Goal: Task Accomplishment & Management: Manage account settings

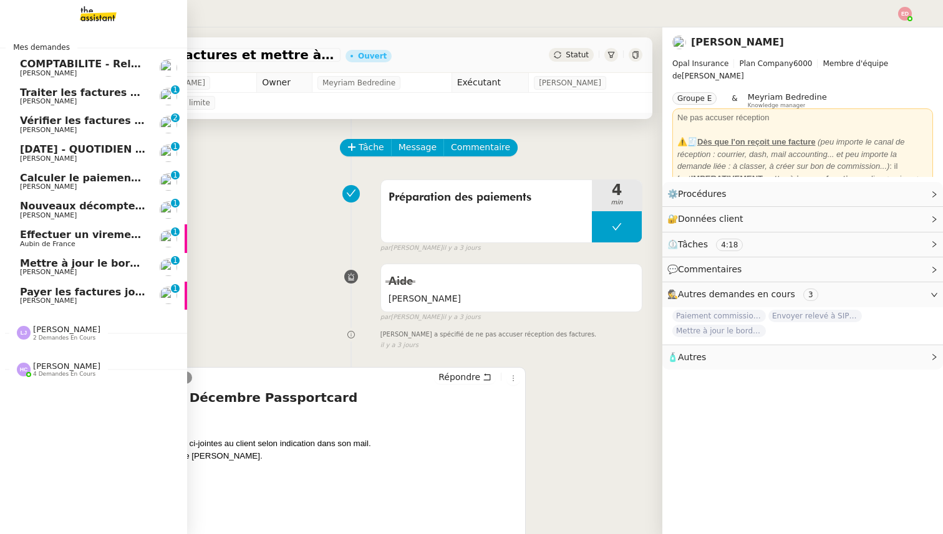
click at [77, 154] on div "[DATE] - QUOTIDIEN Gestion boite mail Accounting [PERSON_NAME]" at bounding box center [83, 153] width 126 height 19
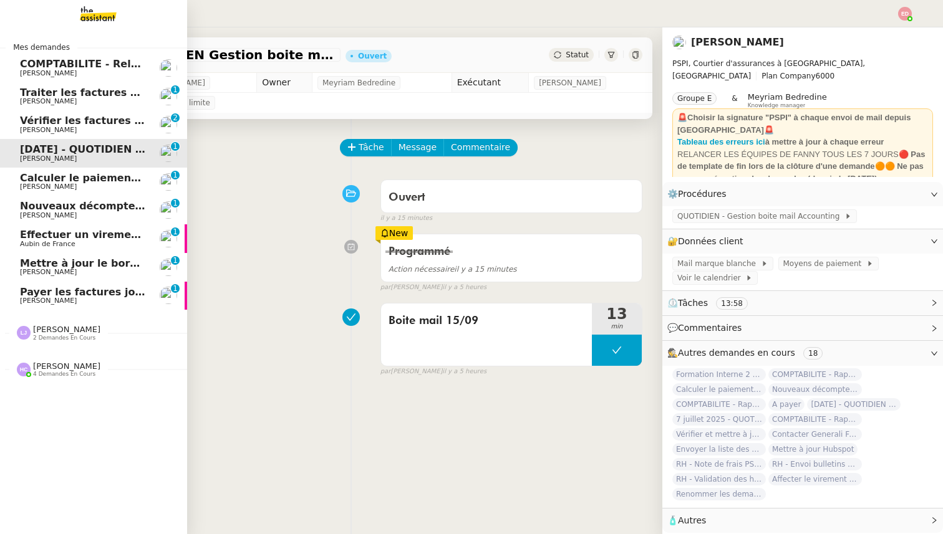
click at [29, 122] on span "Vérifier les factures non réglées" at bounding box center [110, 121] width 181 height 12
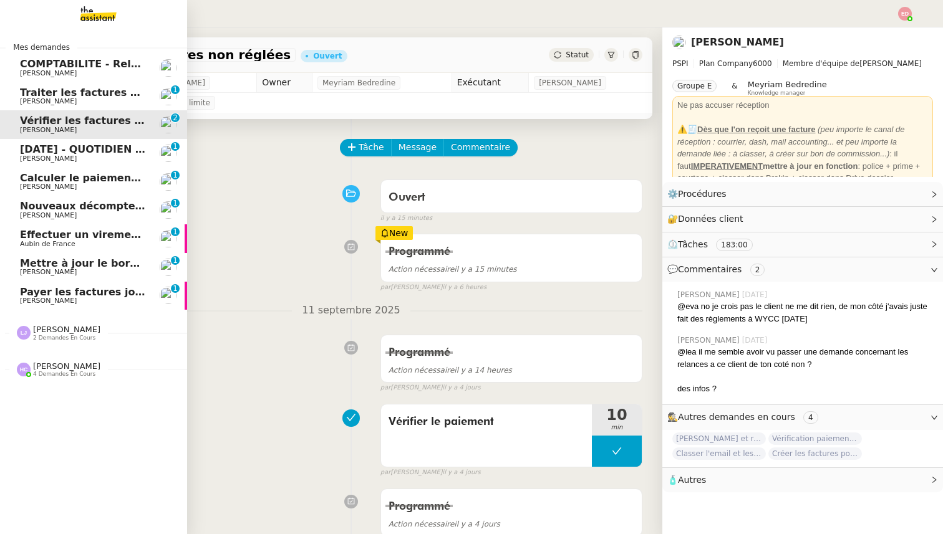
click at [31, 105] on span "[PERSON_NAME]" at bounding box center [48, 101] width 57 height 8
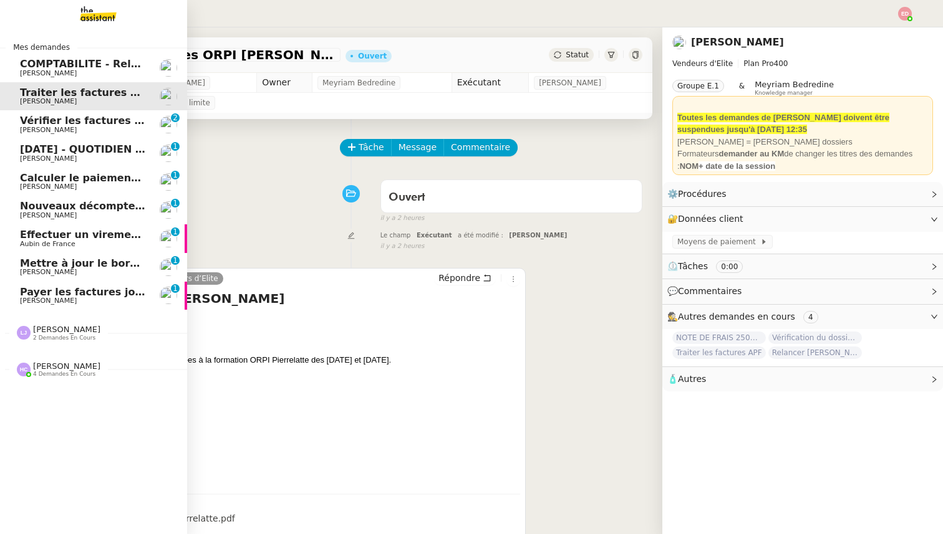
click at [80, 59] on span "COMPTABILITE - Relances factures impayées - septembre 2025" at bounding box center [196, 64] width 353 height 12
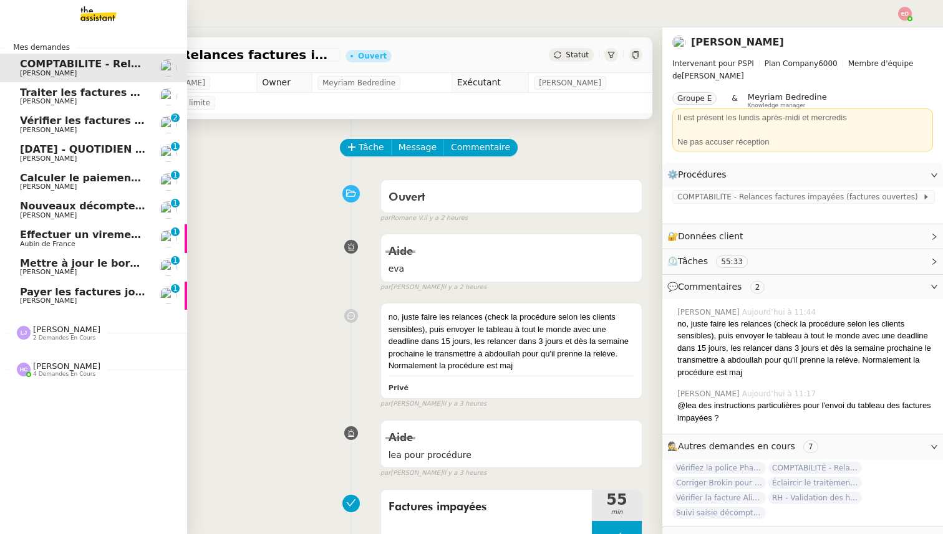
click at [63, 329] on span "[PERSON_NAME]" at bounding box center [66, 329] width 67 height 9
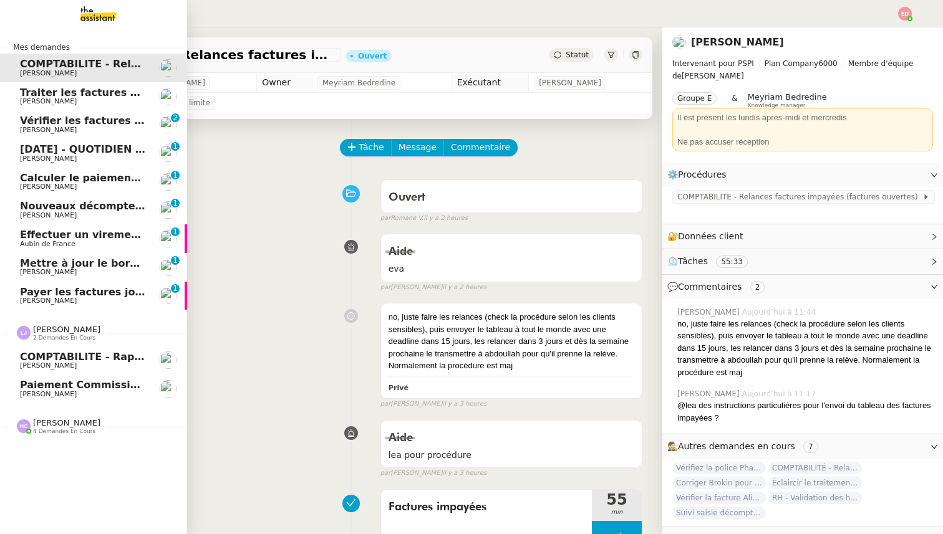
click at [62, 361] on span "COMPTABILITE - Rapprochement bancaire - [DATE]" at bounding box center [162, 357] width 284 height 12
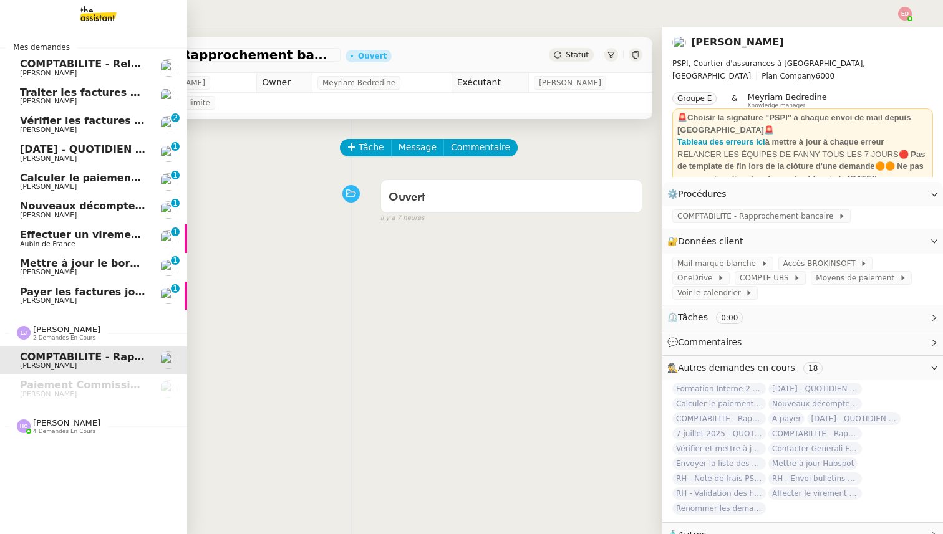
click at [55, 433] on span "4 demandes en cours" at bounding box center [64, 431] width 62 height 7
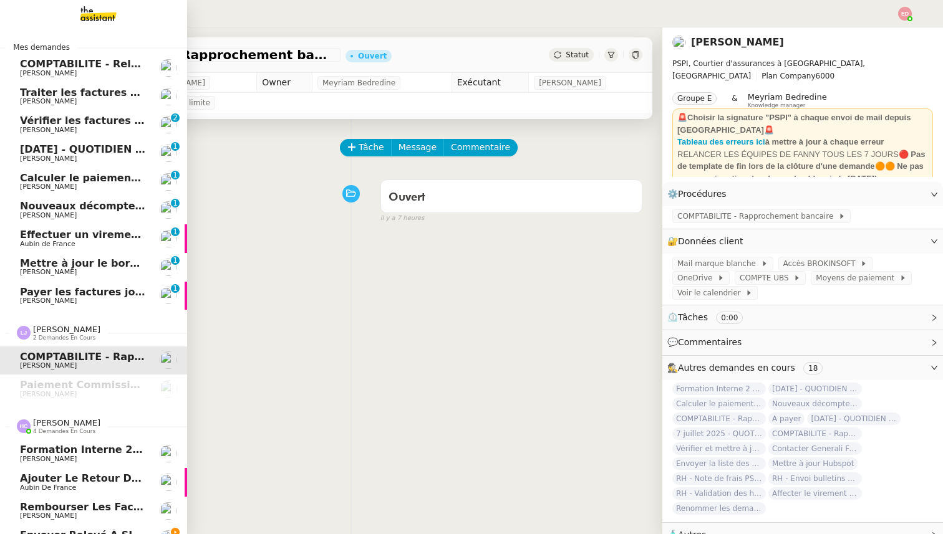
scroll to position [19, 0]
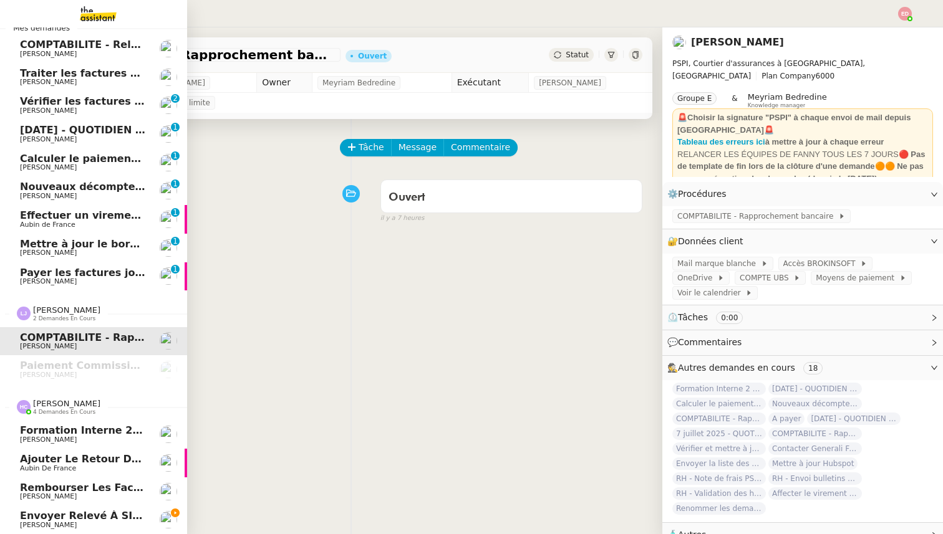
click at [67, 512] on span "Envoyer relevé à SIP pour [PERSON_NAME]" at bounding box center [143, 516] width 246 height 12
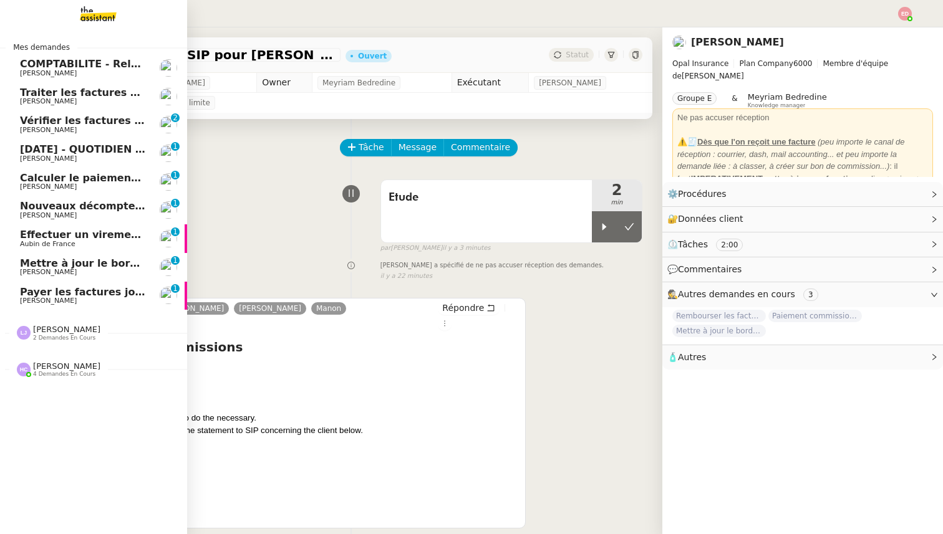
click at [51, 152] on span "[DATE] - QUOTIDIEN Gestion boite mail Accounting" at bounding box center [162, 149] width 285 height 12
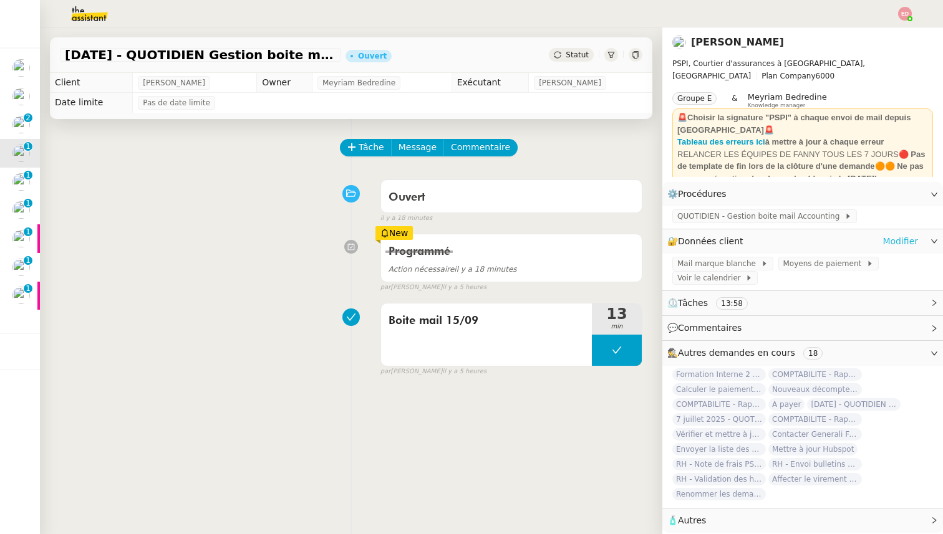
click at [892, 239] on link "Modifier" at bounding box center [900, 241] width 36 height 14
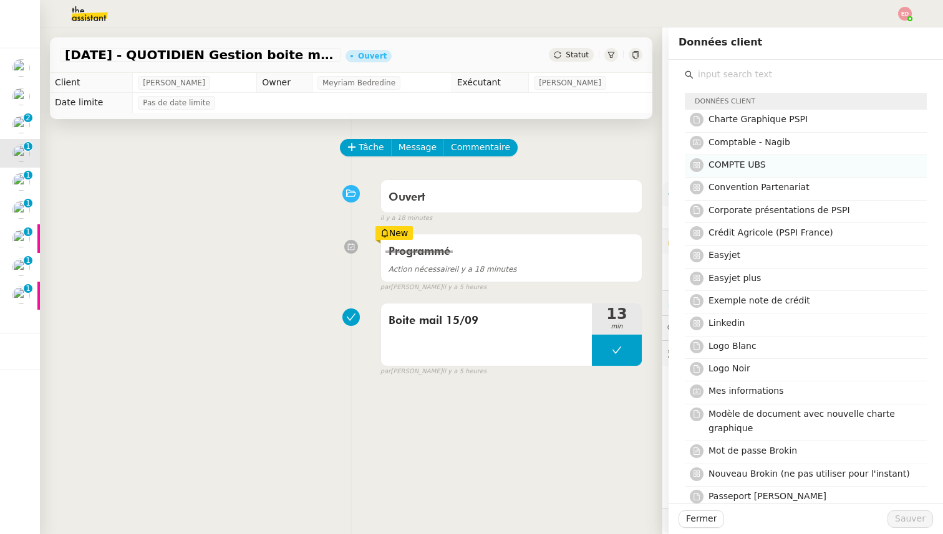
click at [751, 166] on span "COMPTE UBS" at bounding box center [736, 165] width 57 height 10
click at [912, 513] on span "Sauver" at bounding box center [910, 519] width 31 height 14
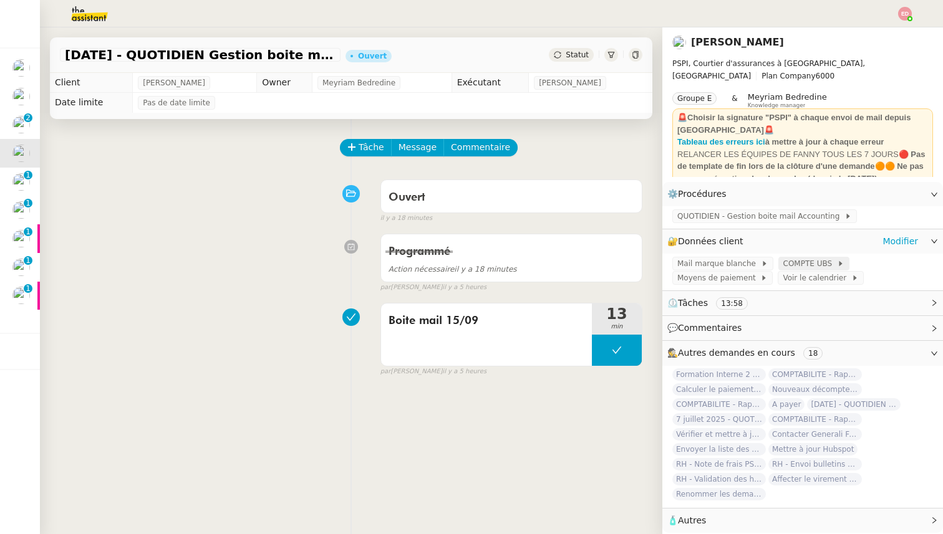
click at [806, 263] on span "COMPTE UBS" at bounding box center [810, 263] width 54 height 12
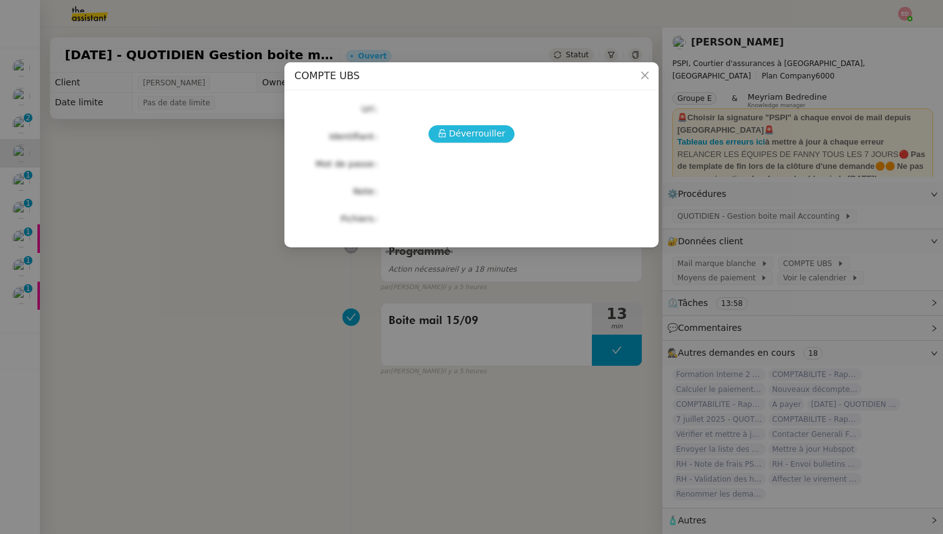
click at [503, 135] on button "Déverrouiller" at bounding box center [471, 133] width 87 height 17
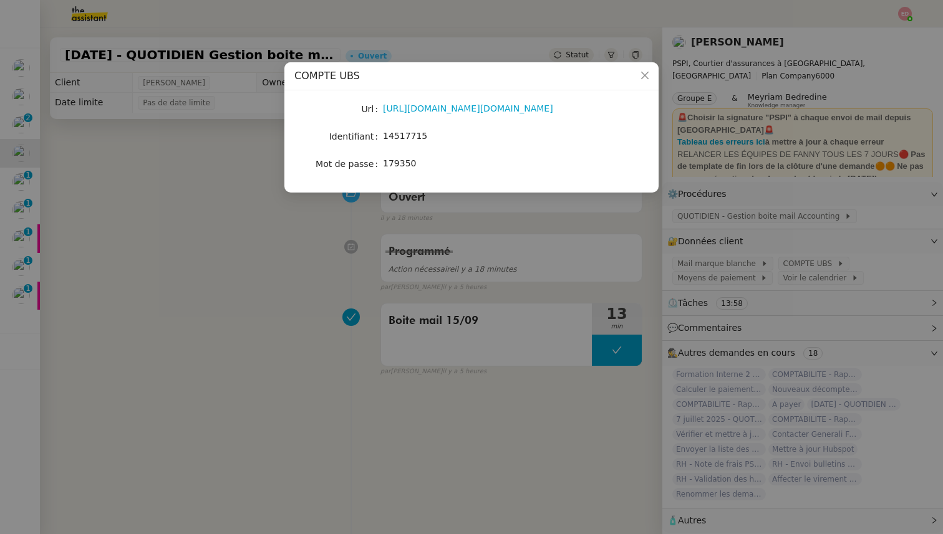
click at [418, 135] on span "14517715" at bounding box center [405, 136] width 44 height 10
copy span "14517715"
click at [443, 107] on link "[URL][DOMAIN_NAME][DOMAIN_NAME]" at bounding box center [468, 108] width 170 height 10
click at [395, 112] on link "[URL][DOMAIN_NAME][DOMAIN_NAME]" at bounding box center [468, 108] width 170 height 10
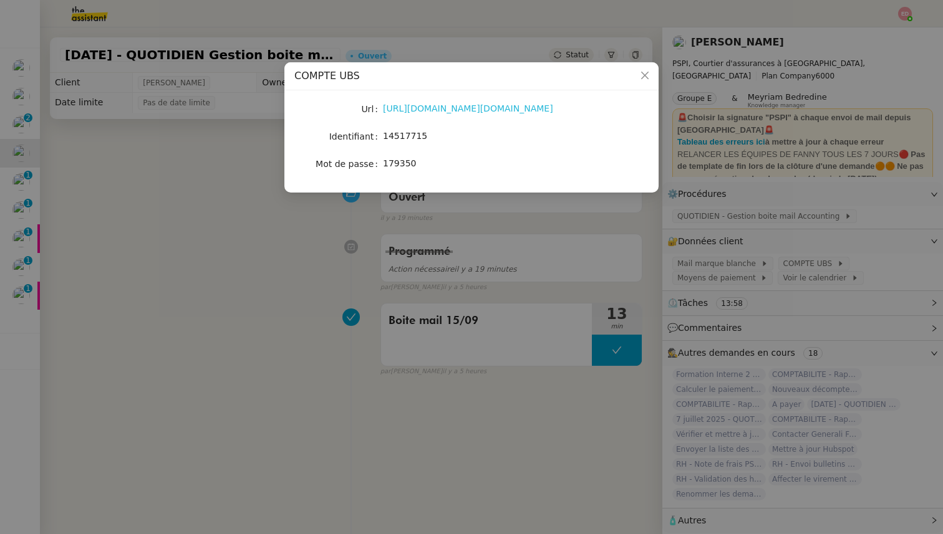
click at [467, 108] on link "[URL][DOMAIN_NAME][DOMAIN_NAME]" at bounding box center [468, 108] width 170 height 10
click at [266, 276] on nz-modal-container "COMPTE UBS Url [URL][DOMAIN_NAME][DOMAIN_NAME] Identifiant 14517715 Mot de pass…" at bounding box center [471, 267] width 943 height 534
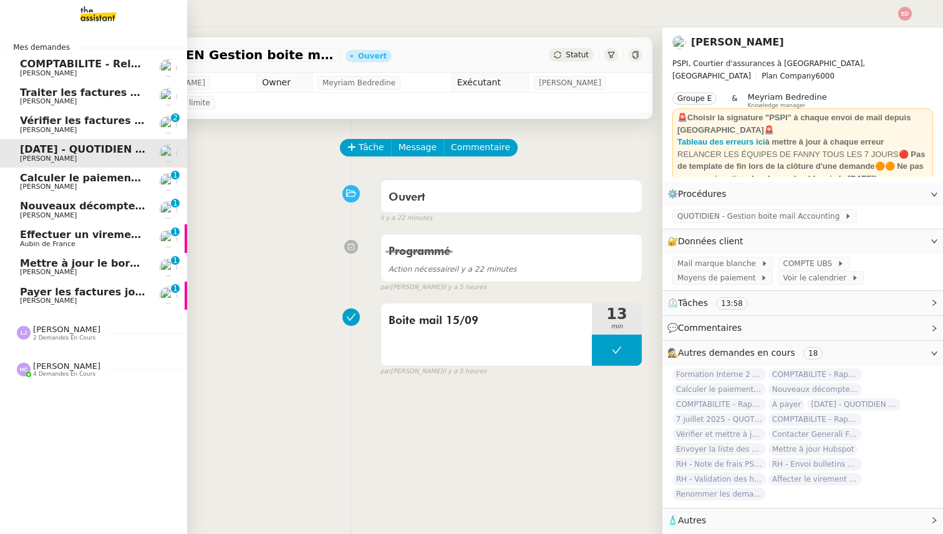
click at [29, 269] on span "[PERSON_NAME]" at bounding box center [48, 272] width 57 height 8
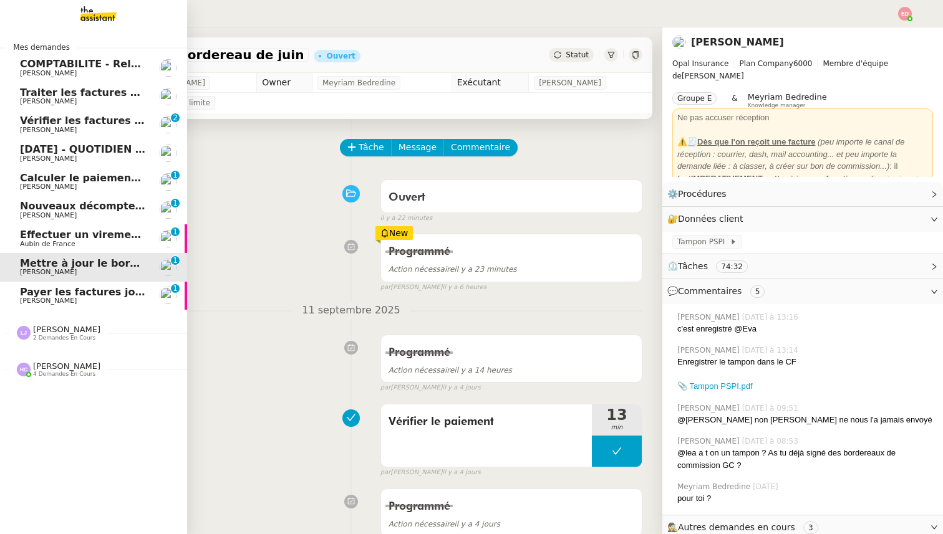
click at [43, 335] on span "2 demandes en cours" at bounding box center [64, 338] width 62 height 7
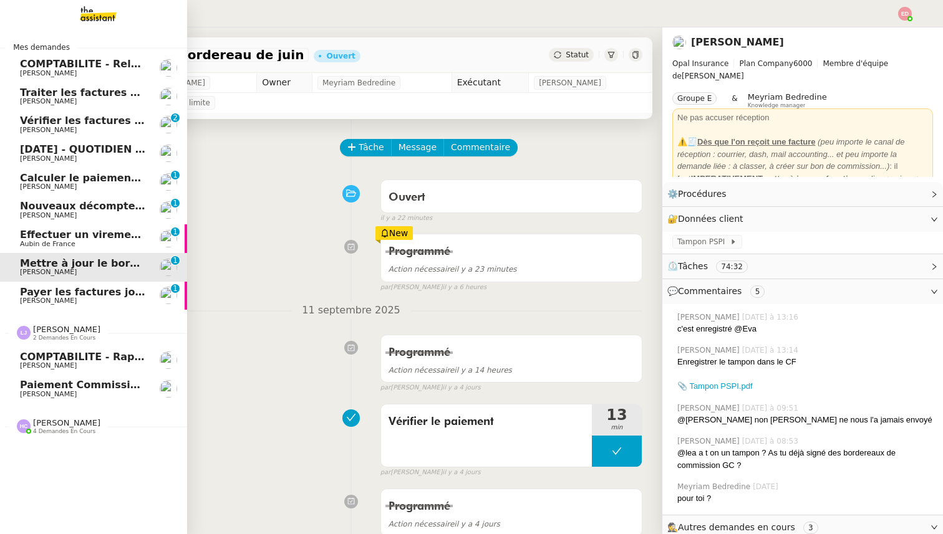
click at [65, 385] on span "Paiement commission [PERSON_NAME]" at bounding box center [130, 385] width 220 height 12
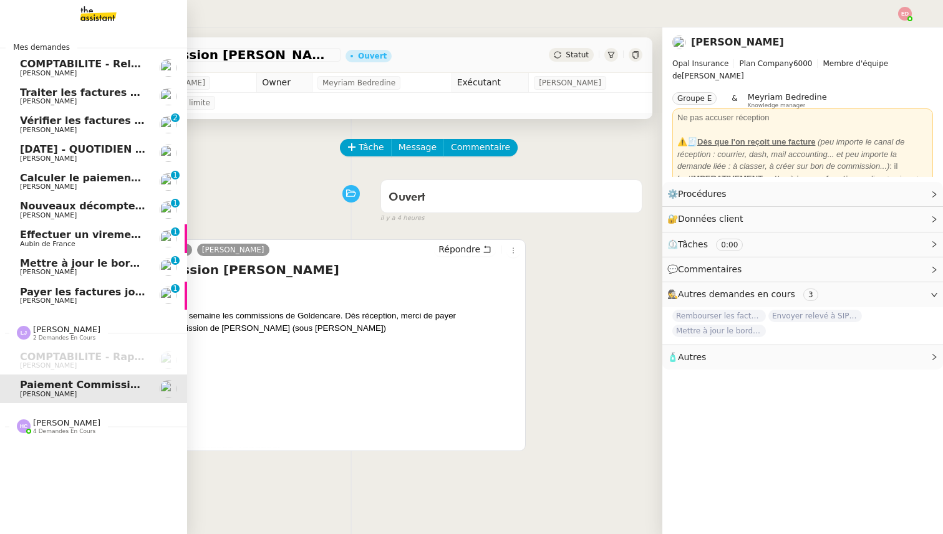
click at [68, 292] on span "Payer les factures jointes" at bounding box center [91, 292] width 143 height 12
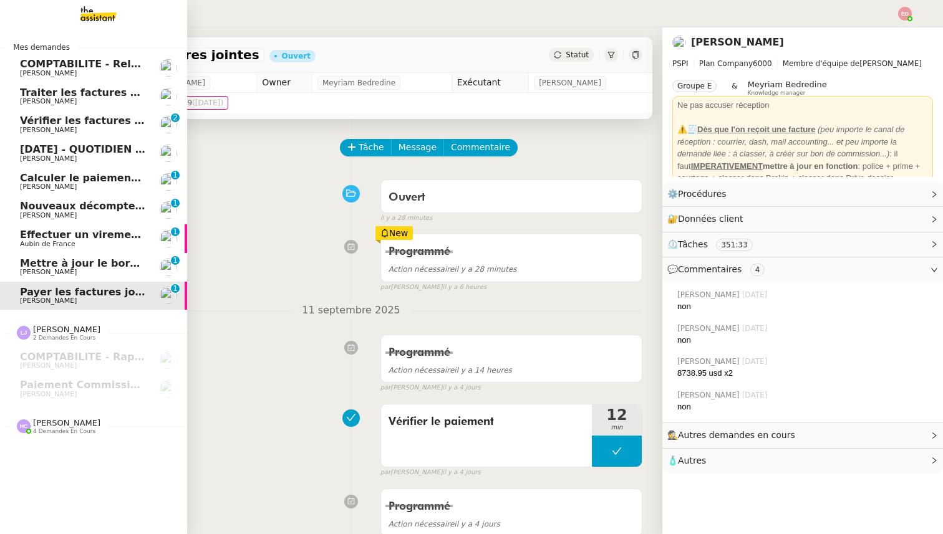
click at [36, 156] on span "[PERSON_NAME]" at bounding box center [48, 159] width 57 height 8
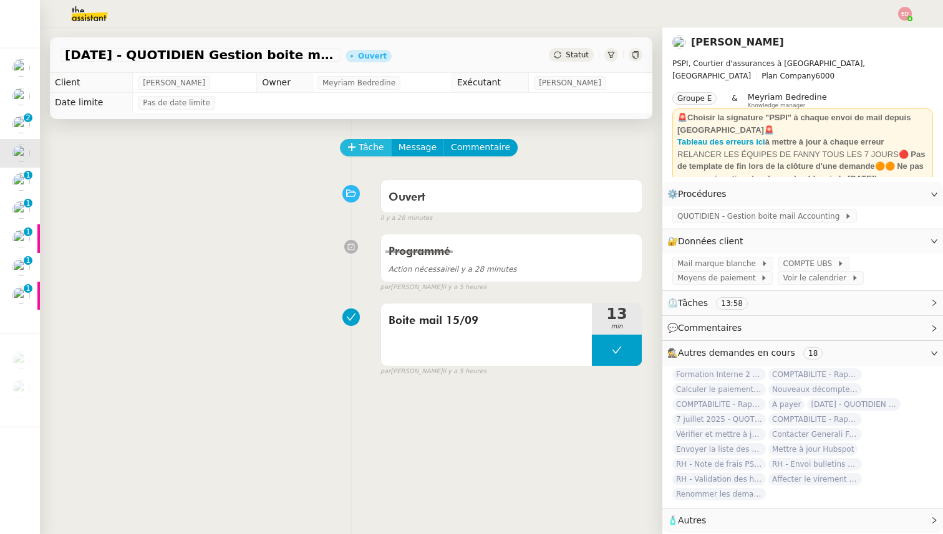
click at [356, 150] on button "Tâche" at bounding box center [366, 147] width 52 height 17
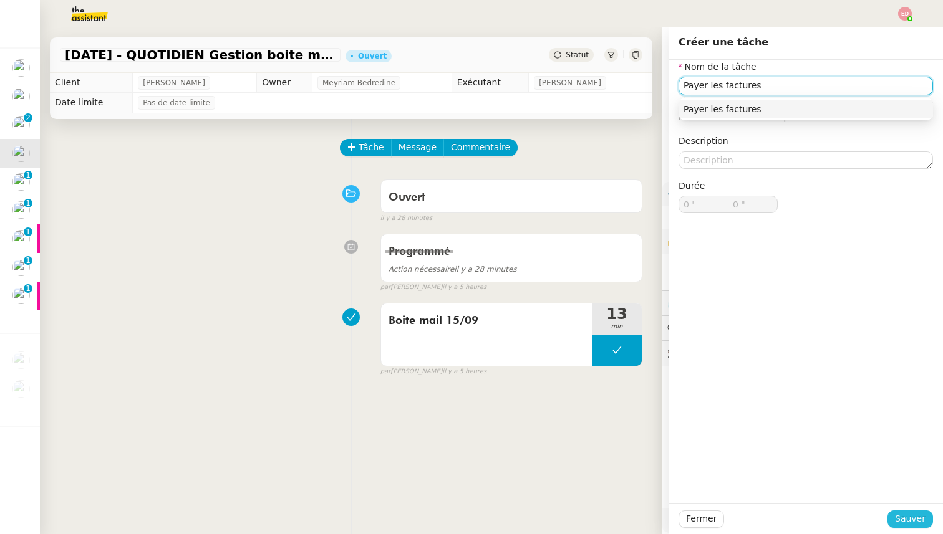
type input "Payer les factures"
click at [907, 522] on span "Sauver" at bounding box center [910, 519] width 31 height 14
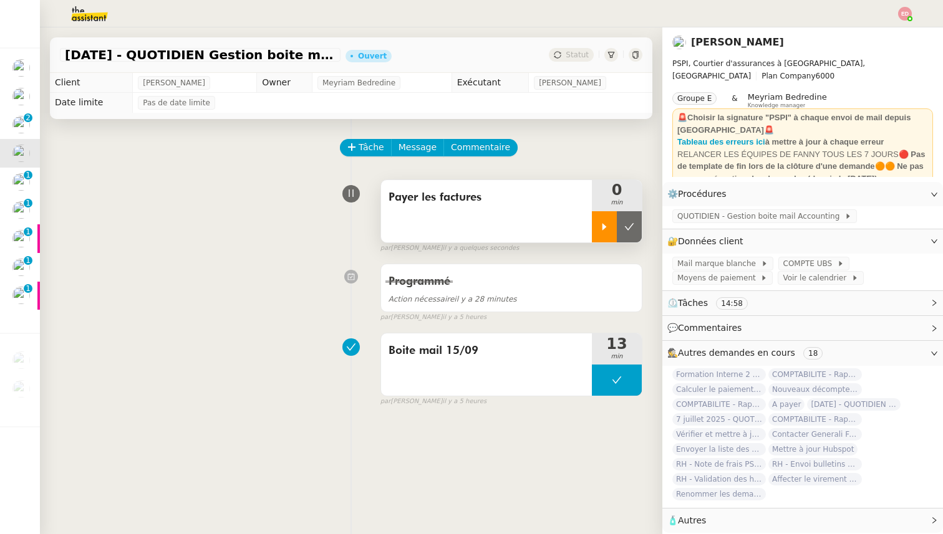
click at [598, 236] on div at bounding box center [604, 226] width 25 height 31
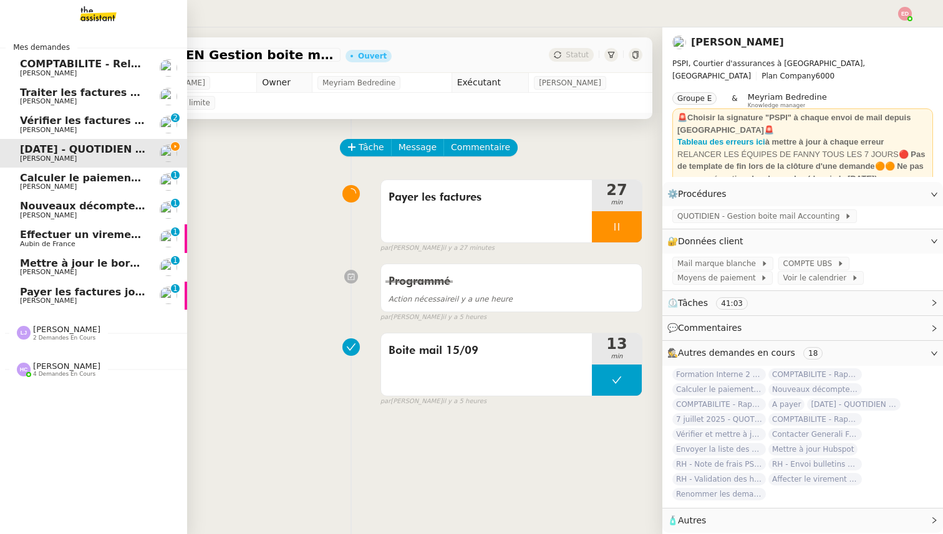
click at [65, 299] on span "[PERSON_NAME]" at bounding box center [48, 301] width 57 height 8
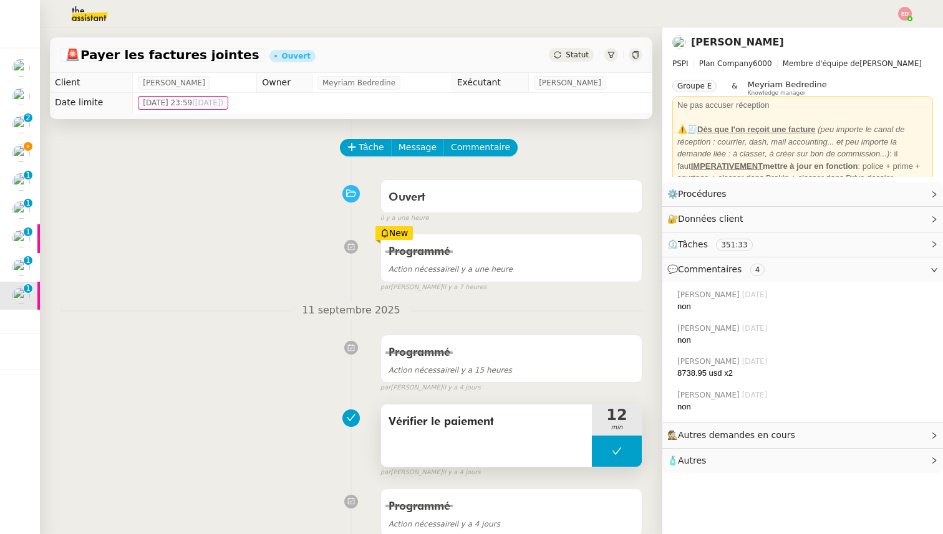
click at [392, 422] on span "Vérifier le paiement" at bounding box center [486, 422] width 196 height 19
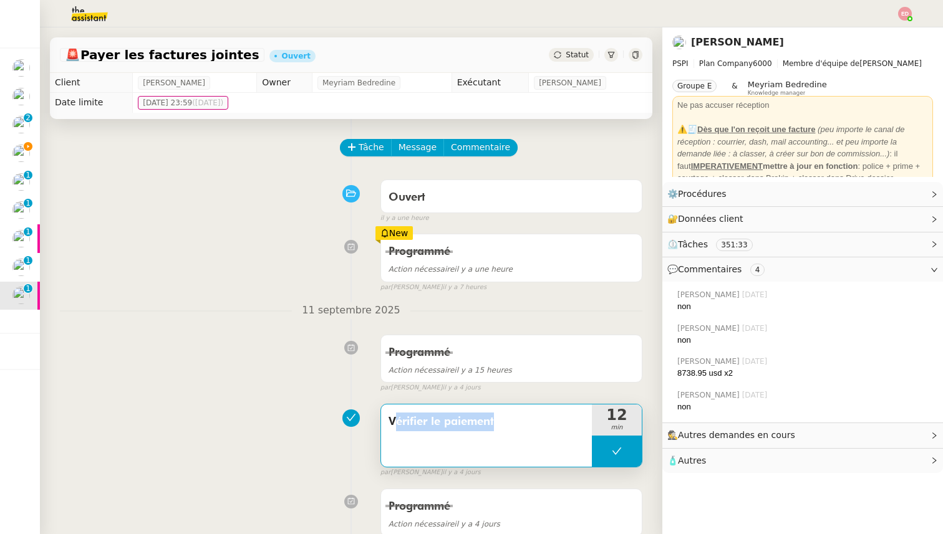
click at [392, 422] on span "Vérifier le paiement" at bounding box center [486, 422] width 196 height 19
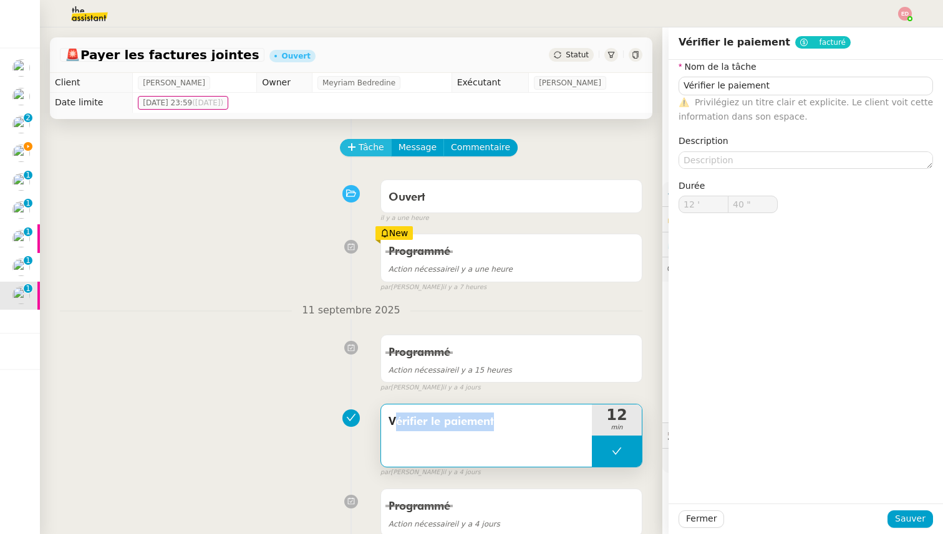
click at [361, 152] on span "Tâche" at bounding box center [372, 147] width 26 height 14
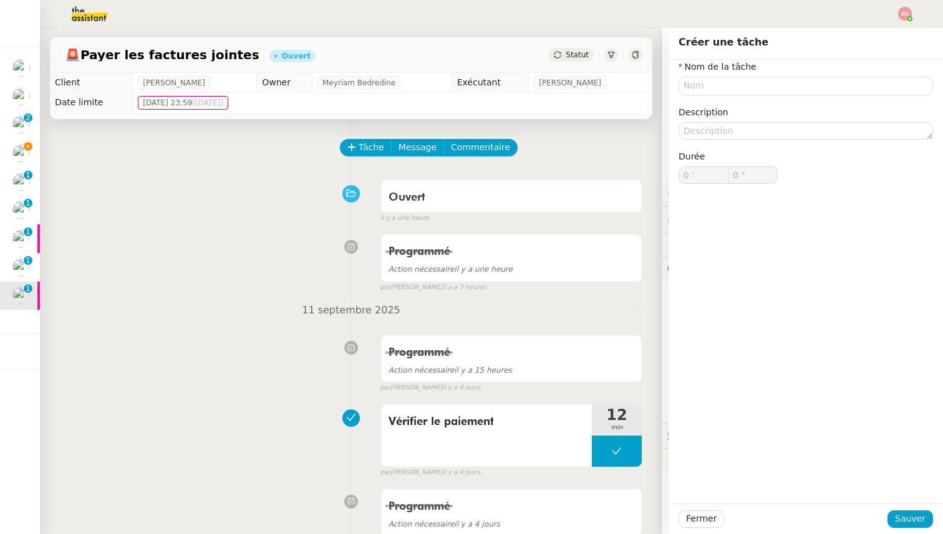
click at [717, 95] on div "Nom de la tâche Description Durée 0 ' 0 "" at bounding box center [805, 132] width 254 height 144
click at [715, 85] on input "text" at bounding box center [805, 86] width 254 height 18
paste input "Vérifier le paiement"
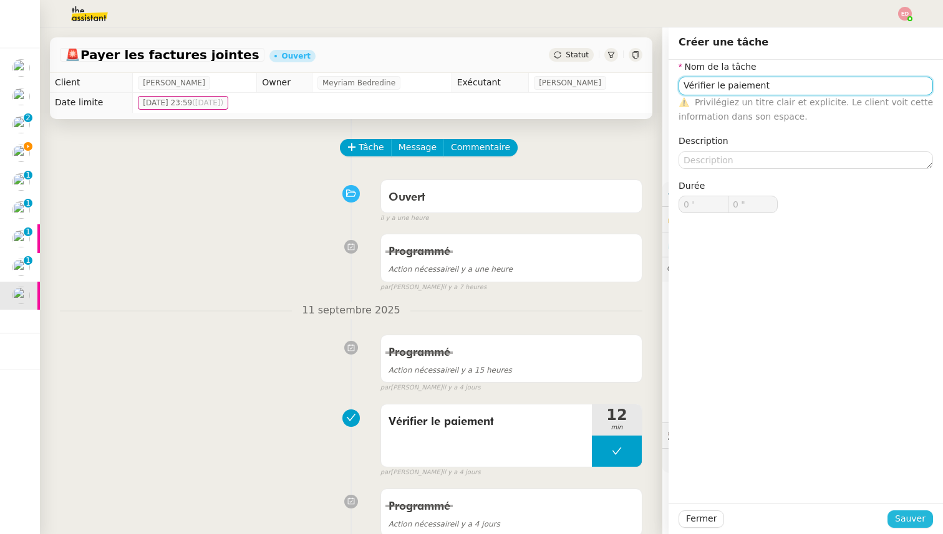
type input "Vérifier le paiement"
click at [911, 512] on span "Sauver" at bounding box center [910, 519] width 31 height 14
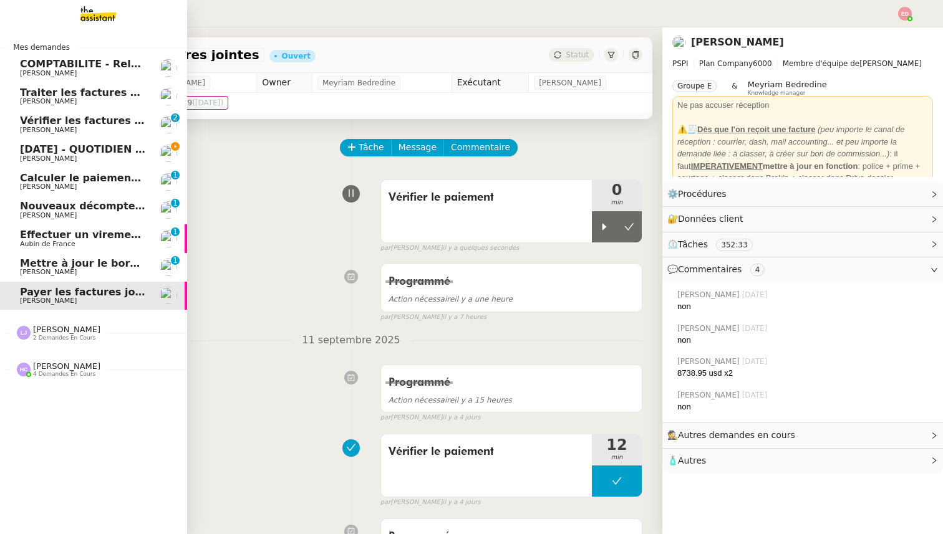
click at [33, 256] on link "Mettre à jour le bordereau de juin [PERSON_NAME] 0 1 2 3 4 5 6 7 8 9" at bounding box center [93, 267] width 187 height 29
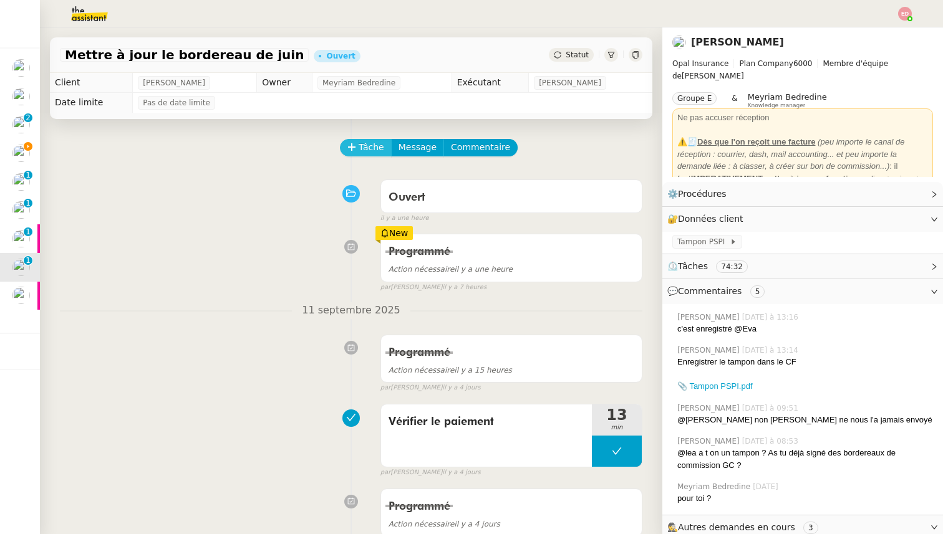
click at [373, 141] on span "Tâche" at bounding box center [372, 147] width 26 height 14
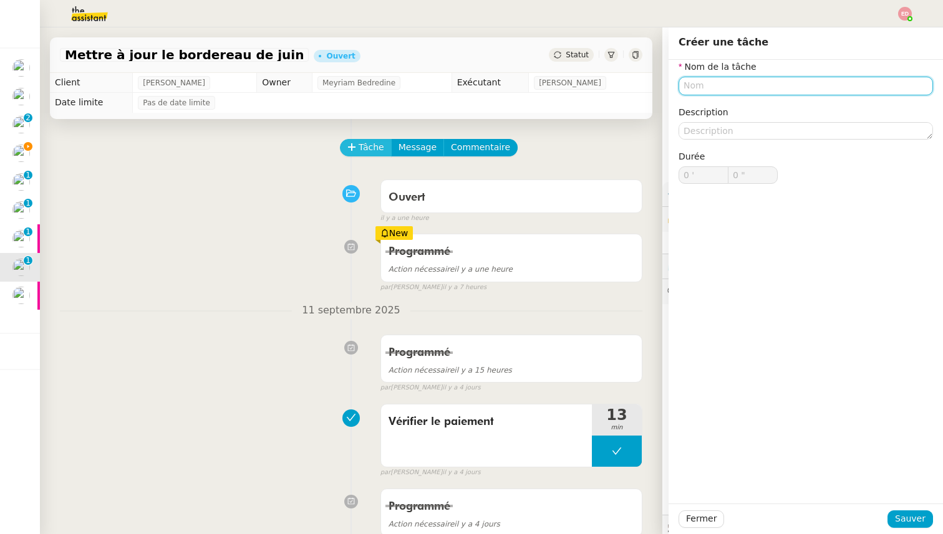
paste input "Vérifier le paiement"
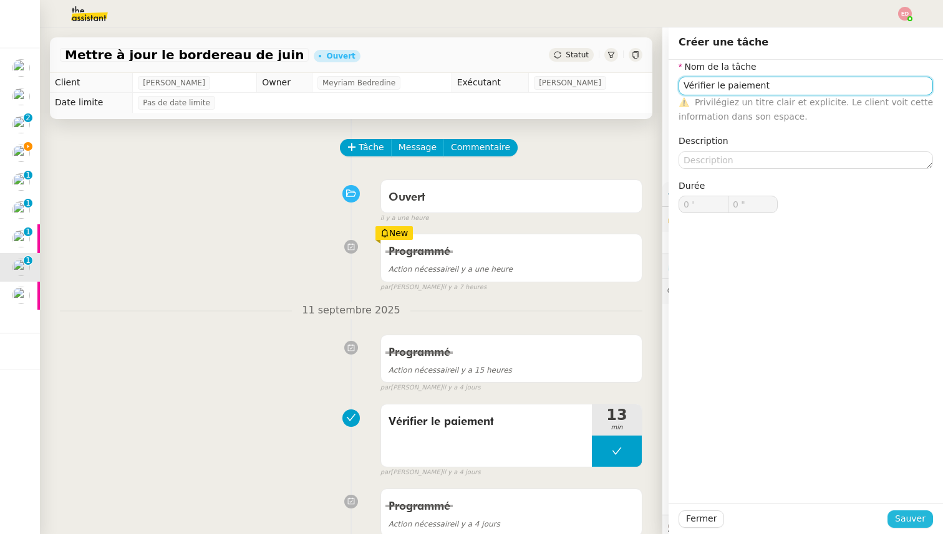
type input "Vérifier le paiement"
click at [910, 518] on span "Sauver" at bounding box center [910, 519] width 31 height 14
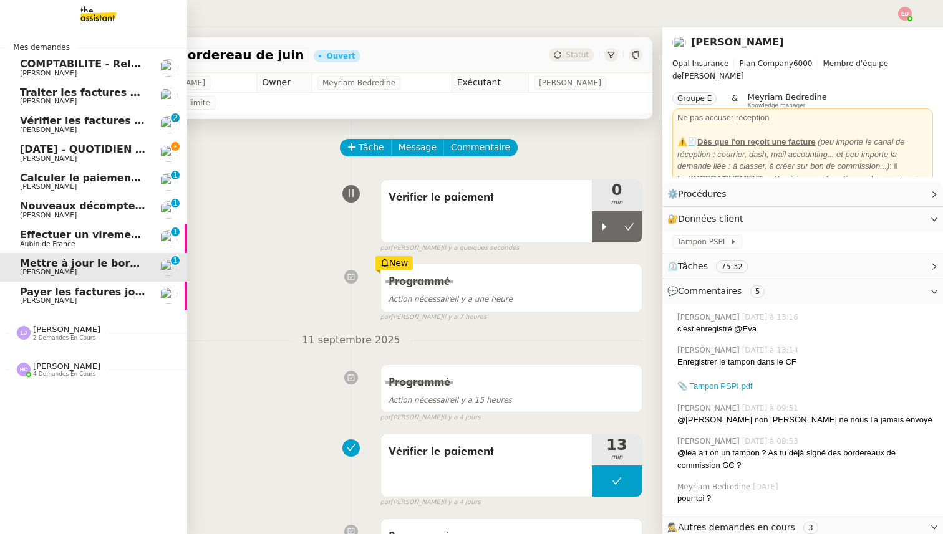
click at [75, 246] on span "Aubin de France" at bounding box center [83, 244] width 126 height 7
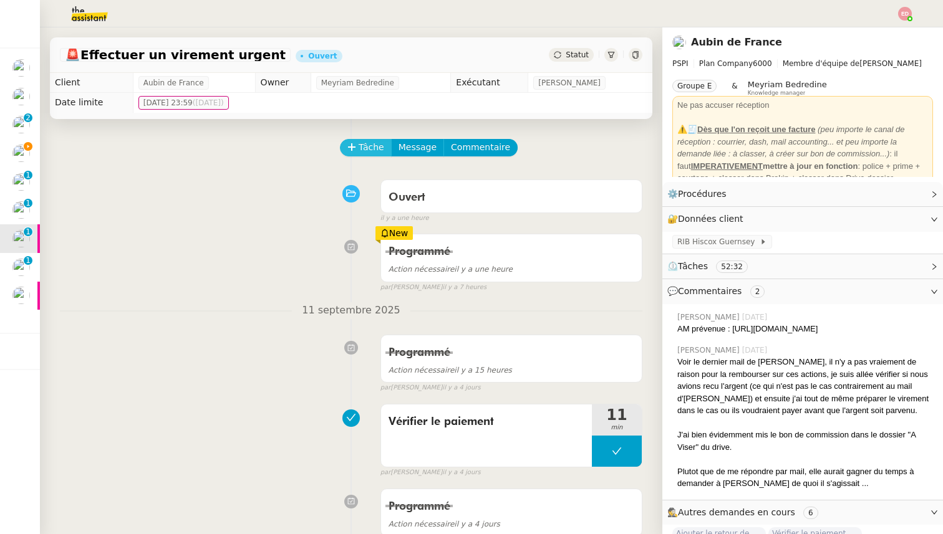
click at [377, 143] on span "Tâche" at bounding box center [372, 147] width 26 height 14
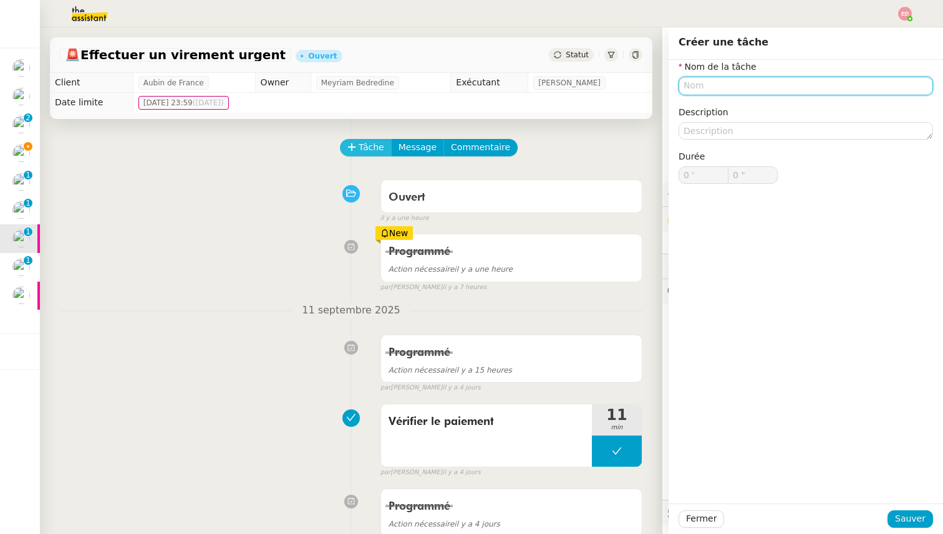
paste input "Vérifier le paiement"
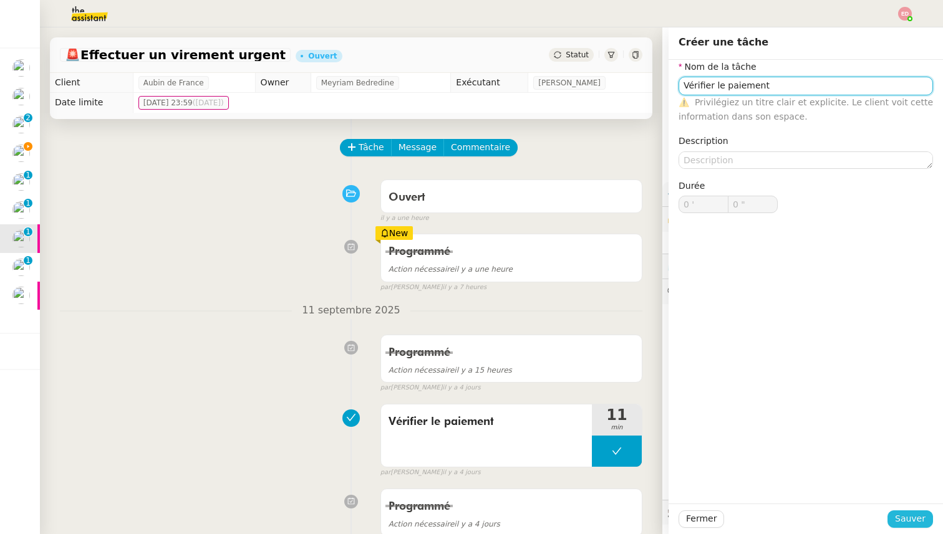
type input "Vérifier le paiement"
click at [896, 521] on button "Sauver" at bounding box center [910, 519] width 46 height 17
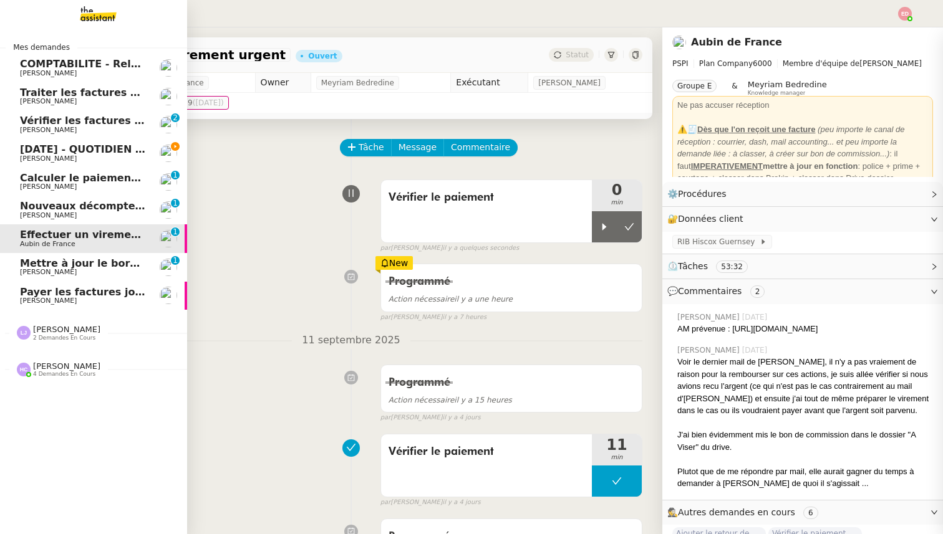
click at [29, 212] on span "[PERSON_NAME]" at bounding box center [48, 215] width 57 height 8
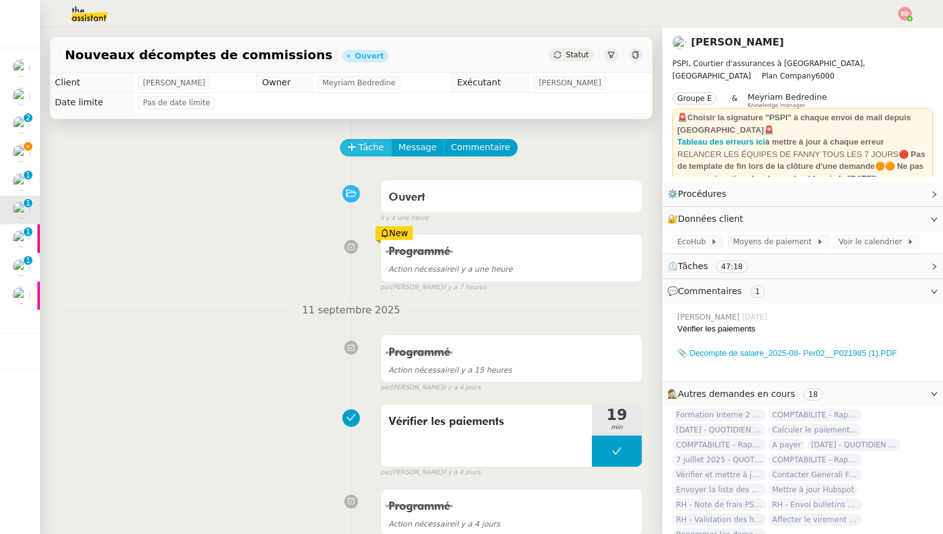
click at [361, 148] on span "Tâche" at bounding box center [372, 147] width 26 height 14
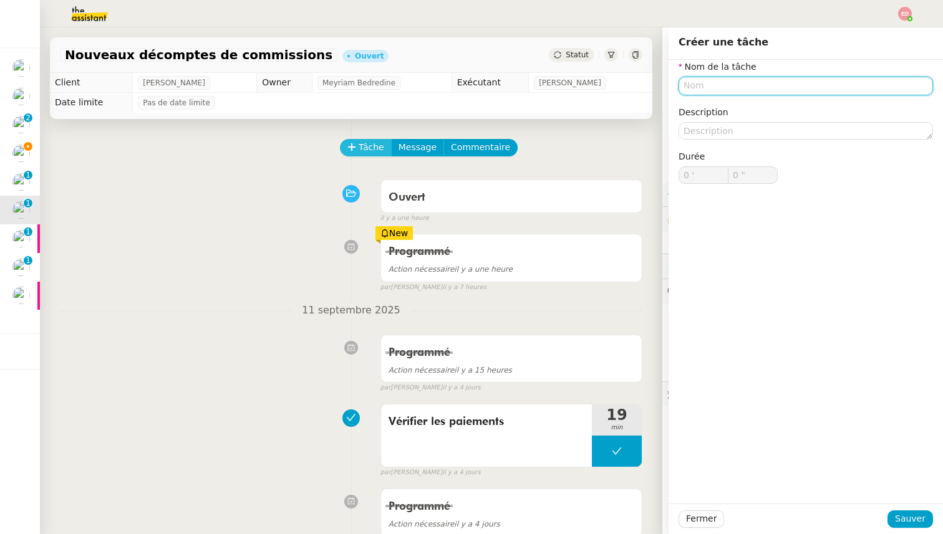
paste input "Vérifier le paiement"
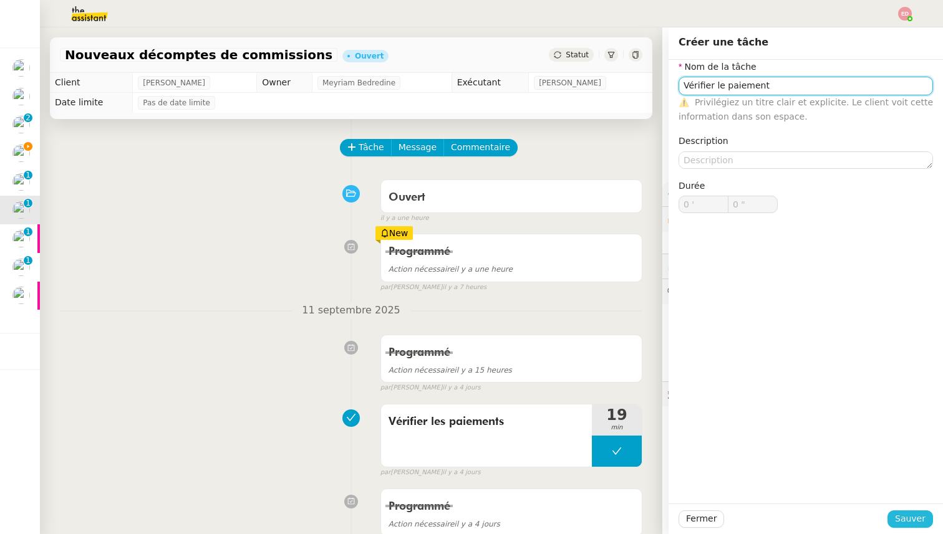
type input "Vérifier le paiement"
click at [915, 519] on span "Sauver" at bounding box center [910, 519] width 31 height 14
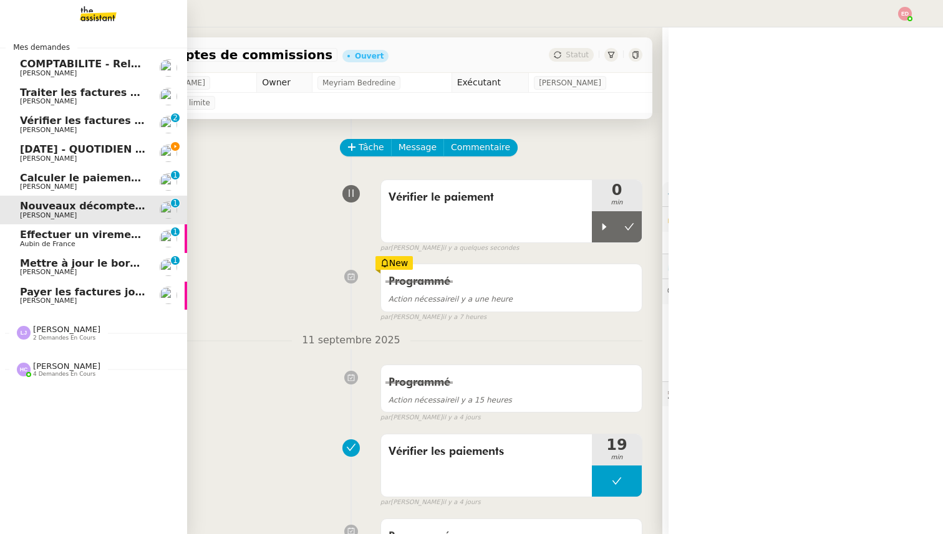
click at [35, 177] on span "Calculer le paiement de CHF 2,063.41" at bounding box center [126, 178] width 212 height 12
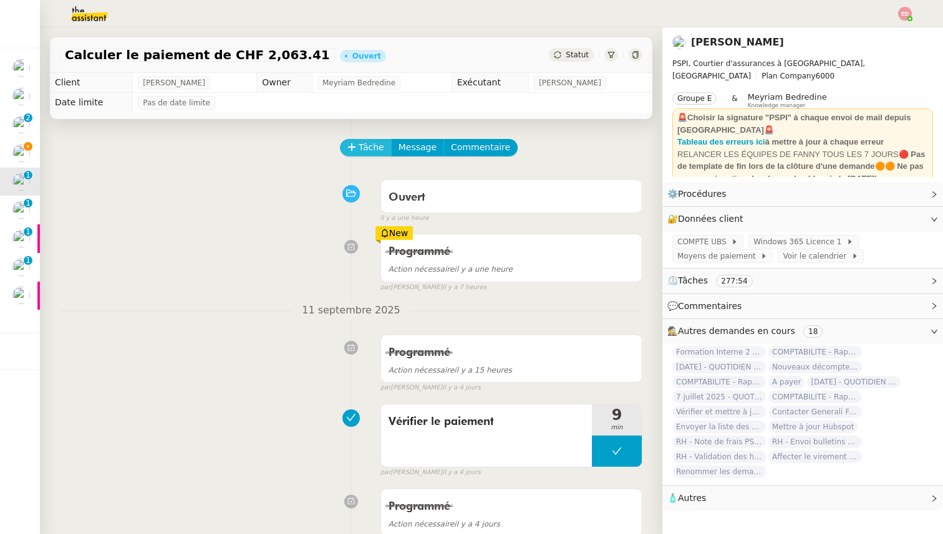
click at [368, 152] on span "Tâche" at bounding box center [372, 147] width 26 height 14
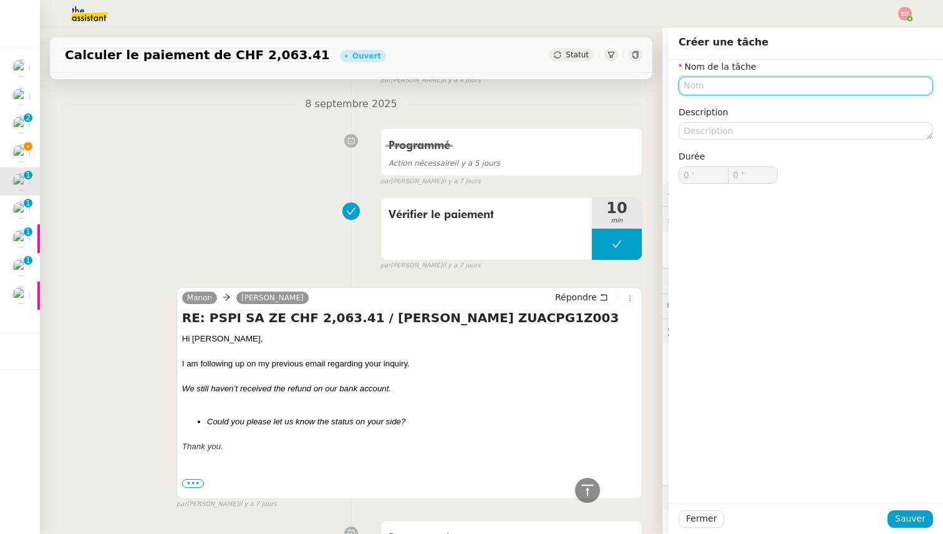
scroll to position [469, 0]
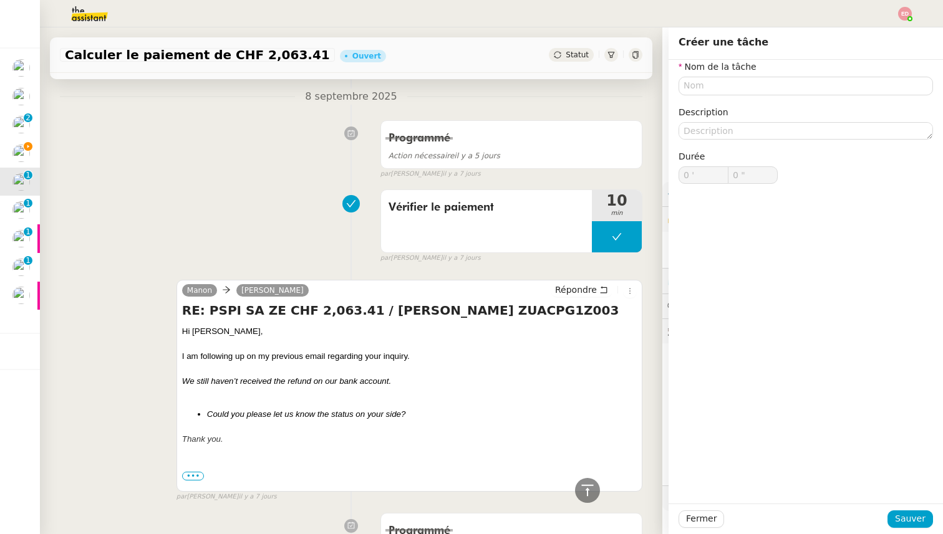
click at [315, 214] on div "Vérifier le paiement 10 min false par [PERSON_NAME] [DATE]" at bounding box center [351, 224] width 582 height 80
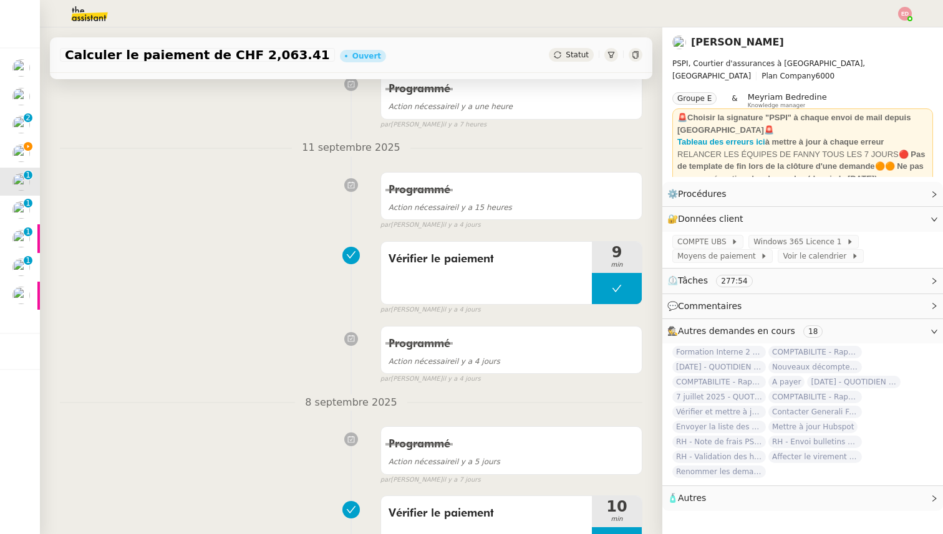
scroll to position [111, 0]
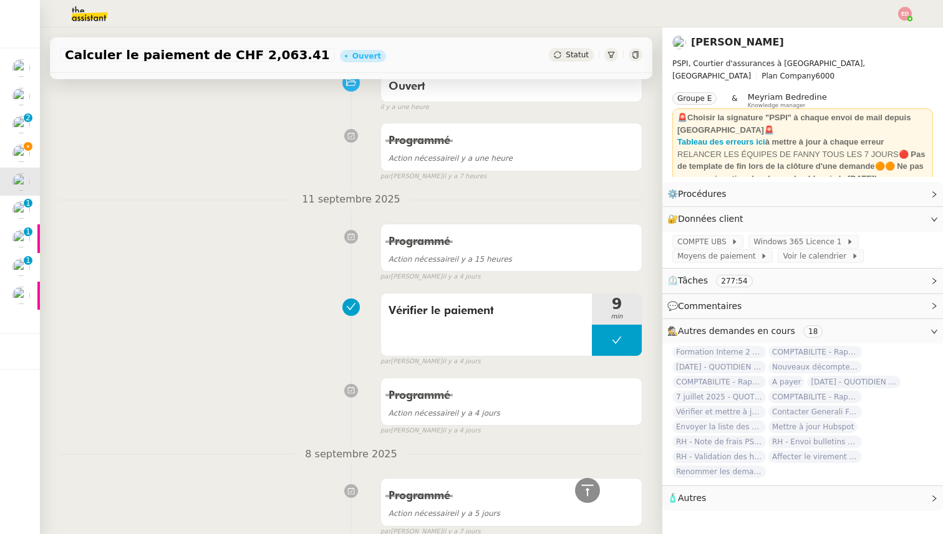
click at [583, 55] on span "Statut" at bounding box center [576, 55] width 23 height 9
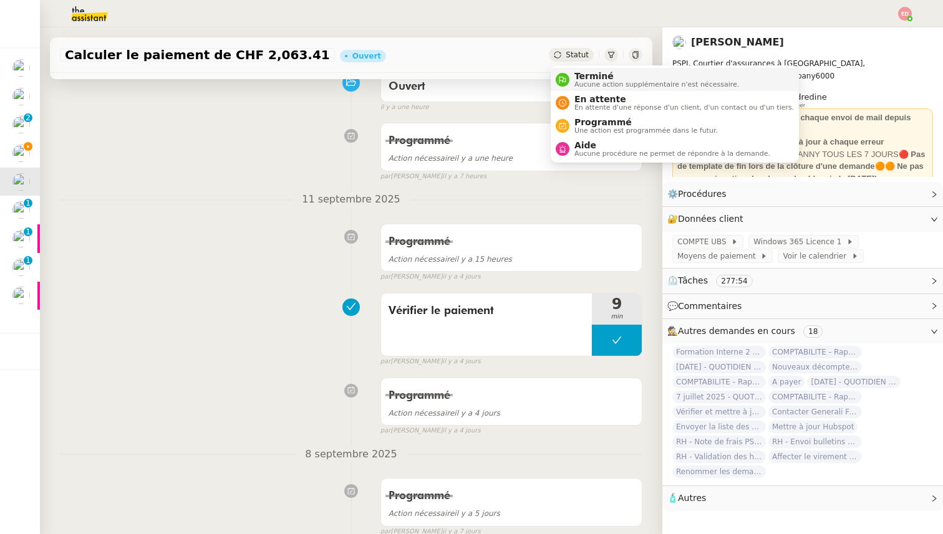
click at [588, 85] on span "Aucune action supplémentaire n'est nécessaire." at bounding box center [656, 84] width 165 height 7
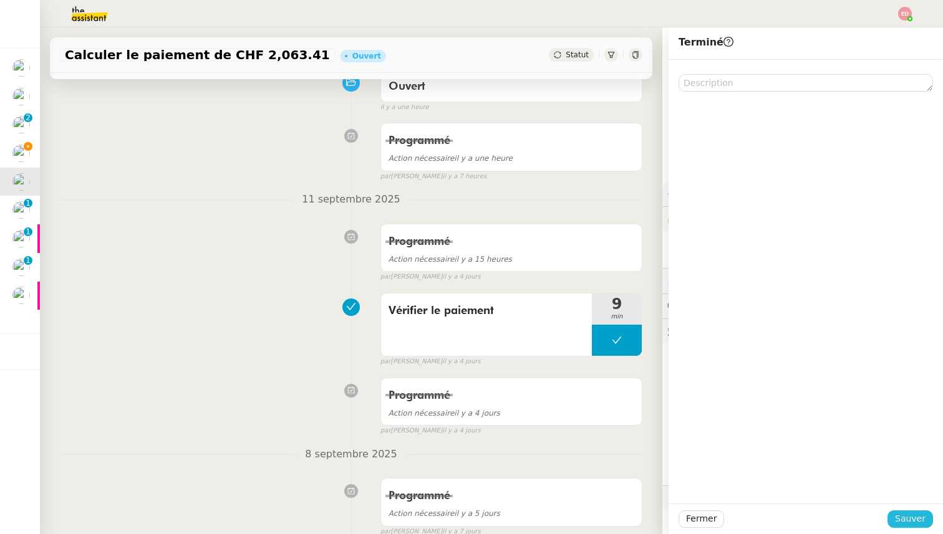
click at [918, 526] on span "Sauver" at bounding box center [910, 519] width 31 height 14
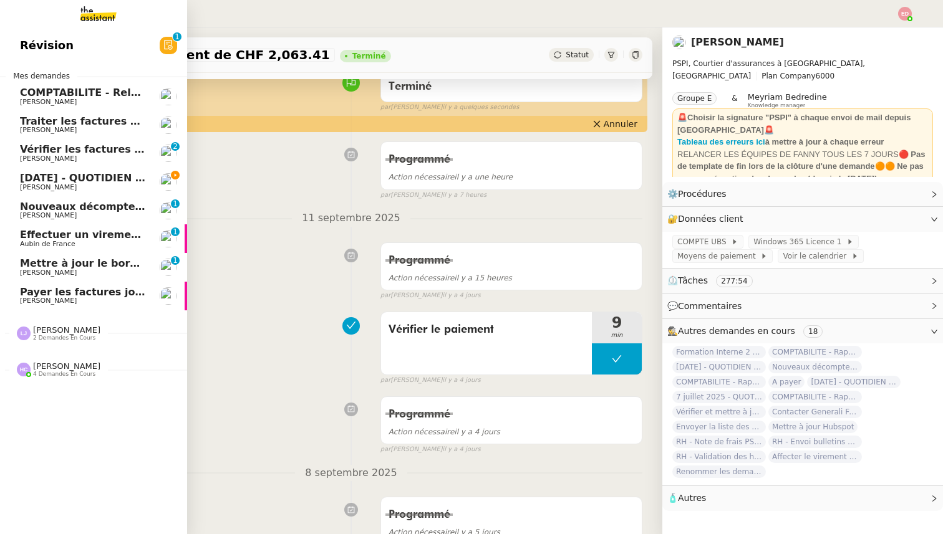
click at [26, 178] on span "[DATE] - QUOTIDIEN Gestion boite mail Accounting" at bounding box center [162, 178] width 285 height 12
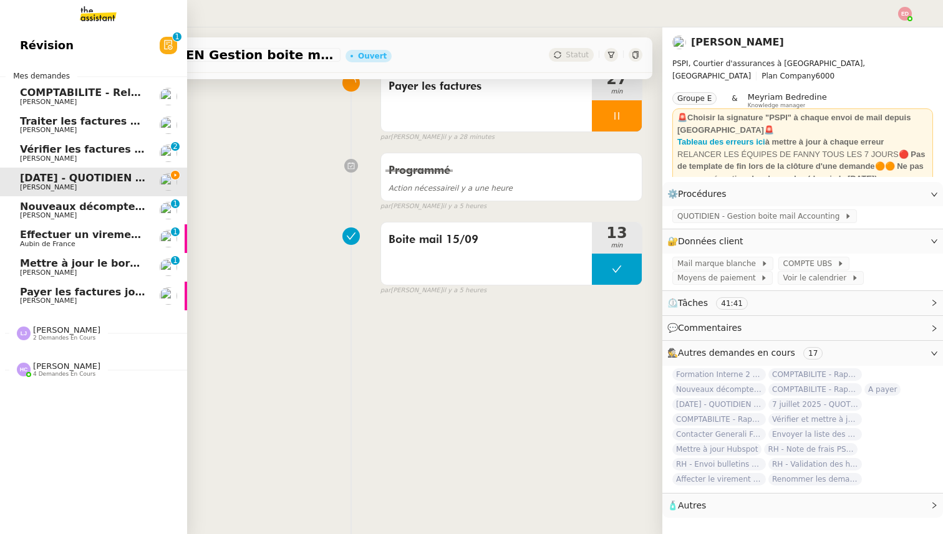
click at [44, 148] on span "Vérifier les factures non réglées" at bounding box center [110, 149] width 181 height 12
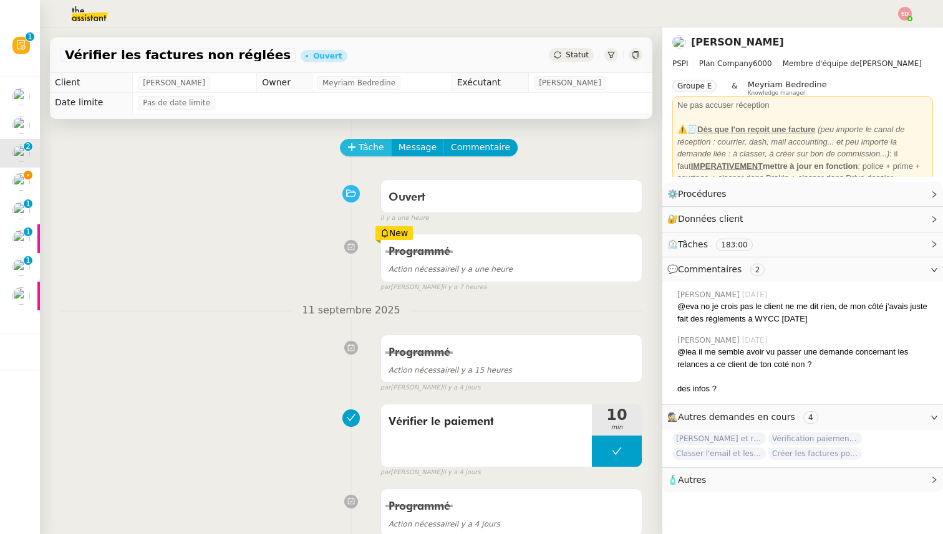
click at [365, 147] on span "Tâche" at bounding box center [372, 147] width 26 height 14
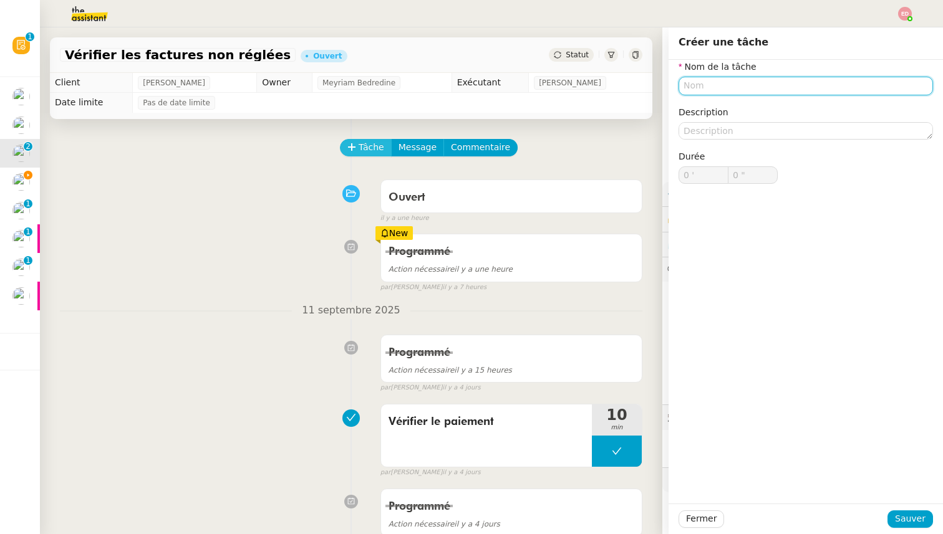
paste input "Vérifier le paiement"
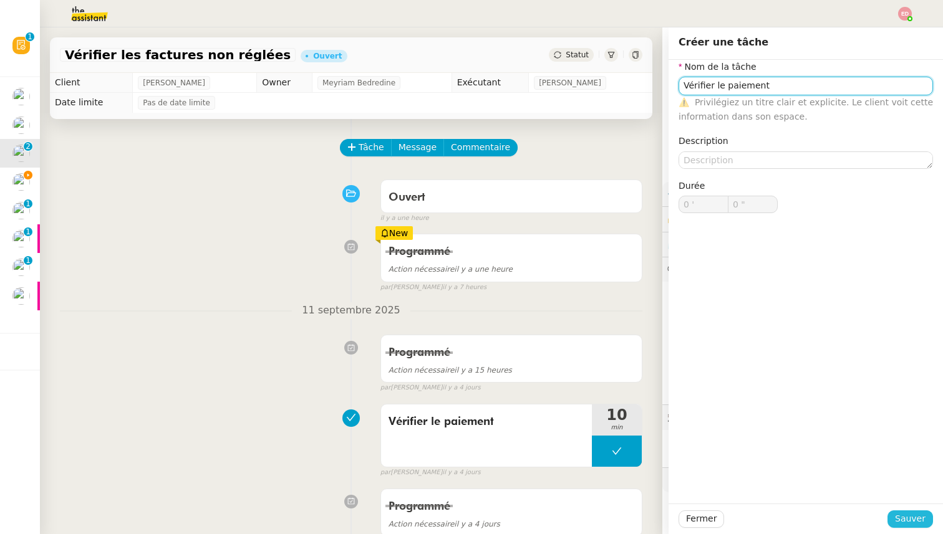
type input "Vérifier le paiement"
click at [914, 514] on span "Sauver" at bounding box center [910, 519] width 31 height 14
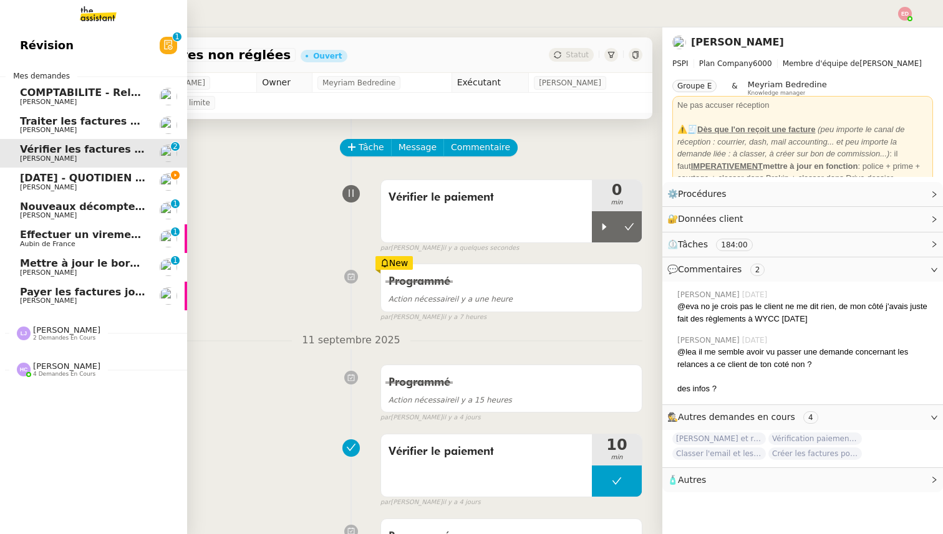
click at [31, 118] on span "Traiter les factures ORPI [PERSON_NAME]" at bounding box center [137, 121] width 234 height 12
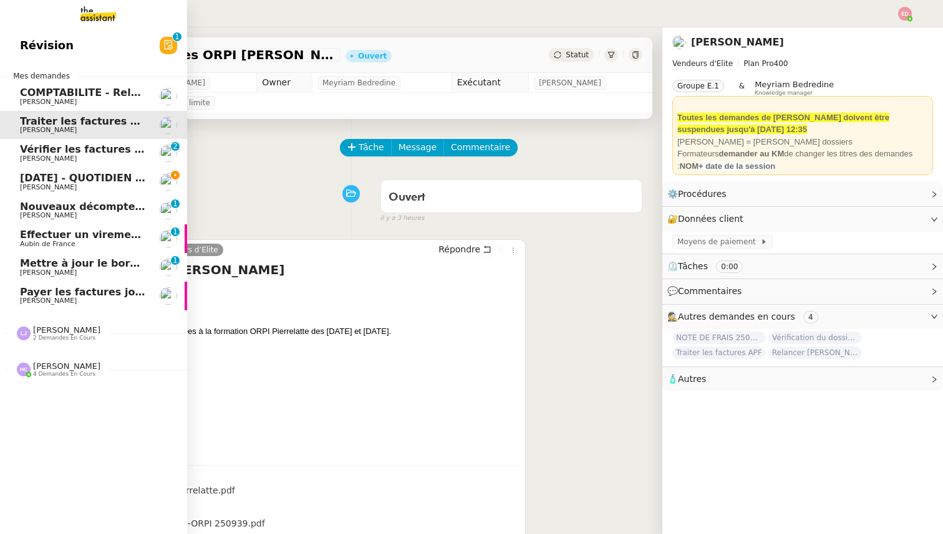
click at [88, 292] on span "Payer les factures jointes" at bounding box center [91, 292] width 143 height 12
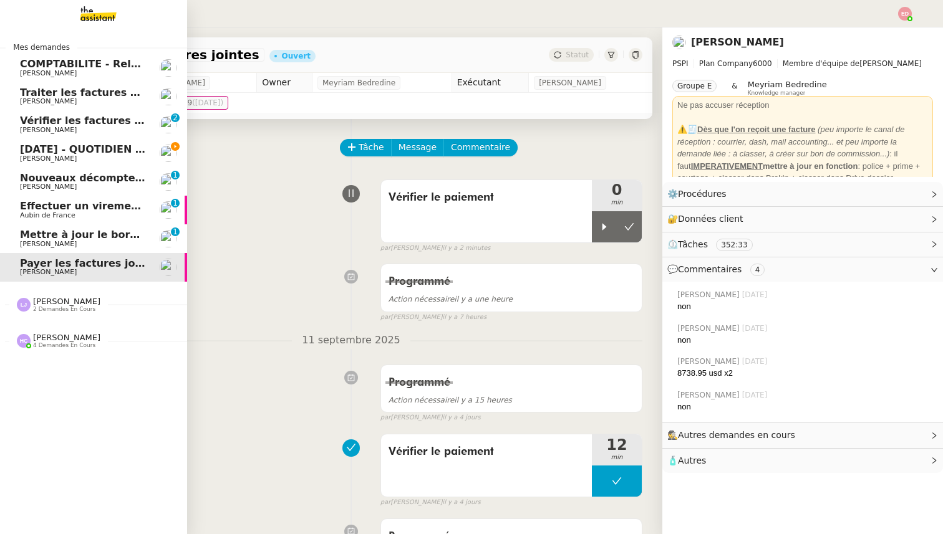
click at [30, 232] on span "Mettre à jour le bordereau de juin" at bounding box center [115, 235] width 191 height 12
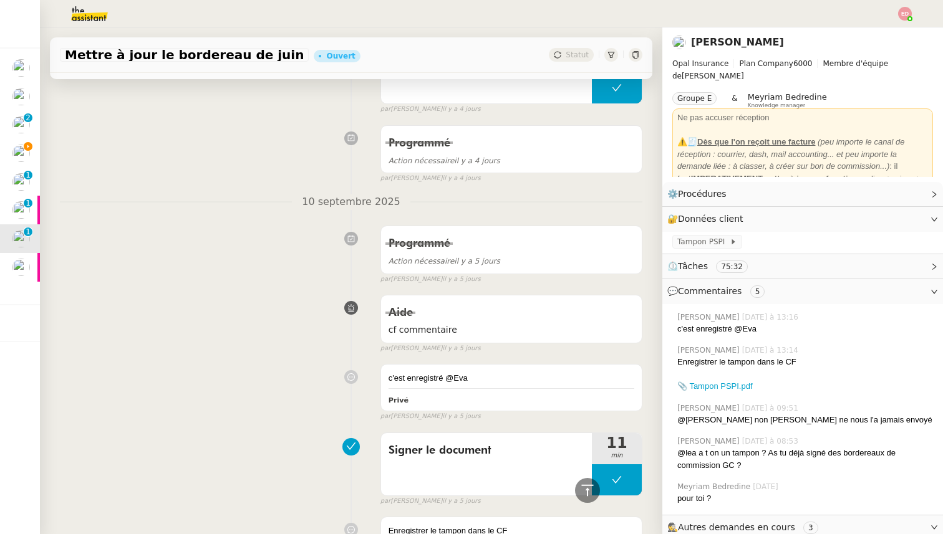
scroll to position [14, 0]
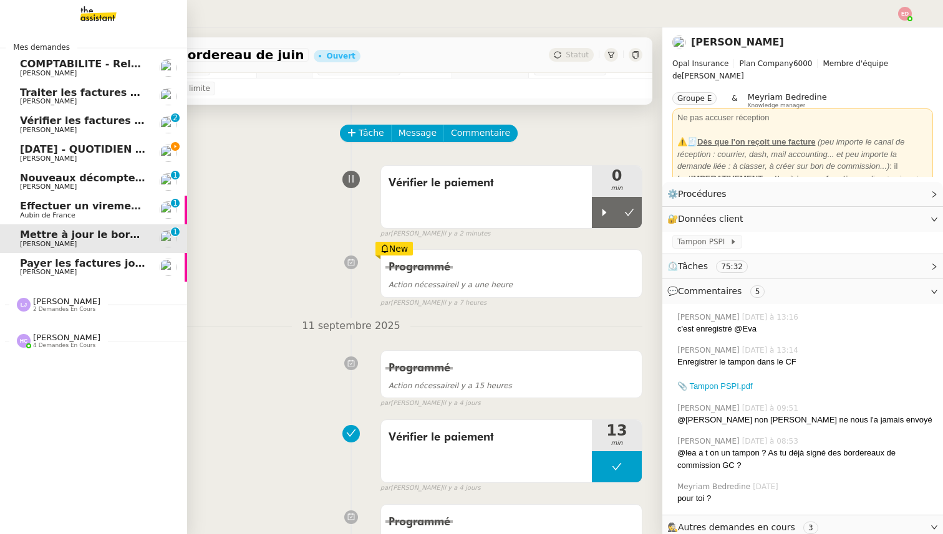
click at [40, 206] on span "Effectuer un virement urgent" at bounding box center [102, 206] width 164 height 12
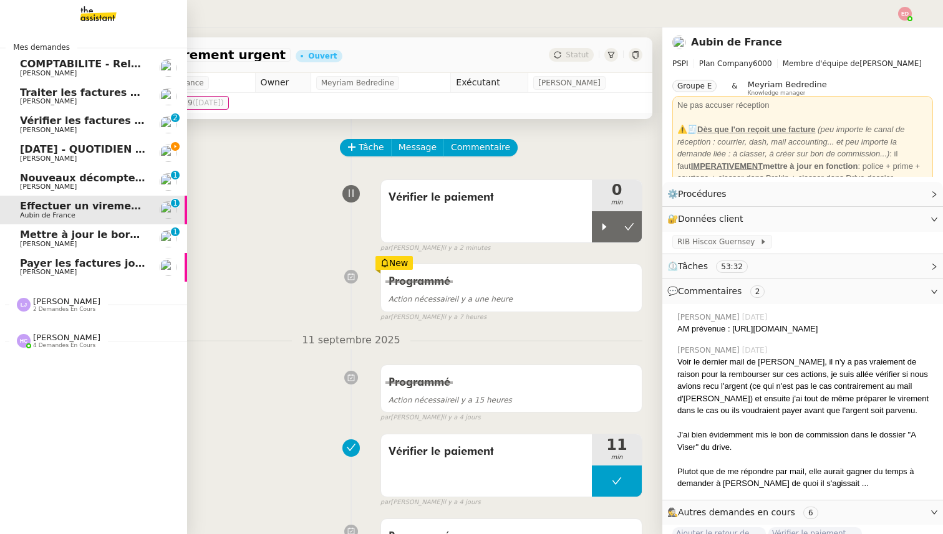
click at [32, 179] on span "Nouveaux décomptes de commissions" at bounding box center [127, 178] width 214 height 12
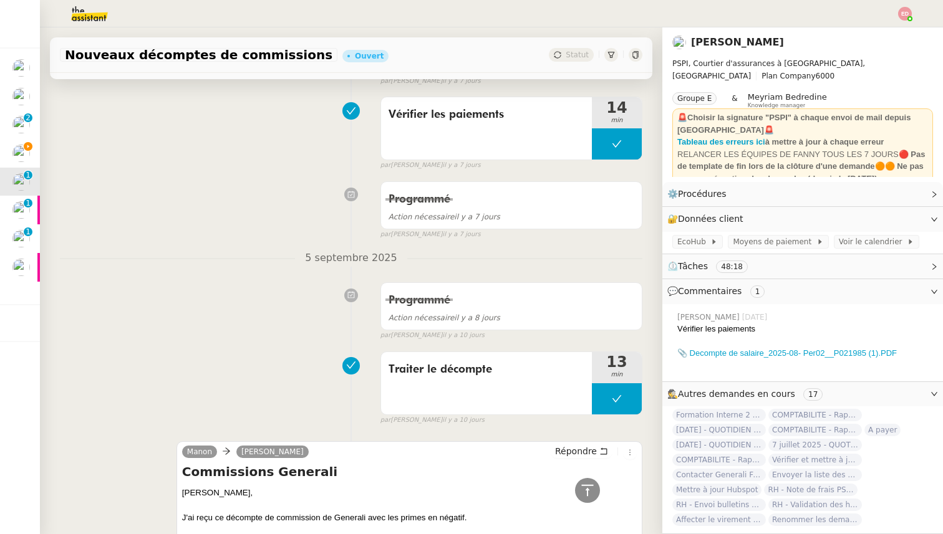
scroll to position [802, 0]
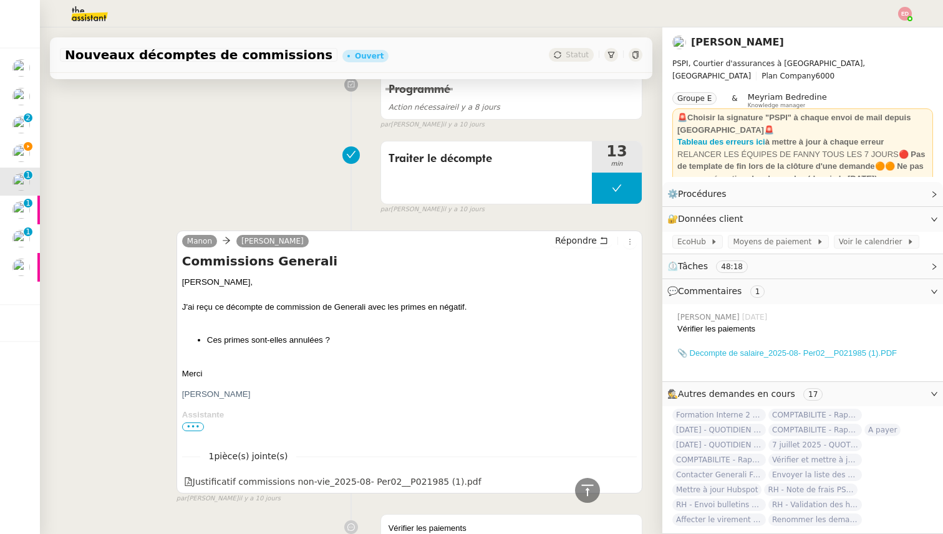
click at [725, 356] on link "📎 Decompte de salaire_2025-08- Per02__P021985 (1).PDF" at bounding box center [786, 353] width 219 height 9
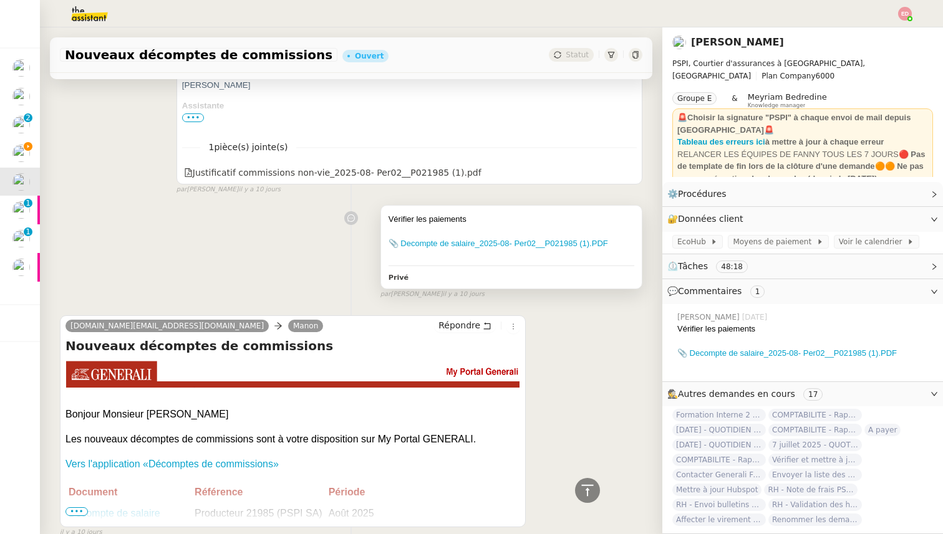
scroll to position [1074, 0]
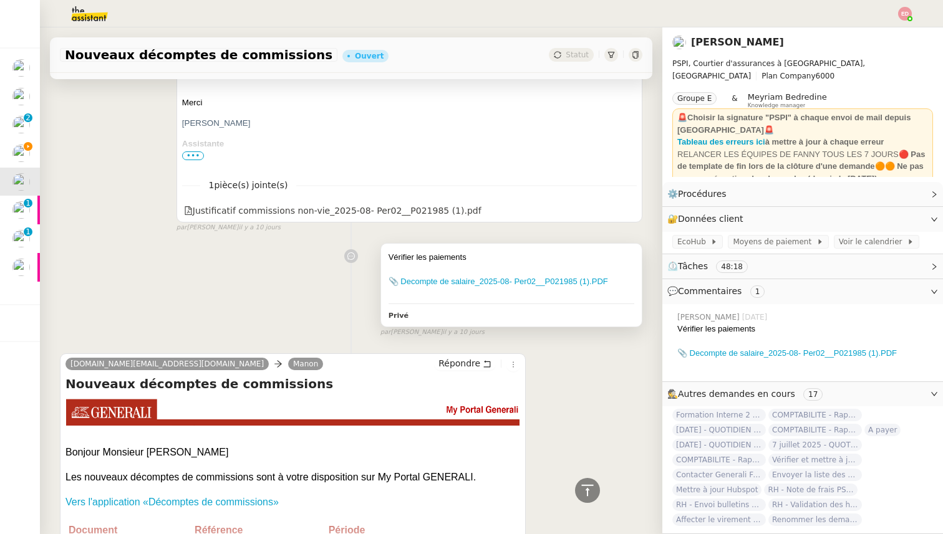
click at [507, 261] on div "Vérifier les paiements" at bounding box center [511, 257] width 246 height 12
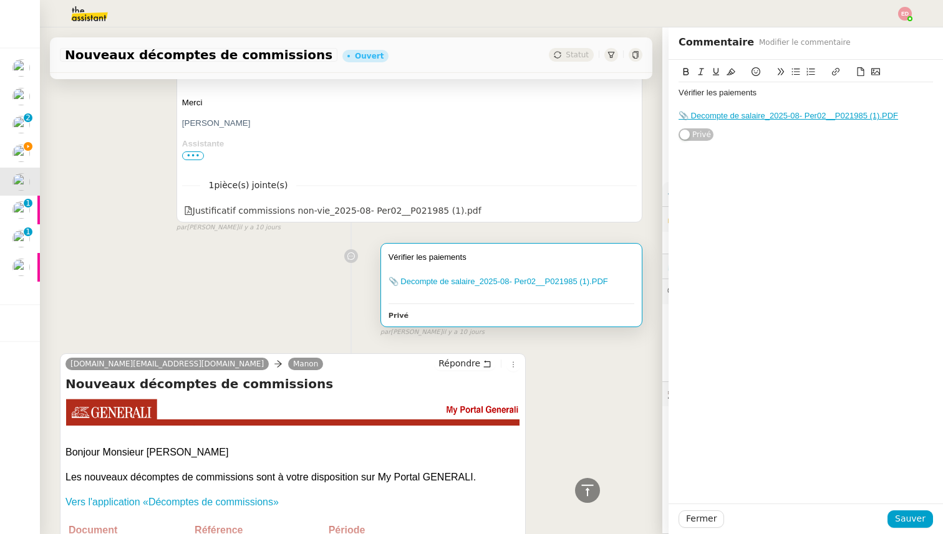
click at [912, 118] on div "📎 Decompte de salaire_2025-08- Per02__P021985 (1).PDF" at bounding box center [805, 115] width 254 height 11
click at [857, 68] on icon at bounding box center [860, 71] width 7 height 9
click at [909, 521] on span "Sauver" at bounding box center [910, 519] width 31 height 14
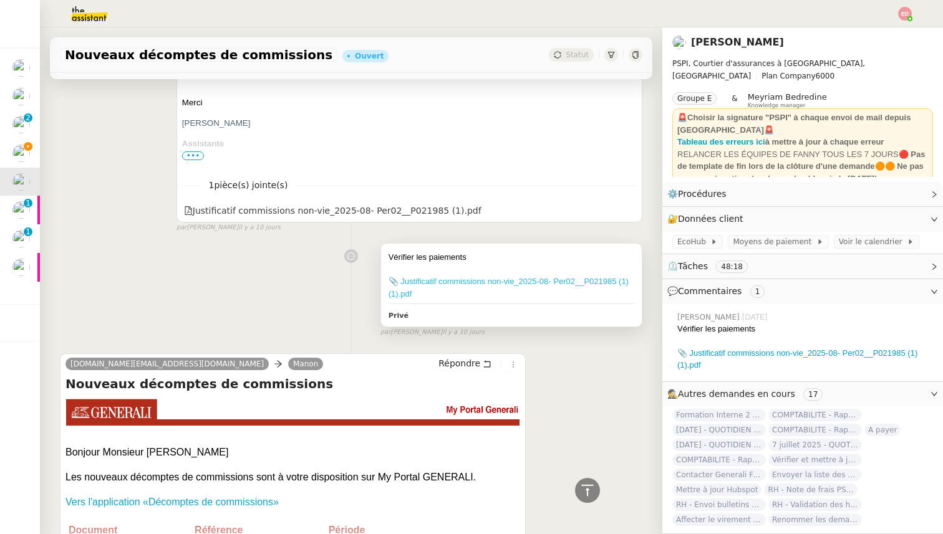
click at [479, 280] on link "📎 Justificatif commissions non-vie_2025-08- Per02__P021985 (1) (1).pdf" at bounding box center [508, 288] width 240 height 22
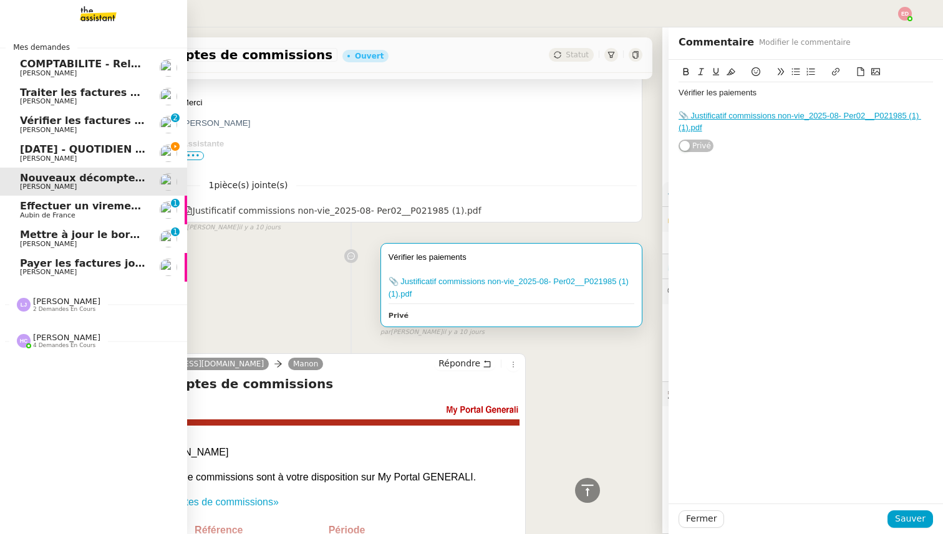
click at [36, 117] on span "Vérifier les factures non réglées" at bounding box center [110, 121] width 181 height 12
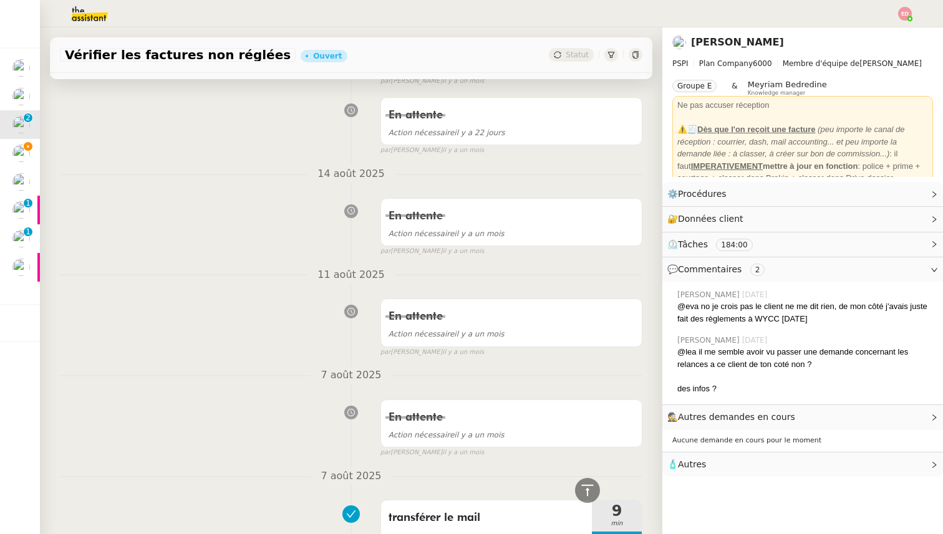
scroll to position [5490, 0]
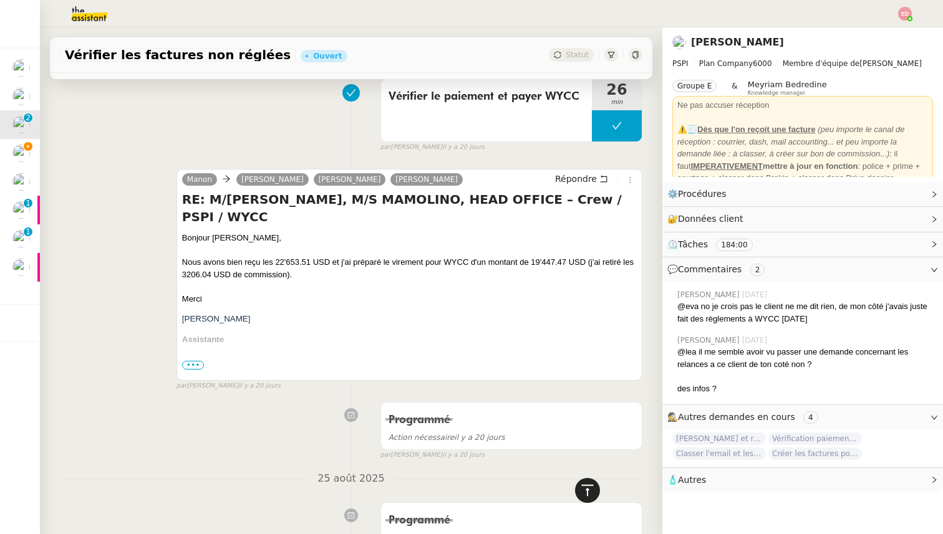
click at [592, 489] on icon at bounding box center [587, 490] width 15 height 15
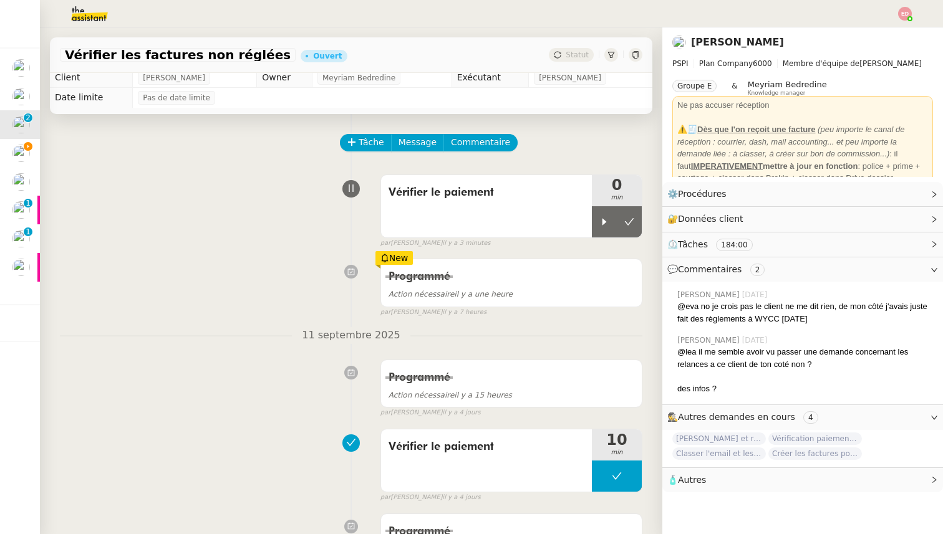
scroll to position [0, 0]
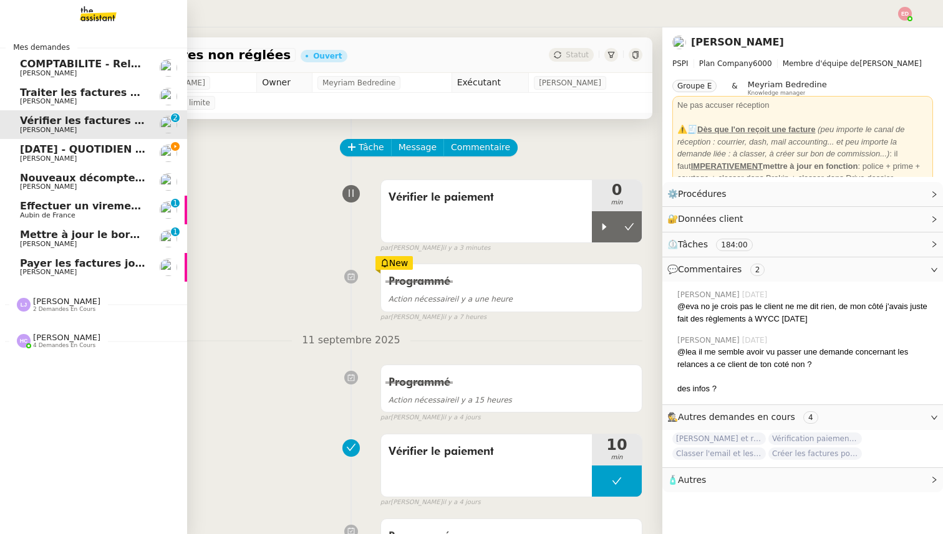
click at [34, 86] on link "Traiter les factures ORPI [PERSON_NAME] [PERSON_NAME]" at bounding box center [93, 96] width 187 height 29
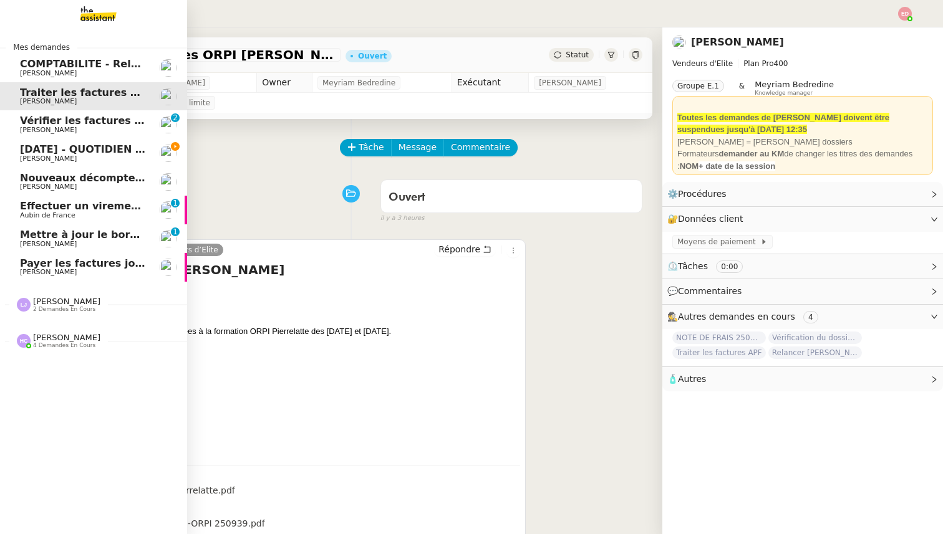
click at [76, 236] on span "Mettre à jour le bordereau de juin" at bounding box center [115, 235] width 191 height 12
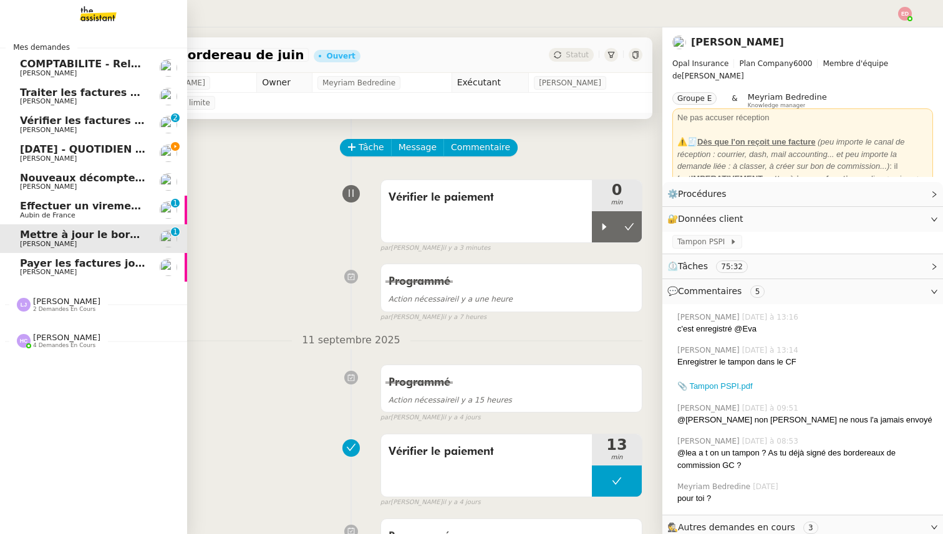
click at [75, 212] on span "Aubin de France" at bounding box center [83, 215] width 126 height 7
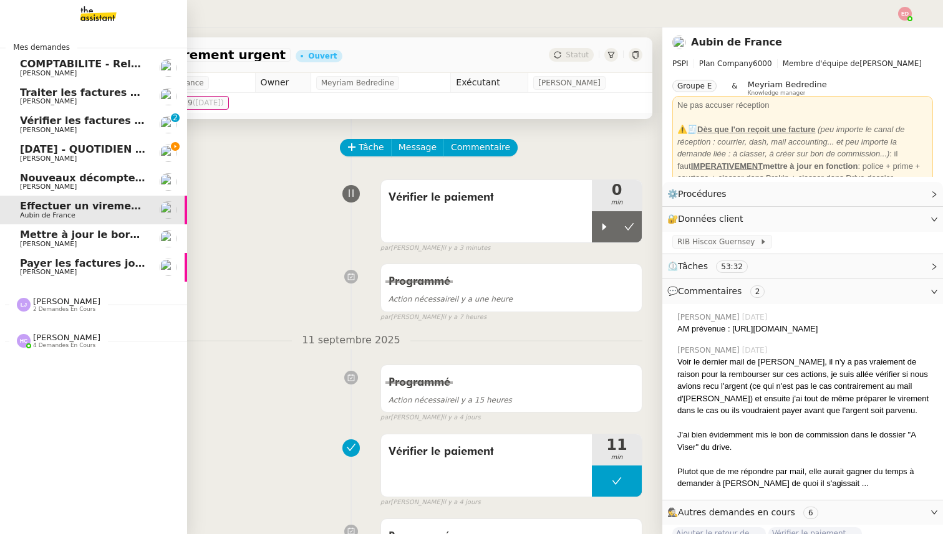
click at [70, 131] on span "[PERSON_NAME]" at bounding box center [48, 130] width 57 height 8
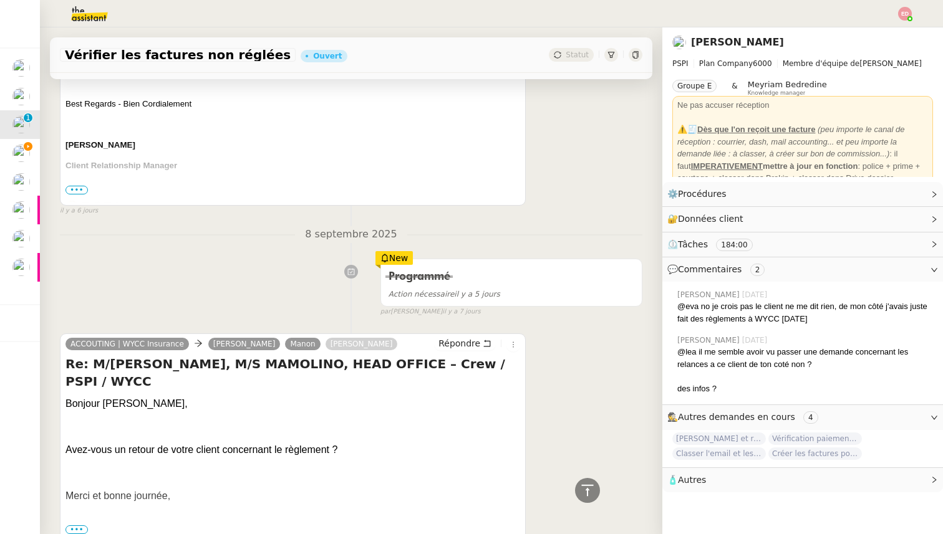
scroll to position [2022, 0]
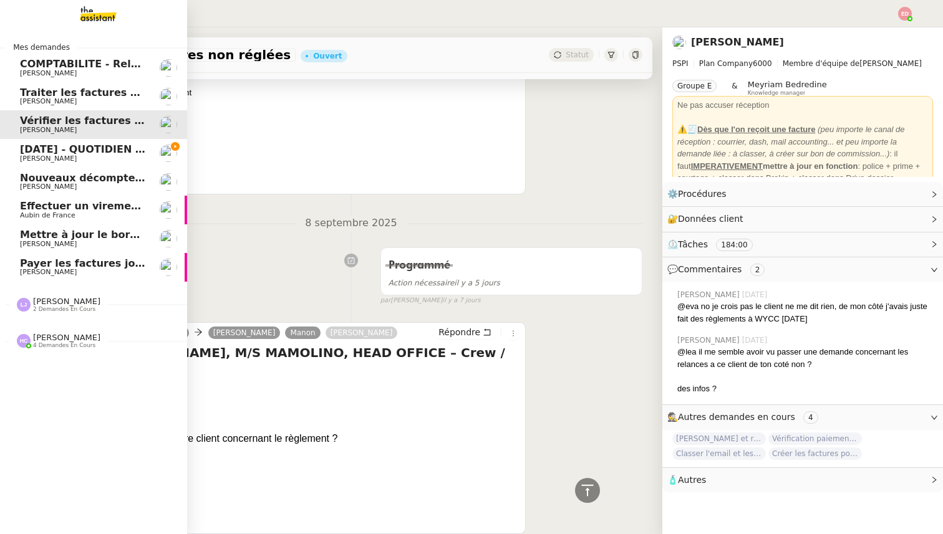
click at [36, 100] on span "[PERSON_NAME]" at bounding box center [48, 101] width 57 height 8
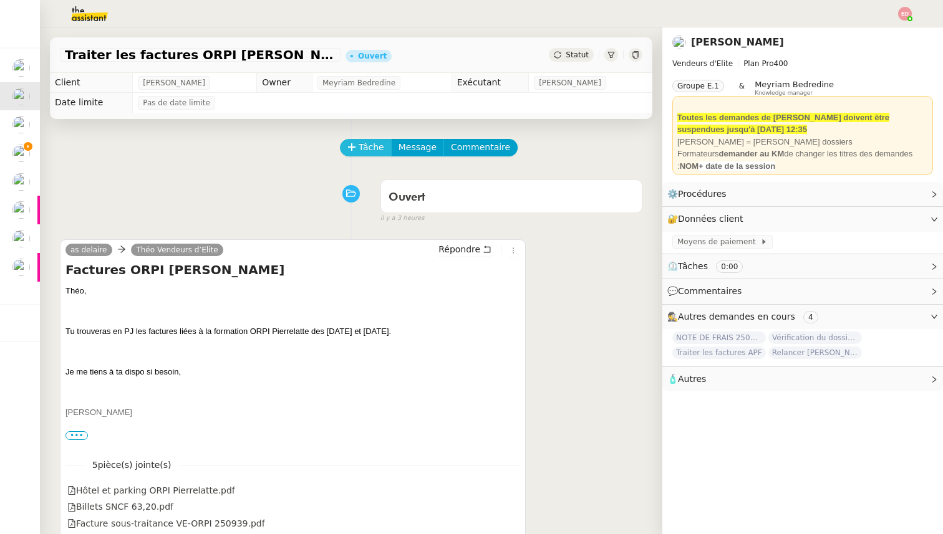
click at [358, 151] on button "Tâche" at bounding box center [366, 147] width 52 height 17
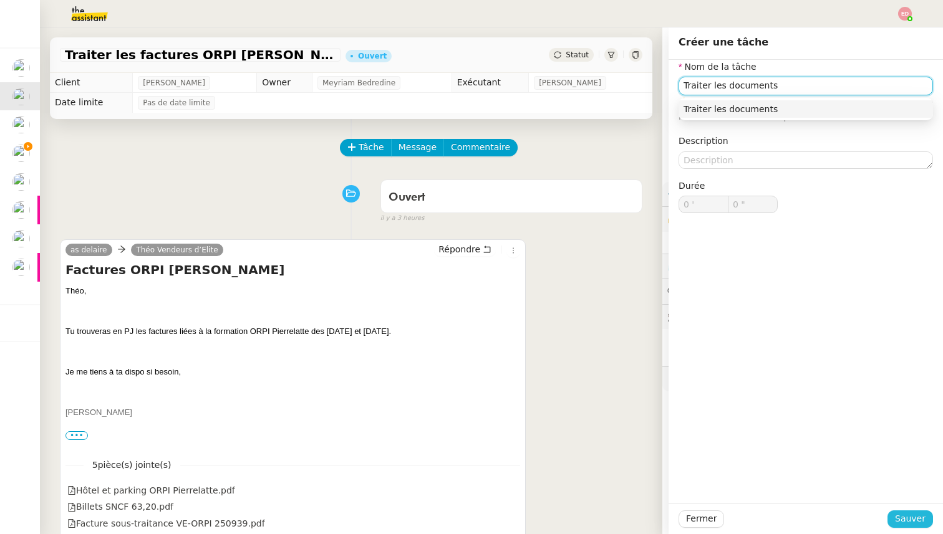
type input "Traiter les documents"
click at [902, 511] on button "Sauver" at bounding box center [910, 519] width 46 height 17
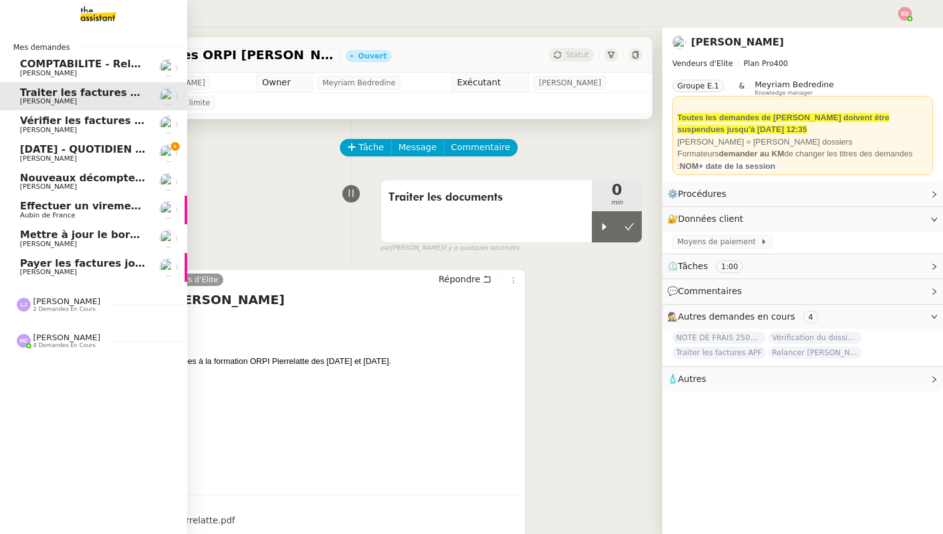
click at [32, 142] on link "[DATE] - QUOTIDIEN Gestion boite mail Accounting [PERSON_NAME]" at bounding box center [93, 153] width 187 height 29
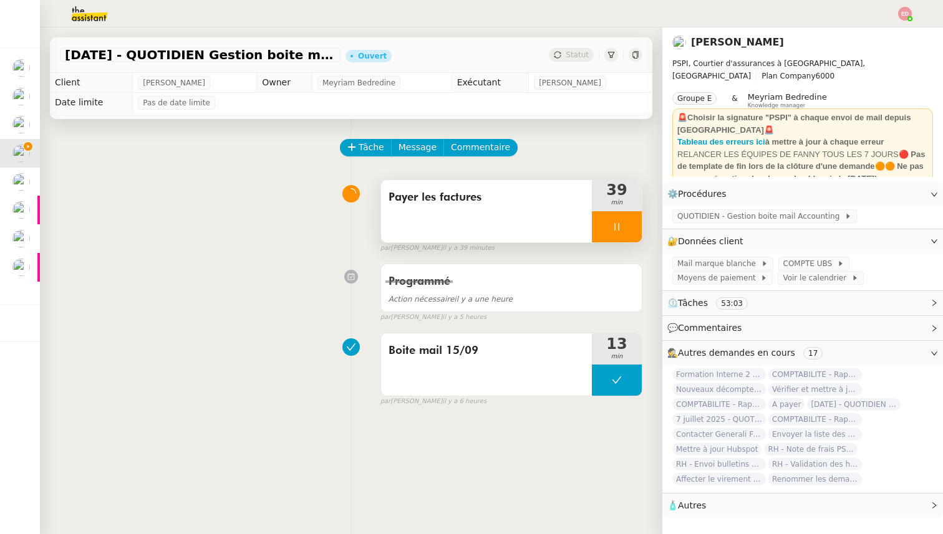
click at [633, 226] on div at bounding box center [617, 226] width 50 height 31
click at [633, 226] on icon at bounding box center [629, 227] width 10 height 10
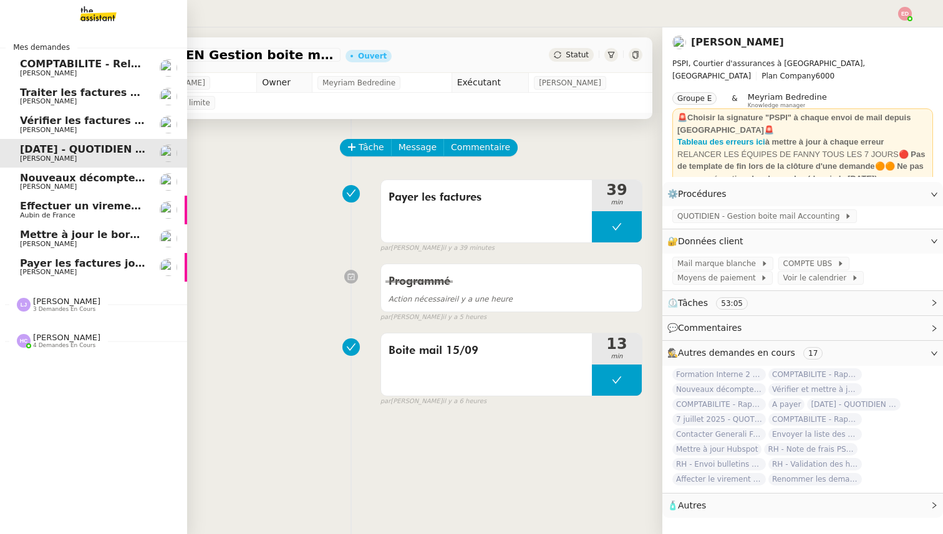
click at [36, 267] on span "Payer les factures jointes" at bounding box center [91, 263] width 143 height 12
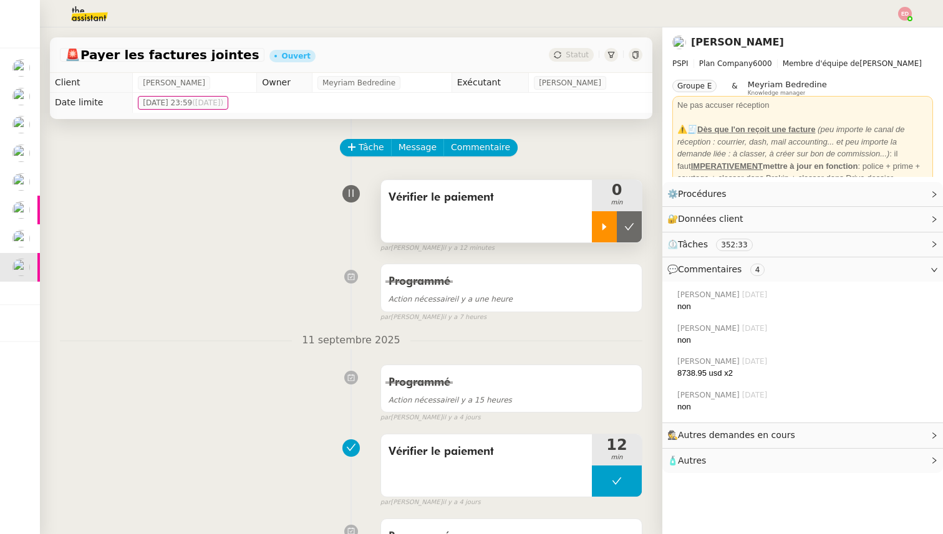
click at [596, 225] on div at bounding box center [604, 226] width 25 height 31
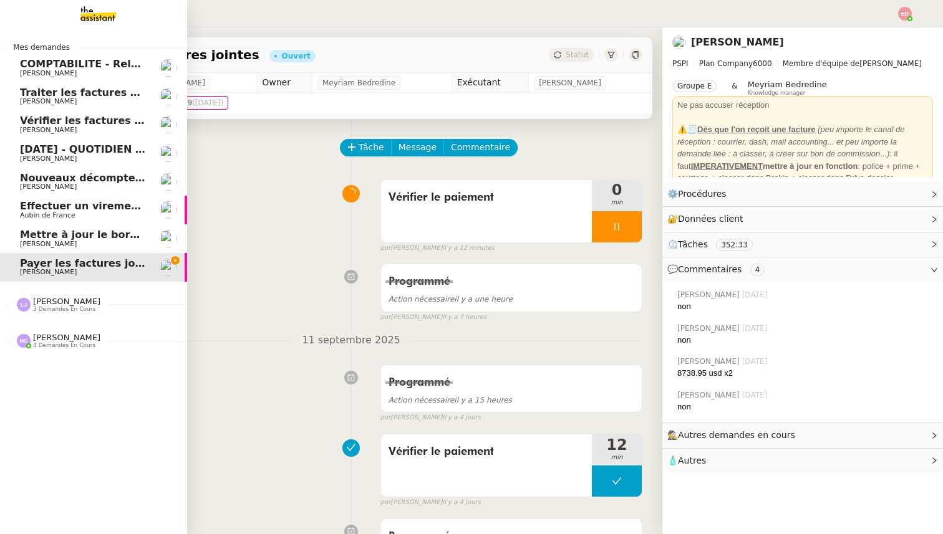
click at [33, 154] on span "[DATE] - QUOTIDIEN Gestion boite mail Accounting" at bounding box center [162, 149] width 285 height 12
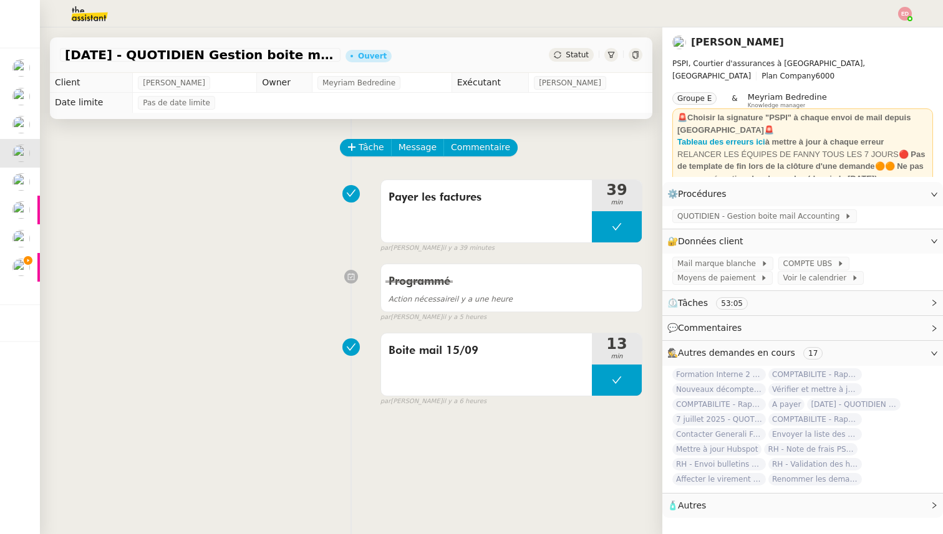
click at [578, 55] on span "Statut" at bounding box center [576, 55] width 23 height 9
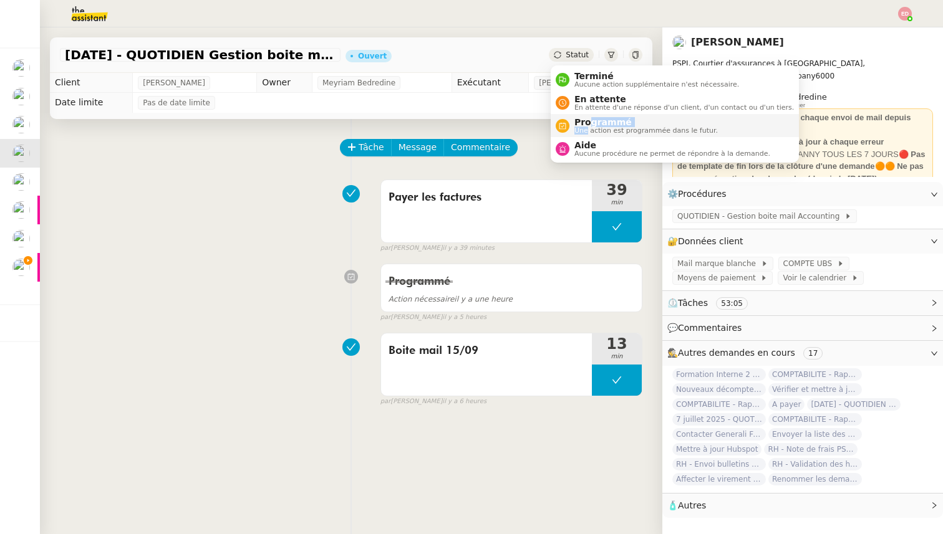
click at [587, 127] on div "Programmé Une action est programmée dans le futur." at bounding box center [643, 125] width 148 height 17
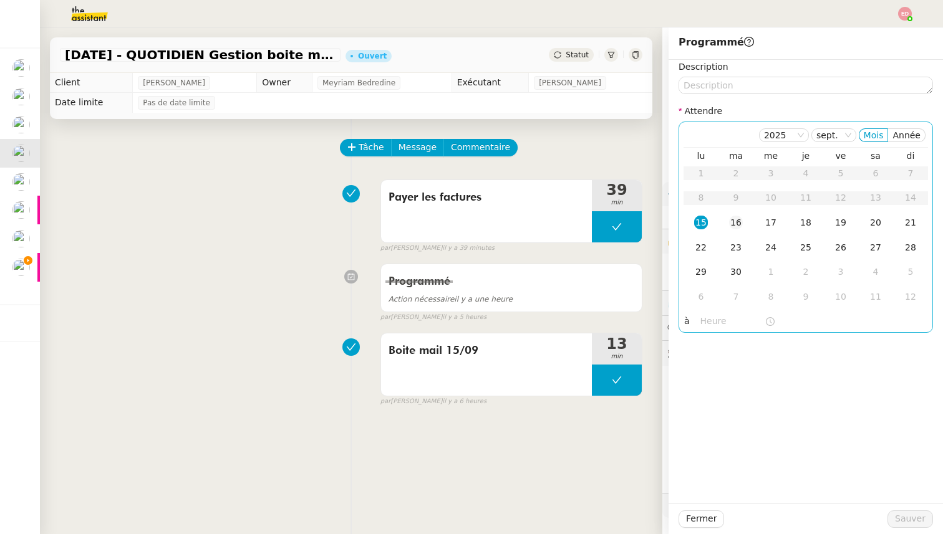
click at [739, 221] on div "16" at bounding box center [736, 223] width 14 height 14
click at [903, 516] on span "Sauver" at bounding box center [910, 519] width 31 height 14
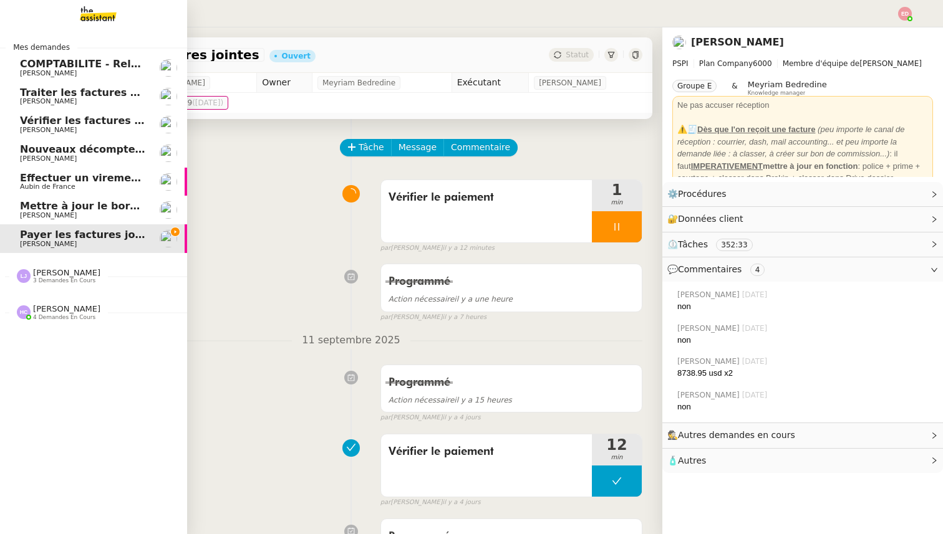
click at [55, 58] on link "COMPTABILITE - Relances factures impayées - [DATE] [PERSON_NAME]" at bounding box center [93, 68] width 187 height 29
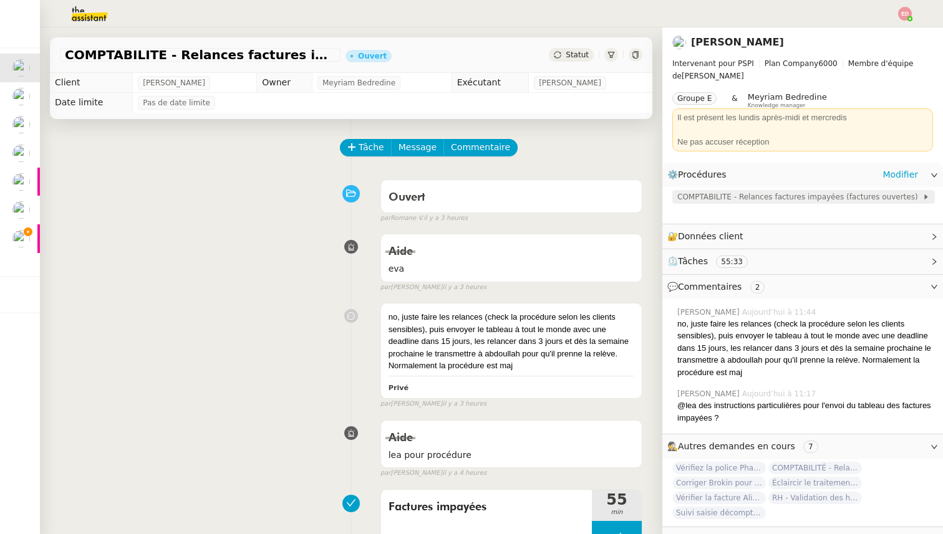
click at [706, 197] on span "COMPTABILITE - Relances factures impayées (factures ouvertes)" at bounding box center [799, 197] width 245 height 12
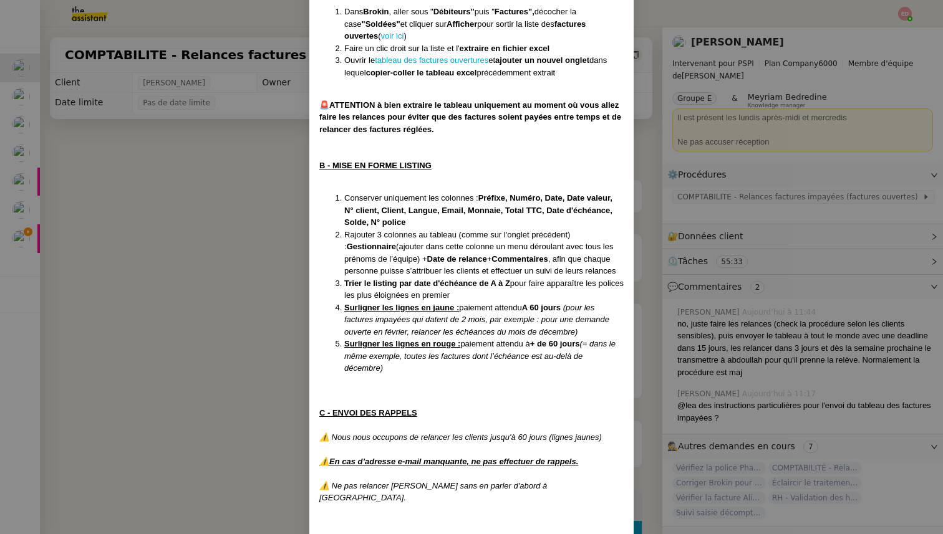
scroll to position [274, 0]
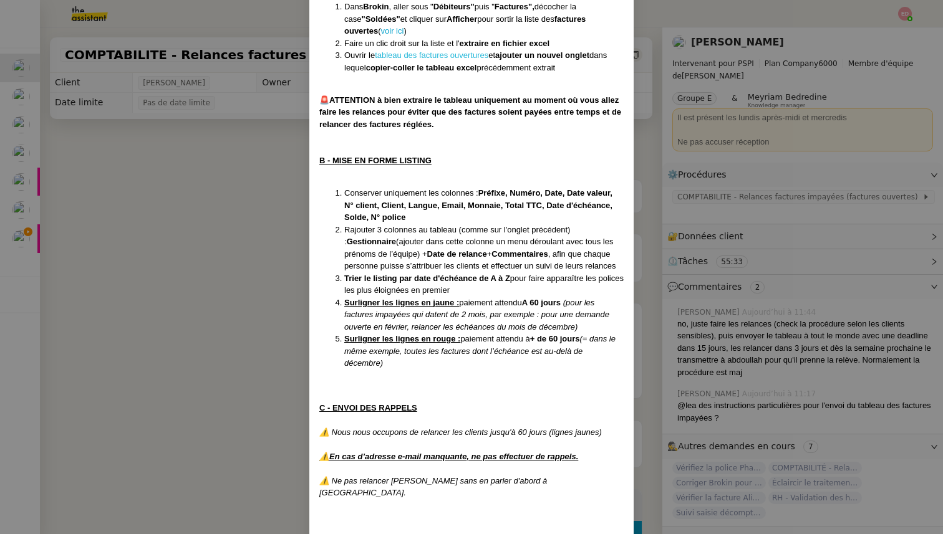
click at [438, 52] on link "tableau des factures ouvertures" at bounding box center [431, 55] width 113 height 9
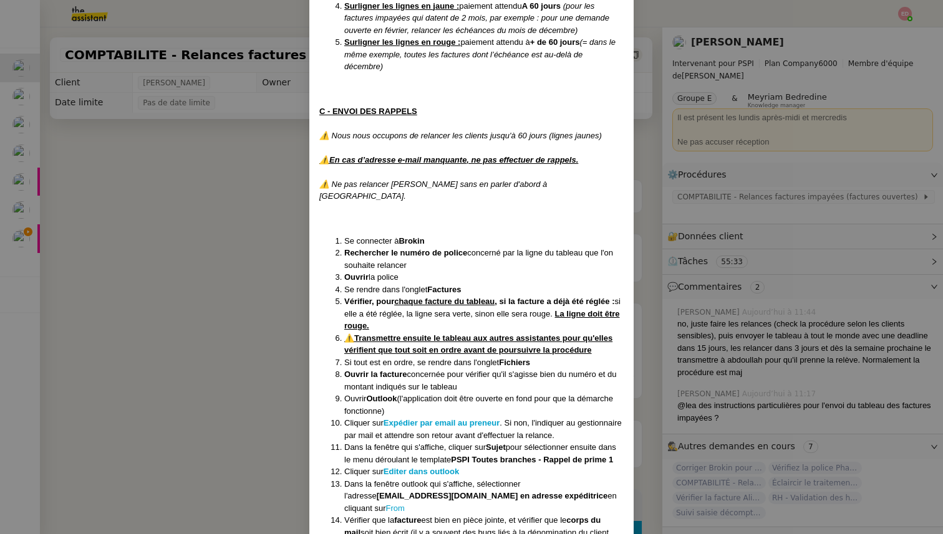
scroll to position [572, 0]
click at [232, 278] on nz-modal-container "Créée le [DATE] MAJ le [DATE] Contexte : Il s’agit de déterminer les clients qu…" at bounding box center [471, 267] width 943 height 534
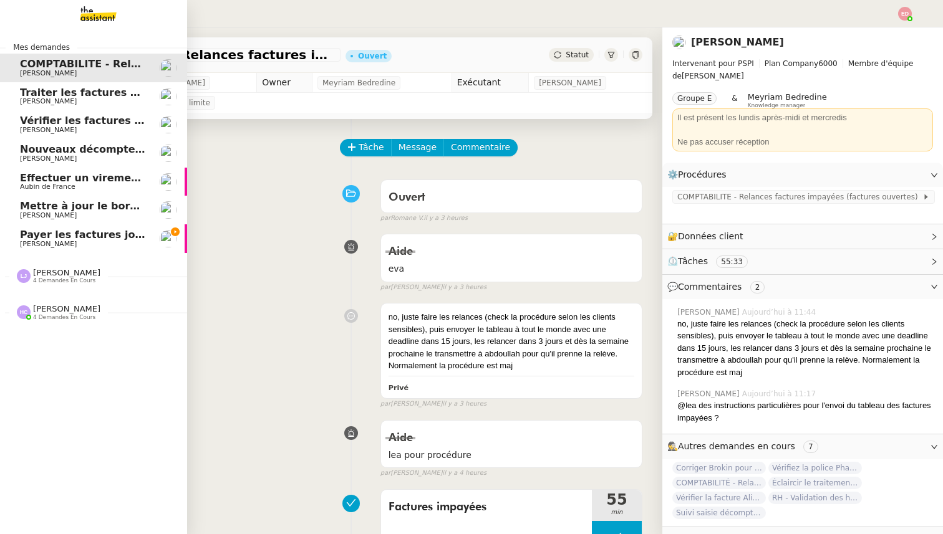
click at [30, 238] on span "Payer les factures jointes" at bounding box center [91, 235] width 143 height 12
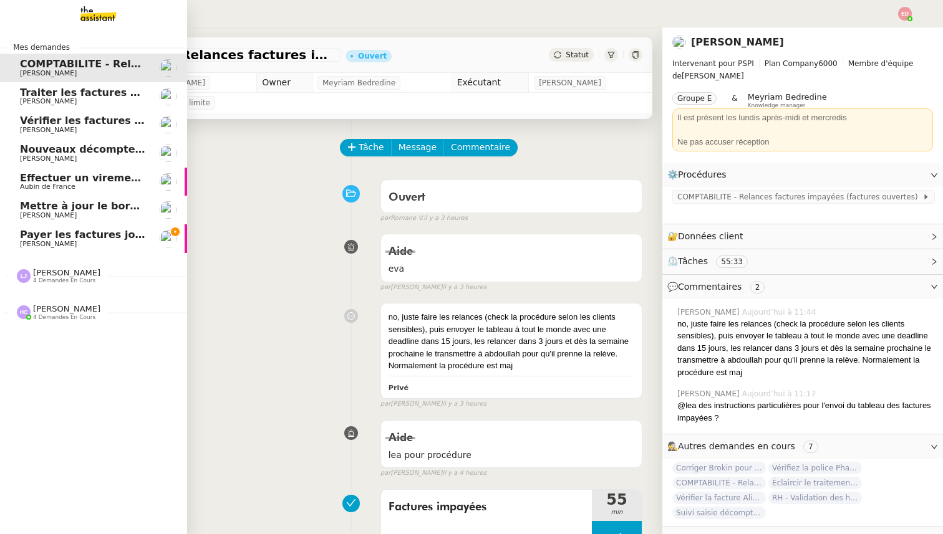
click at [20, 241] on span "[PERSON_NAME]" at bounding box center [48, 244] width 57 height 8
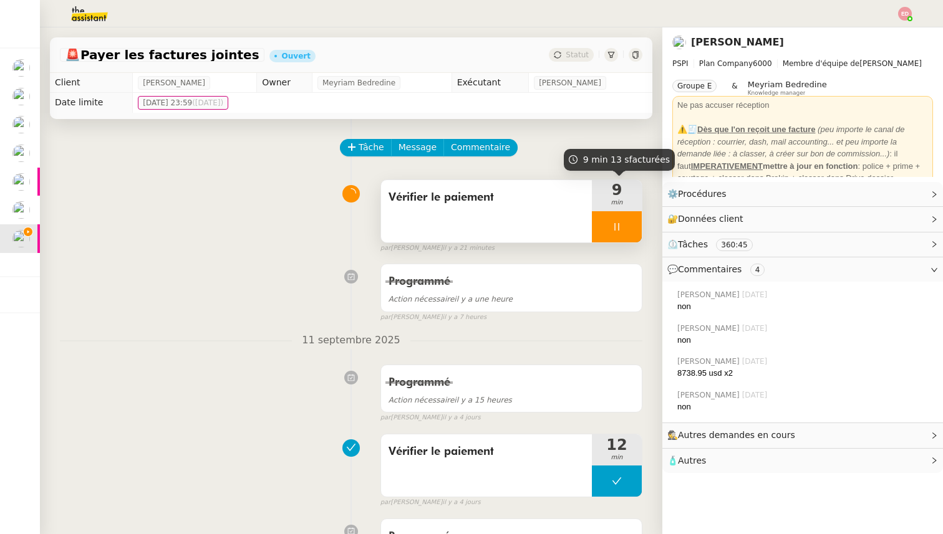
click at [635, 233] on div at bounding box center [617, 226] width 50 height 31
click at [635, 233] on button at bounding box center [629, 226] width 25 height 31
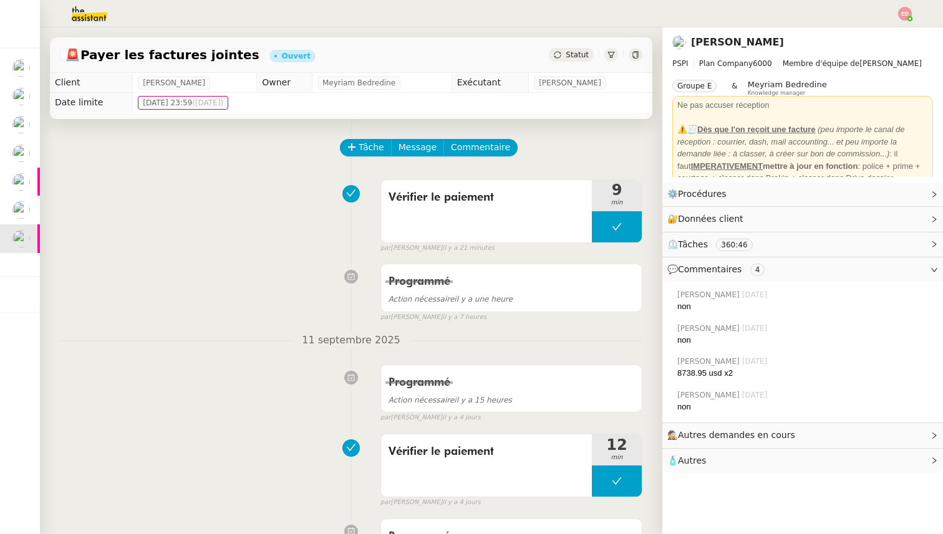
click at [575, 57] on span "Statut" at bounding box center [576, 55] width 23 height 9
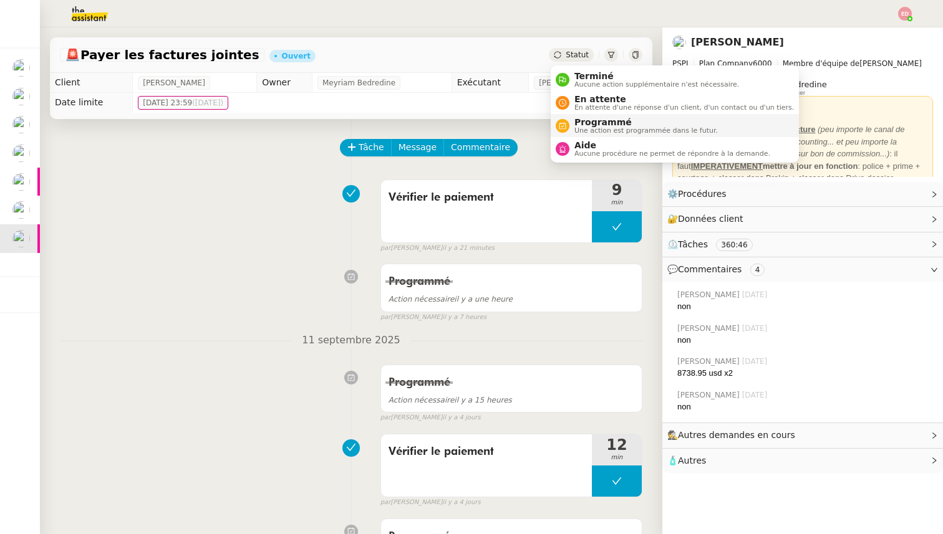
click at [595, 119] on span "Programmé" at bounding box center [645, 122] width 143 height 10
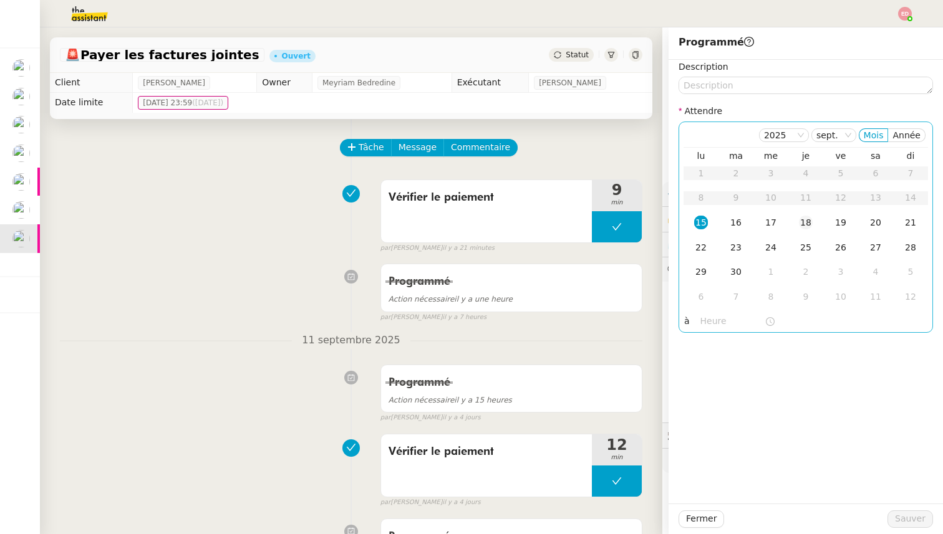
click at [805, 215] on td "18" at bounding box center [805, 223] width 35 height 25
click at [909, 522] on span "Sauver" at bounding box center [910, 519] width 31 height 14
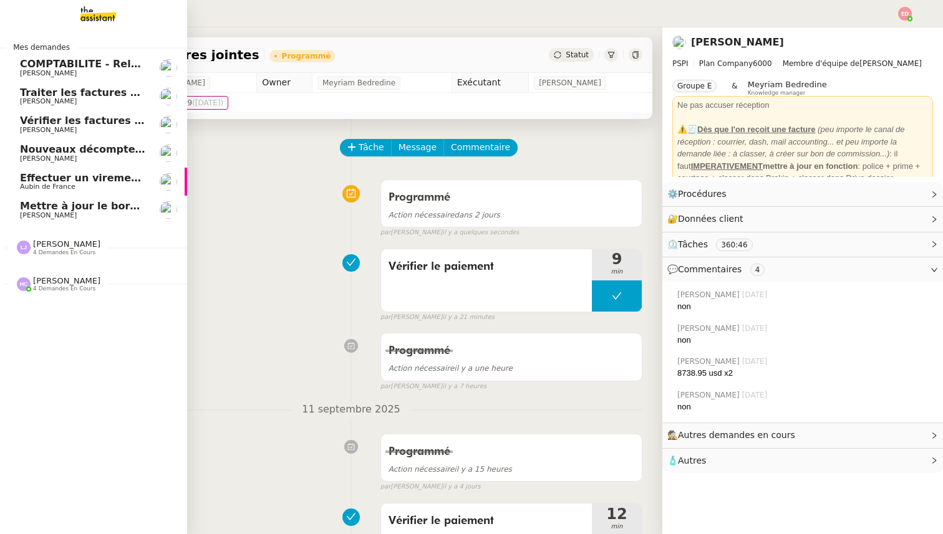
click at [28, 207] on span "Mettre à jour le bordereau de juin" at bounding box center [115, 206] width 191 height 12
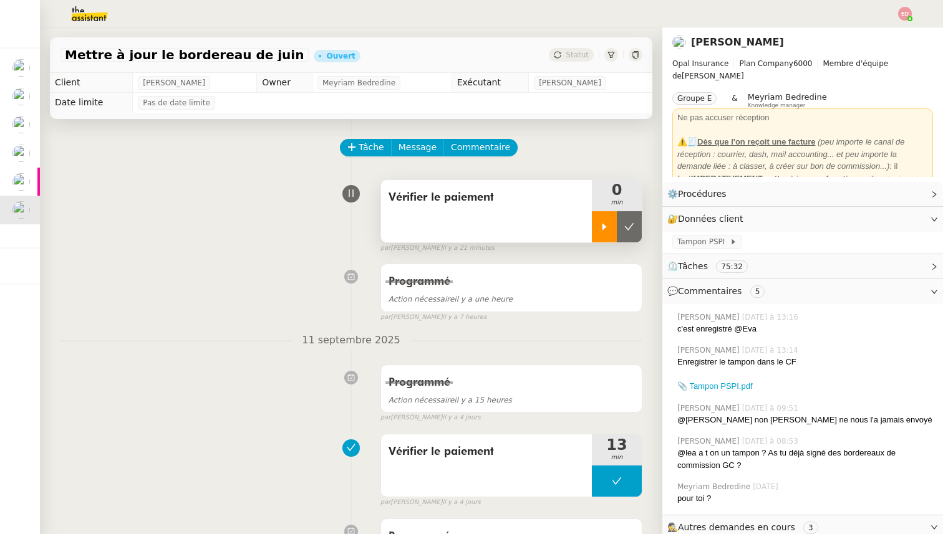
click at [607, 225] on icon at bounding box center [604, 227] width 10 height 10
click at [632, 221] on div at bounding box center [617, 226] width 50 height 31
click at [632, 221] on button at bounding box center [629, 226] width 25 height 31
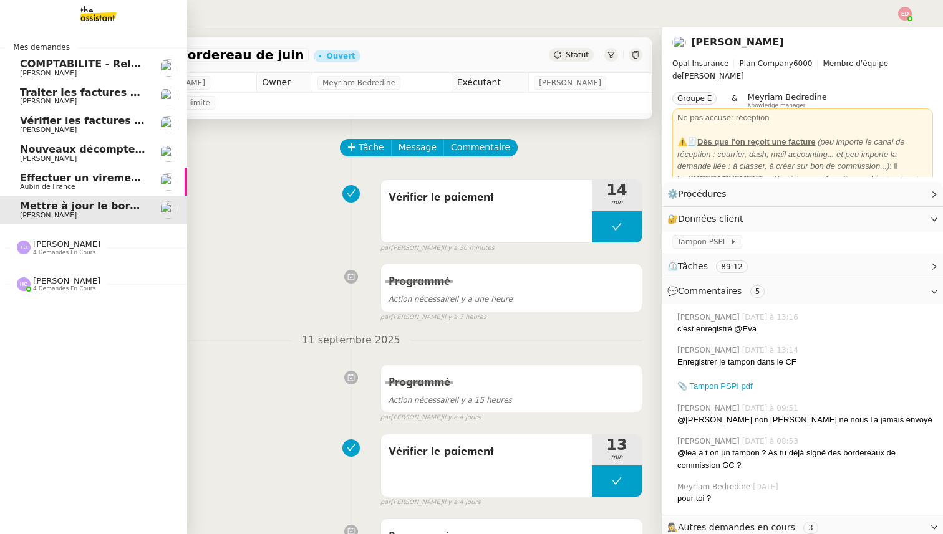
click at [36, 182] on span "Effectuer un virement urgent" at bounding box center [102, 178] width 164 height 12
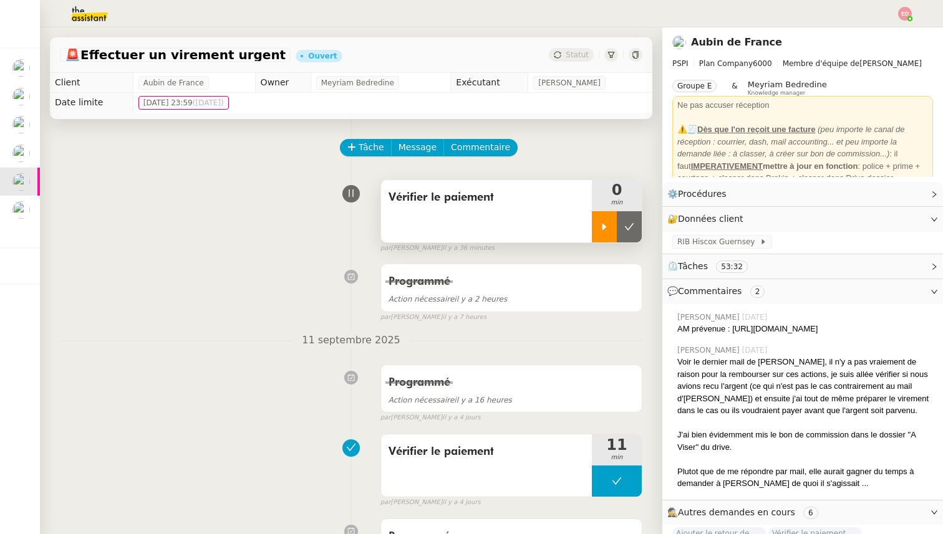
click at [601, 225] on icon at bounding box center [604, 227] width 10 height 10
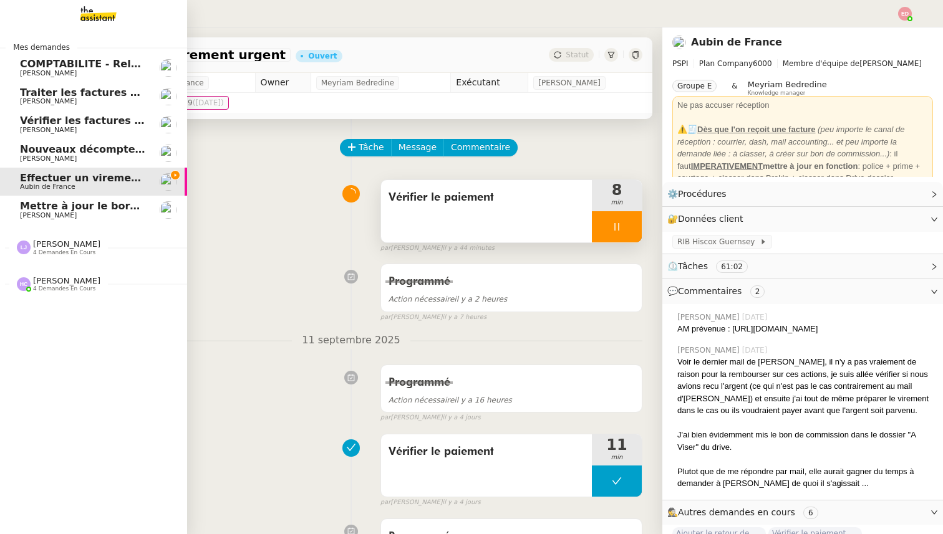
click at [27, 210] on span "Mettre à jour le bordereau de juin" at bounding box center [115, 206] width 191 height 12
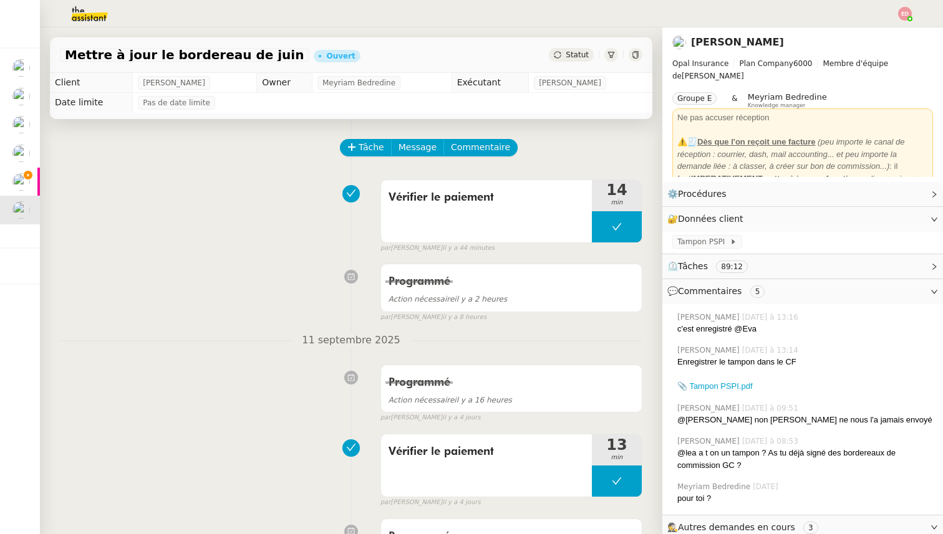
click at [577, 57] on span "Statut" at bounding box center [576, 55] width 23 height 9
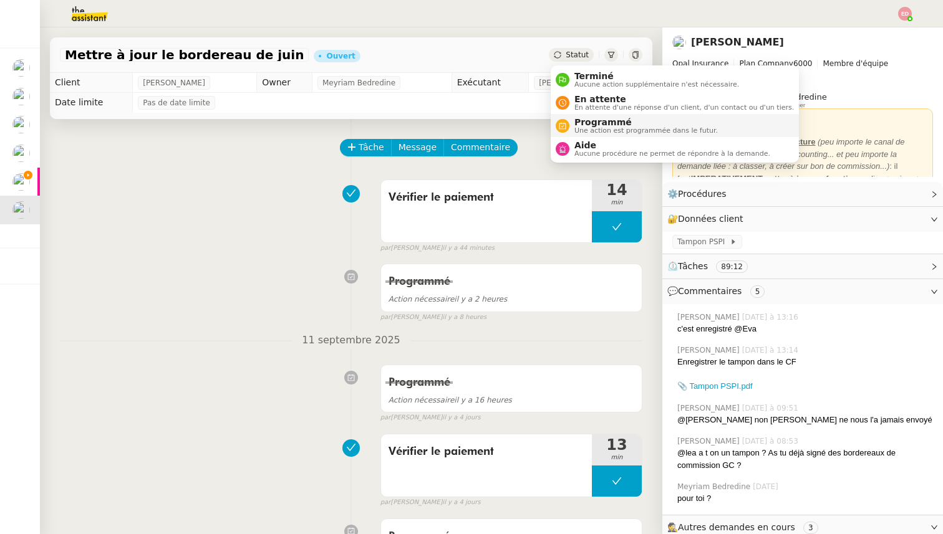
click at [582, 120] on span "Programmé" at bounding box center [645, 122] width 143 height 10
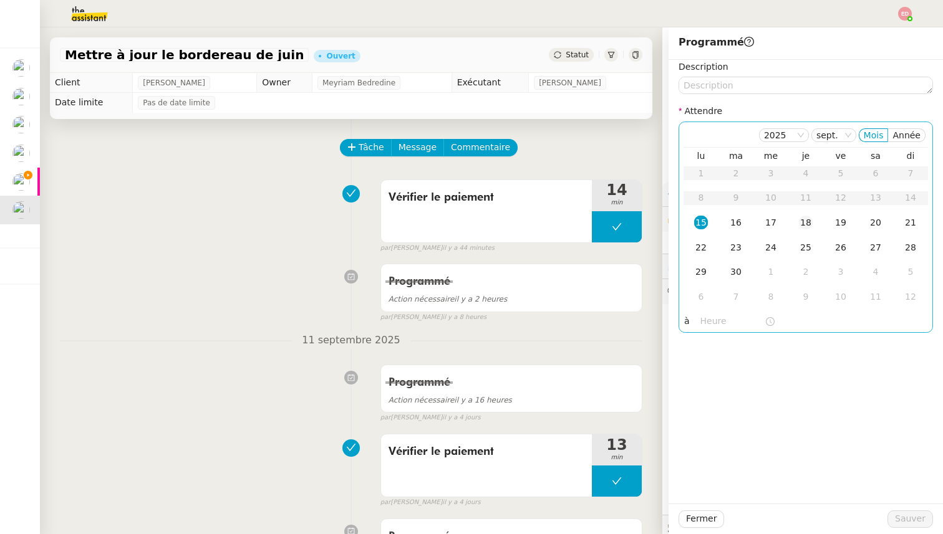
click at [807, 226] on div "18" at bounding box center [806, 223] width 14 height 14
click at [906, 516] on span "Sauver" at bounding box center [910, 519] width 31 height 14
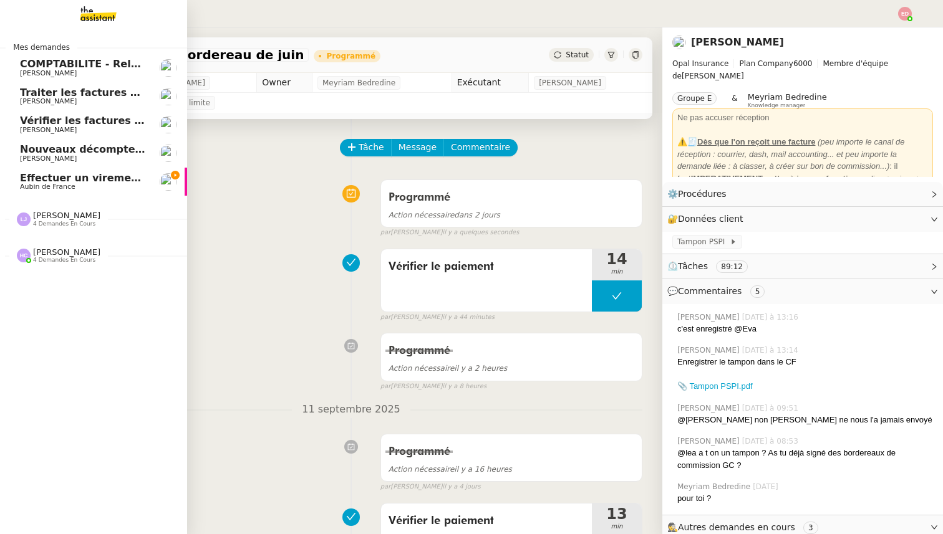
click at [53, 183] on span "Effectuer un virement urgent" at bounding box center [102, 178] width 164 height 12
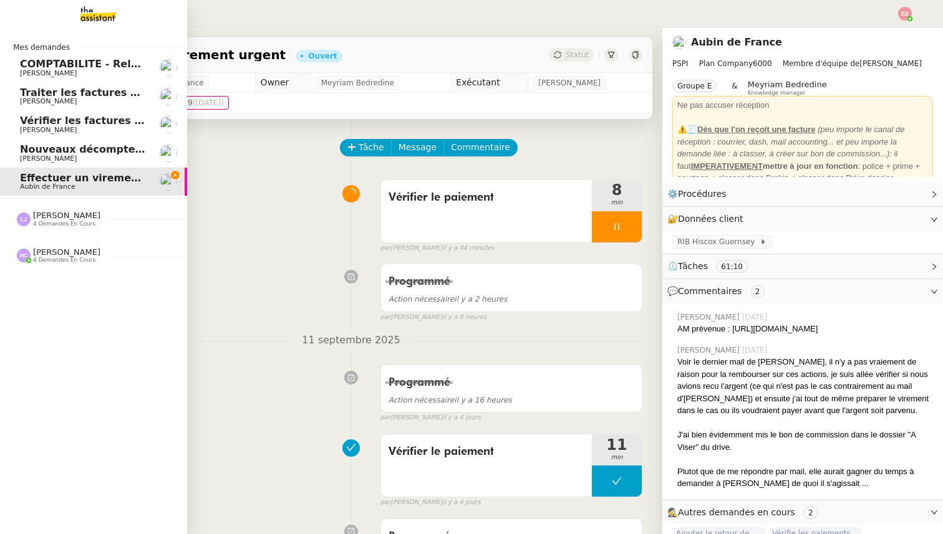
click at [55, 262] on span "4 demandes en cours" at bounding box center [64, 260] width 62 height 7
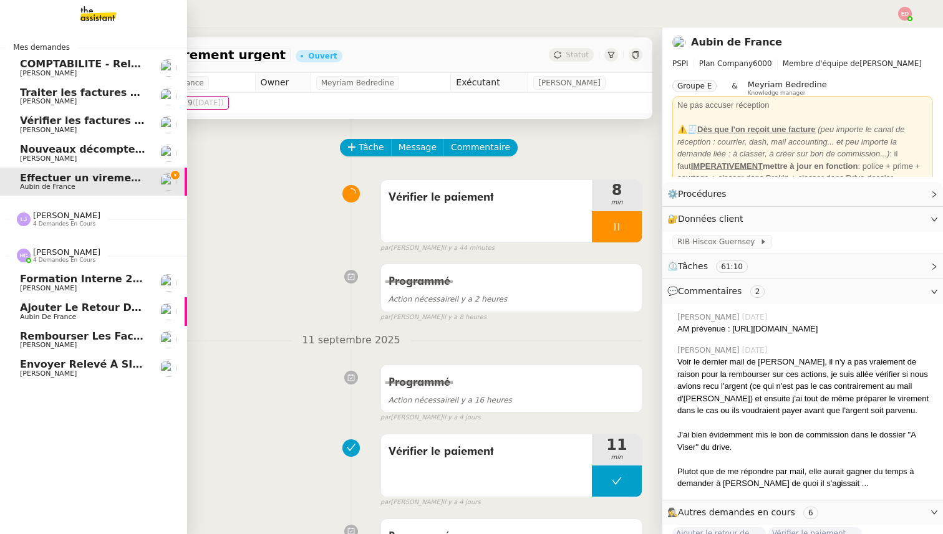
click at [55, 257] on span "4 demandes en cours" at bounding box center [64, 260] width 62 height 7
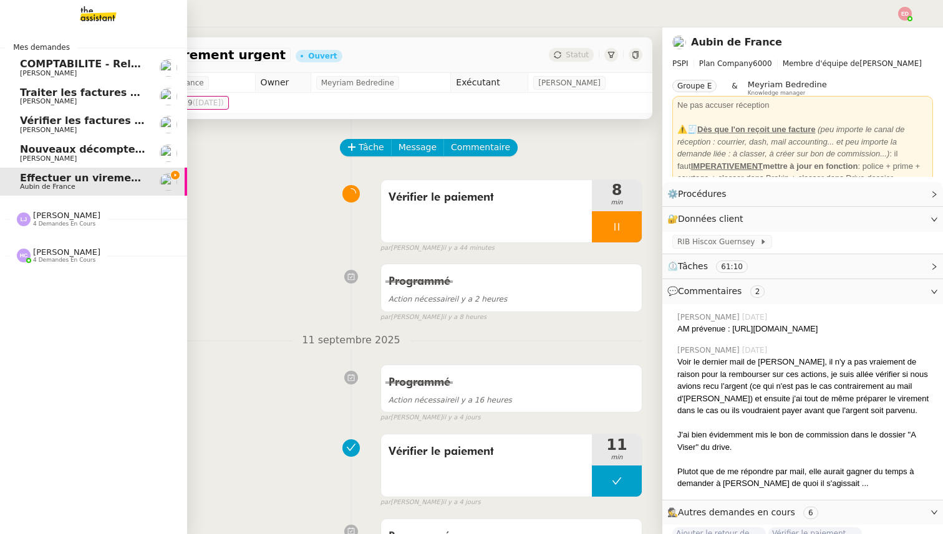
click at [58, 222] on span "4 demandes en cours" at bounding box center [64, 224] width 62 height 7
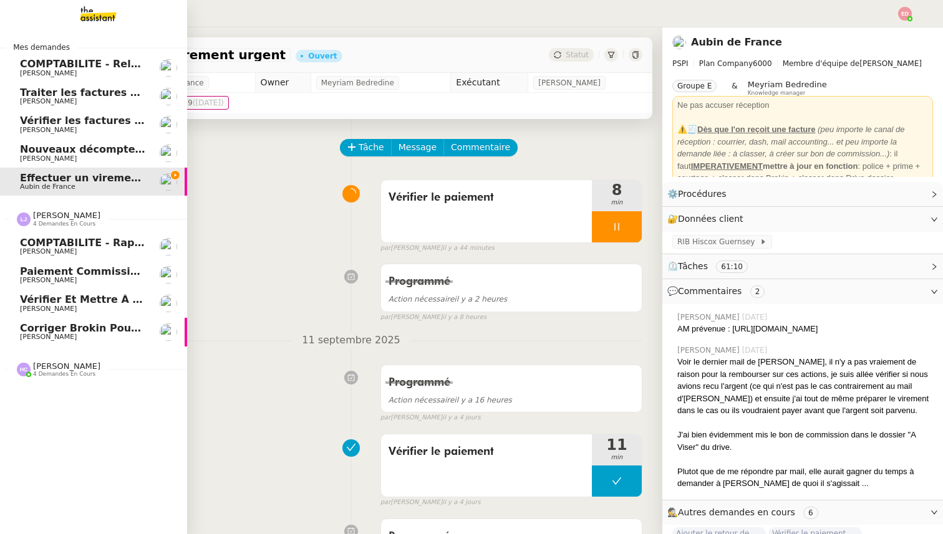
click at [59, 219] on span "[PERSON_NAME]" at bounding box center [66, 215] width 67 height 9
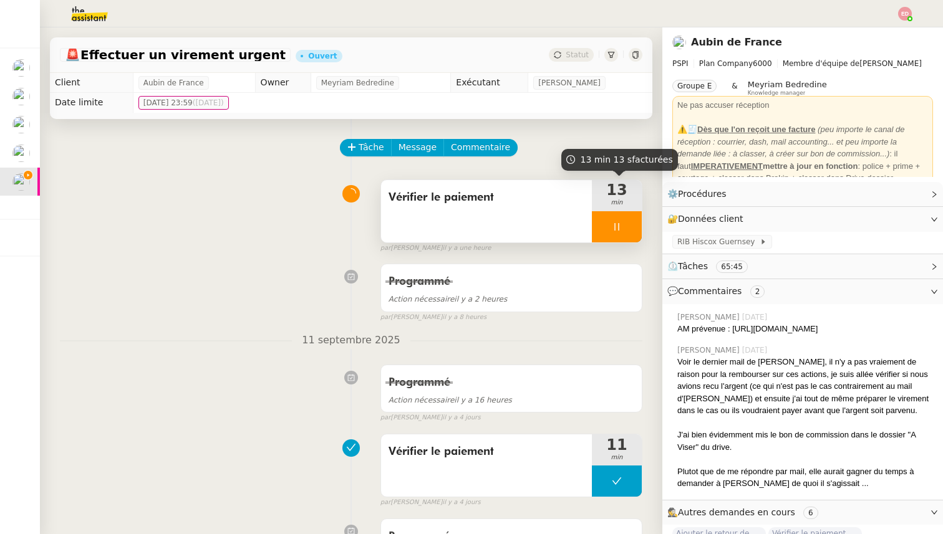
click at [627, 218] on div at bounding box center [617, 226] width 50 height 31
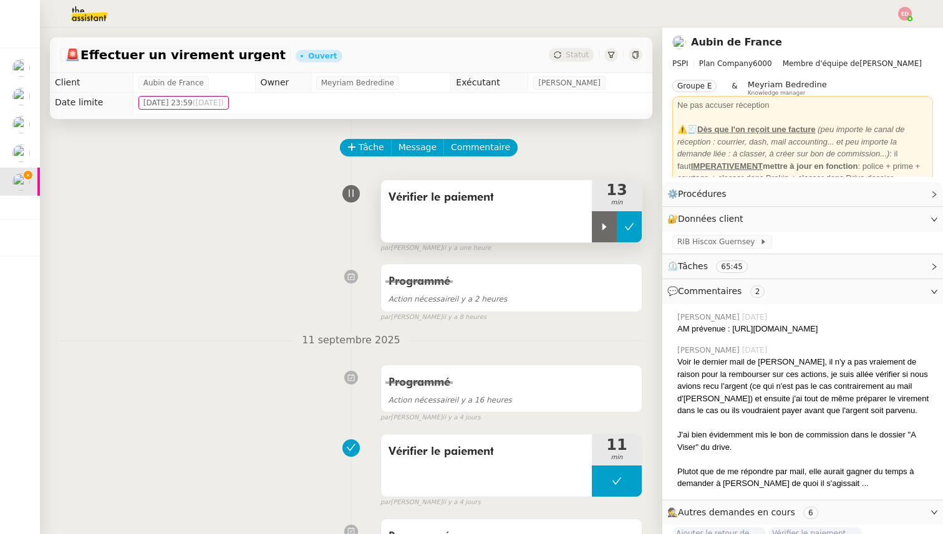
click at [627, 223] on icon at bounding box center [629, 227] width 10 height 10
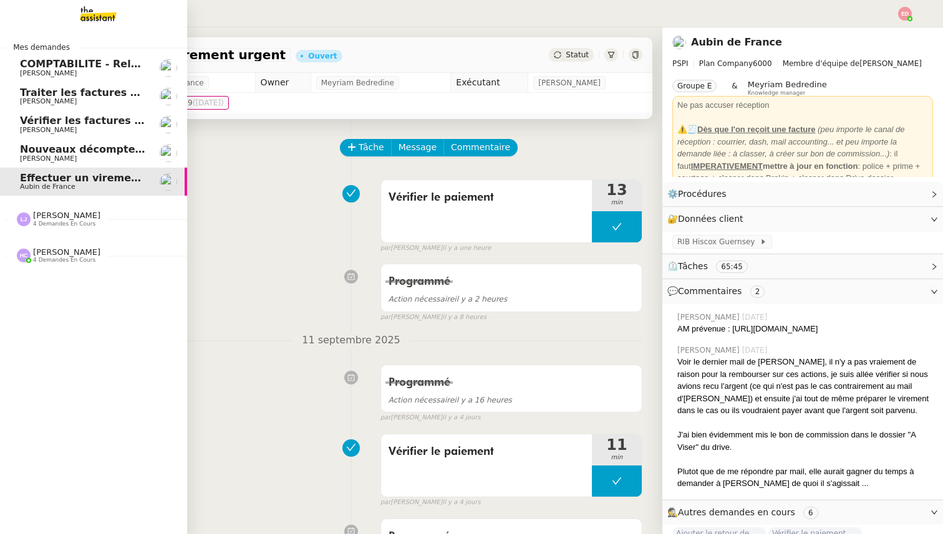
click at [28, 158] on span "[PERSON_NAME]" at bounding box center [48, 159] width 57 height 8
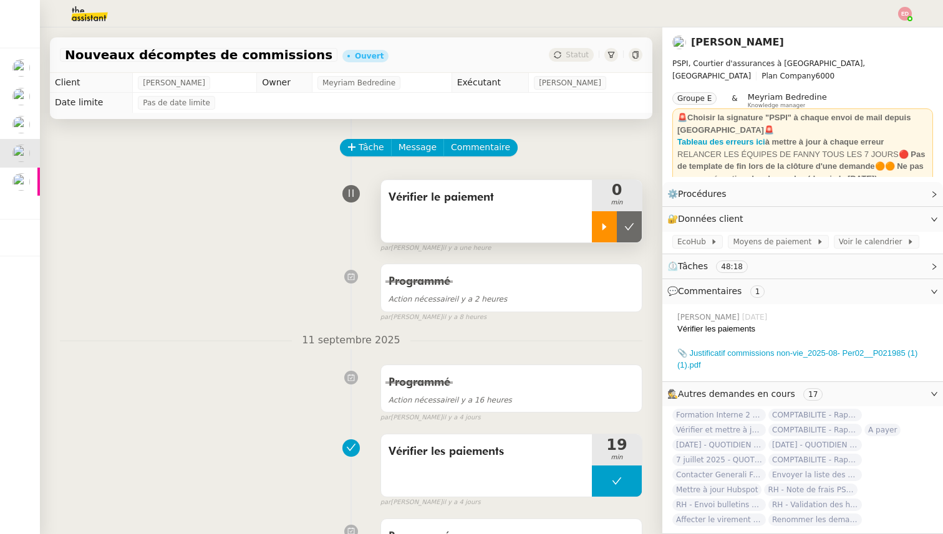
click at [609, 223] on div at bounding box center [604, 226] width 25 height 31
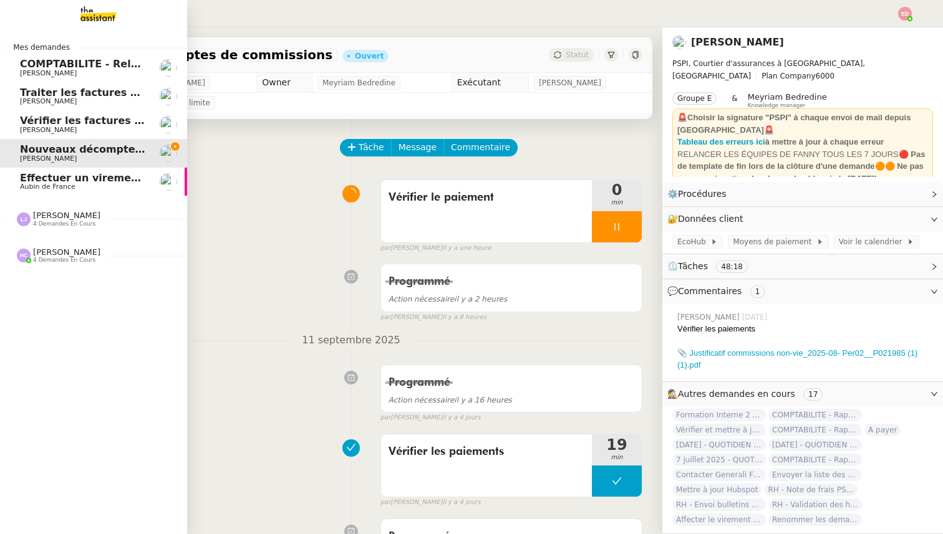
click at [60, 177] on span "Effectuer un virement urgent" at bounding box center [102, 178] width 164 height 12
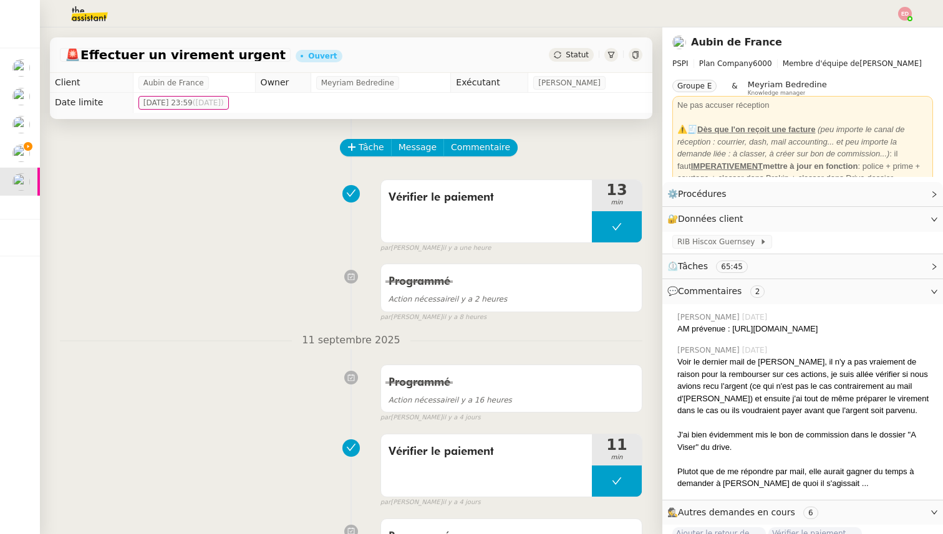
click at [584, 57] on span "Statut" at bounding box center [576, 55] width 23 height 9
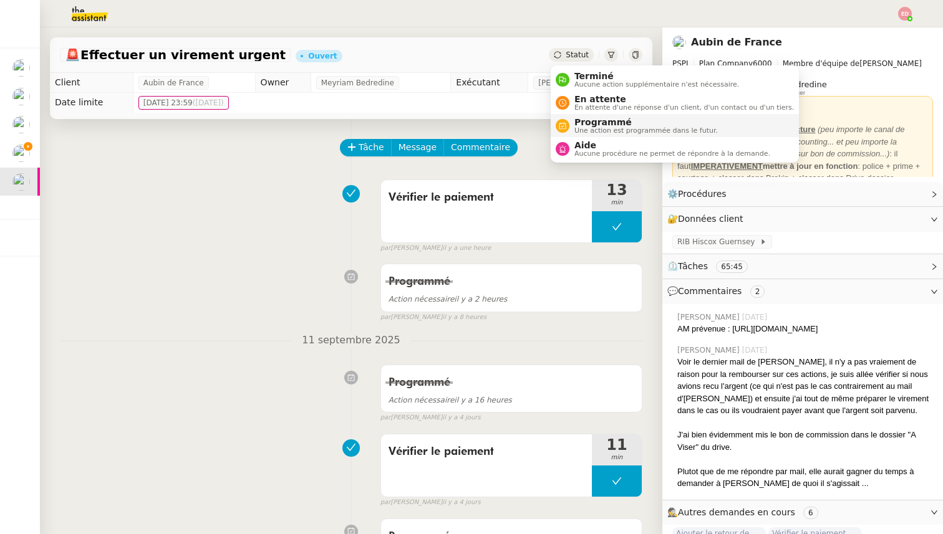
click at [595, 123] on span "Programmé" at bounding box center [645, 122] width 143 height 10
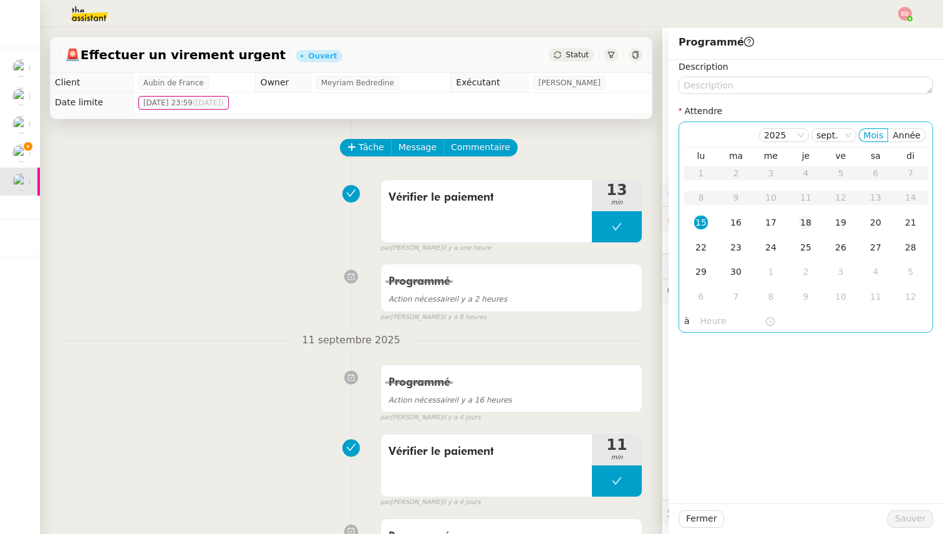
click at [804, 221] on div "18" at bounding box center [806, 223] width 14 height 14
click at [913, 519] on span "Sauver" at bounding box center [910, 519] width 31 height 14
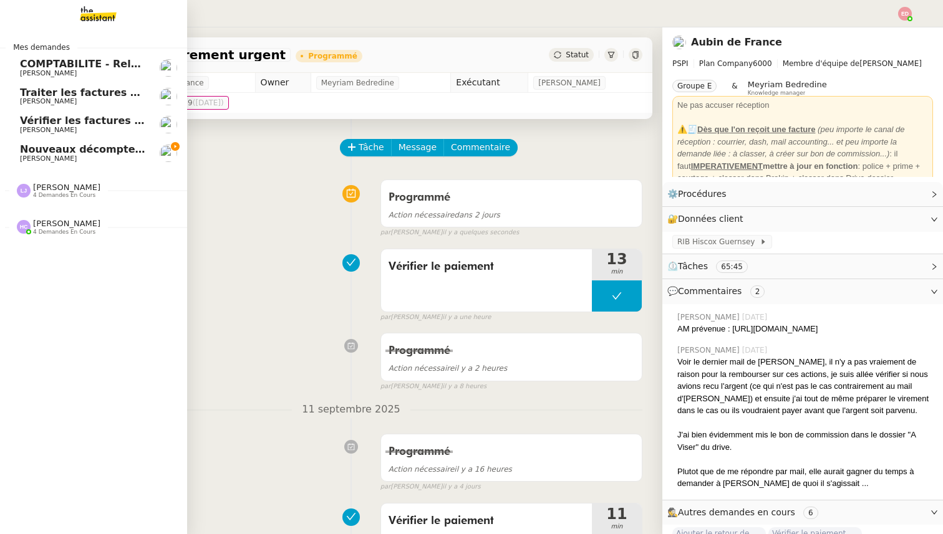
click at [30, 150] on span "Nouveaux décomptes de commissions" at bounding box center [127, 149] width 214 height 12
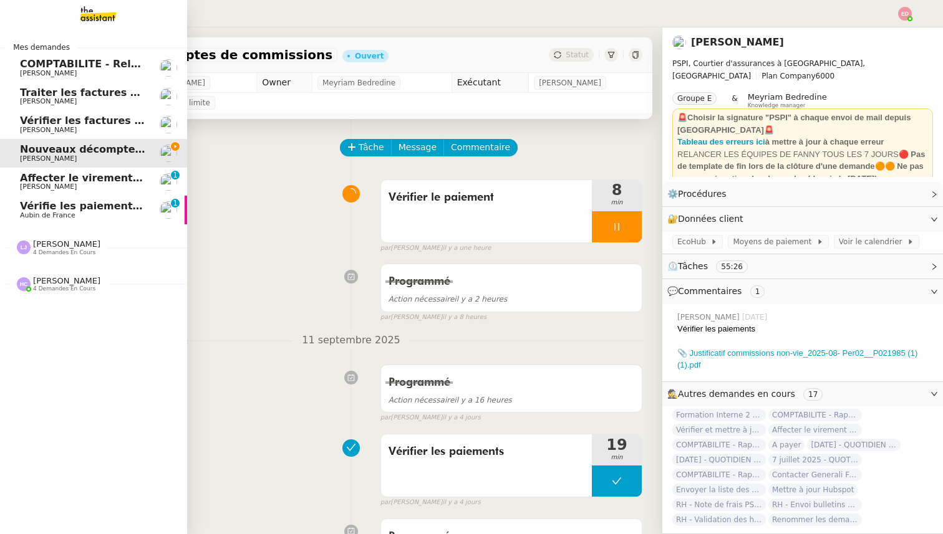
click at [29, 181] on span "Affecter le virement en attente" at bounding box center [107, 178] width 175 height 12
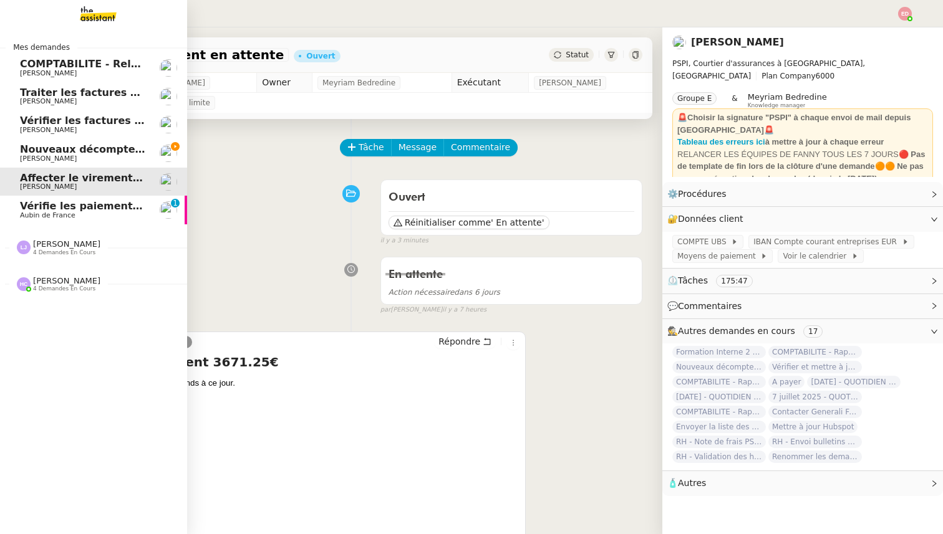
click at [39, 152] on span "Nouveaux décomptes de commissions" at bounding box center [127, 149] width 214 height 12
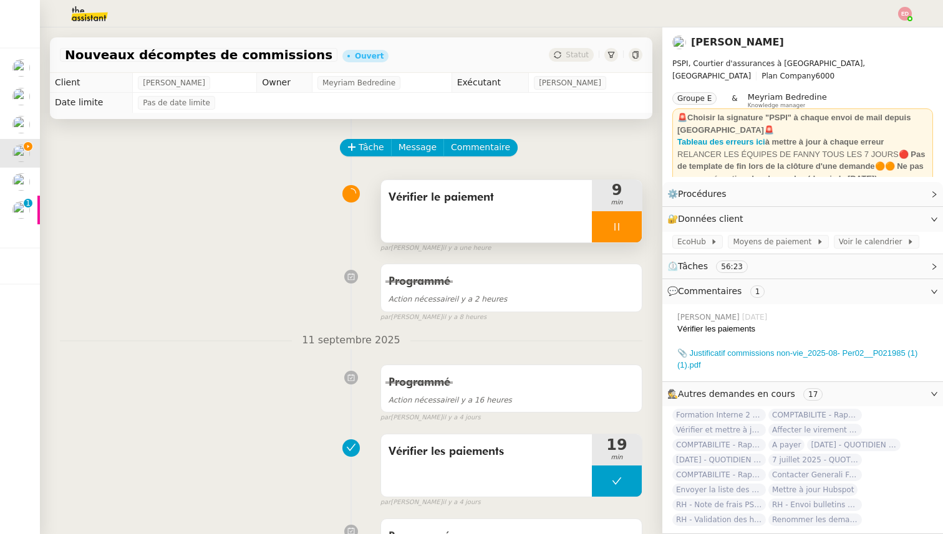
click at [628, 233] on div at bounding box center [617, 226] width 50 height 31
click at [628, 225] on icon at bounding box center [629, 227] width 10 height 10
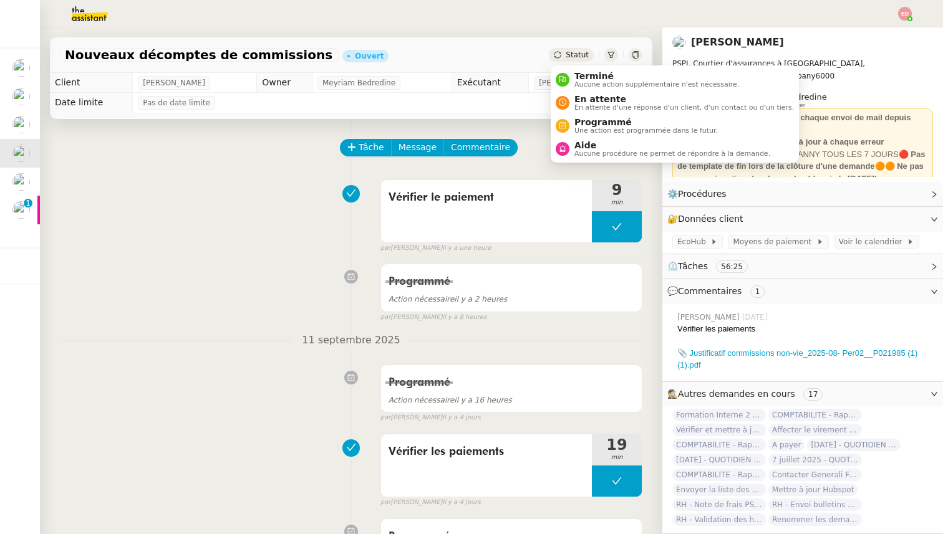
click at [565, 55] on div "Statut" at bounding box center [571, 55] width 45 height 14
click at [601, 124] on span "Programmé" at bounding box center [645, 122] width 143 height 10
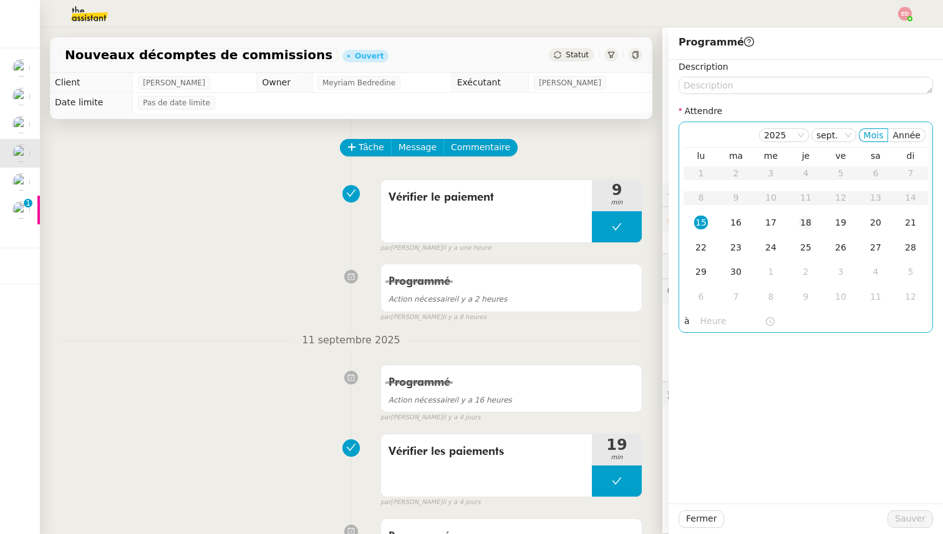
click at [806, 221] on div "18" at bounding box center [806, 223] width 14 height 14
click at [897, 527] on button "Sauver" at bounding box center [910, 519] width 46 height 17
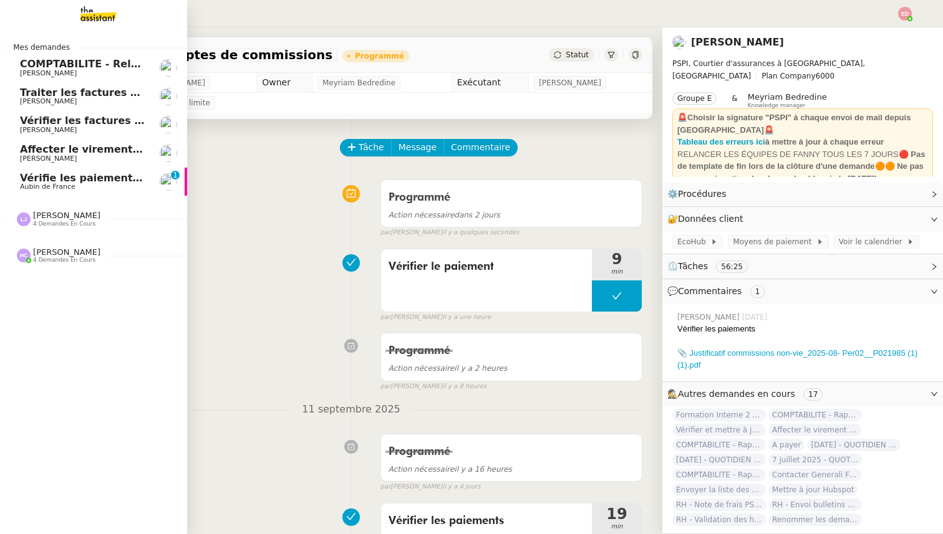
click at [46, 152] on span "Affecter le virement en attente" at bounding box center [107, 149] width 175 height 12
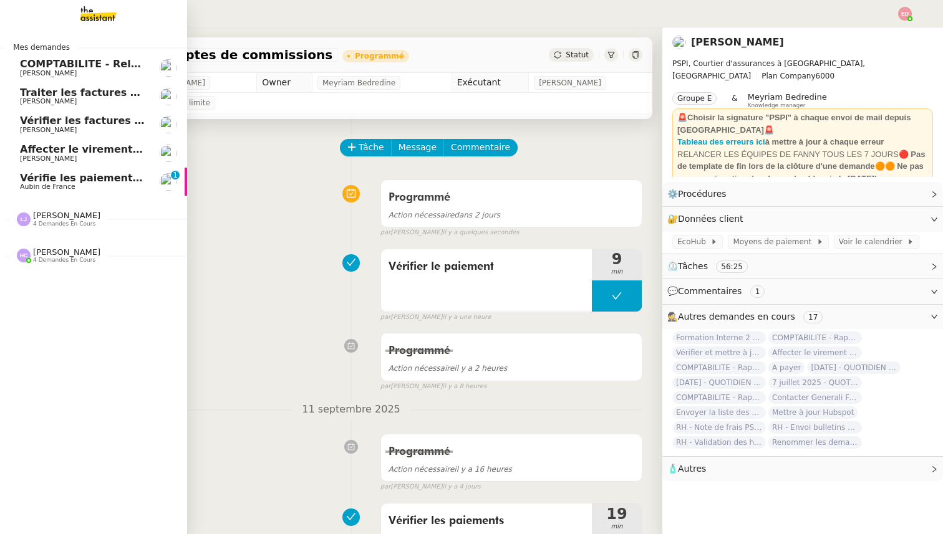
click at [74, 118] on span "Vérifier les factures non réglées" at bounding box center [110, 121] width 181 height 12
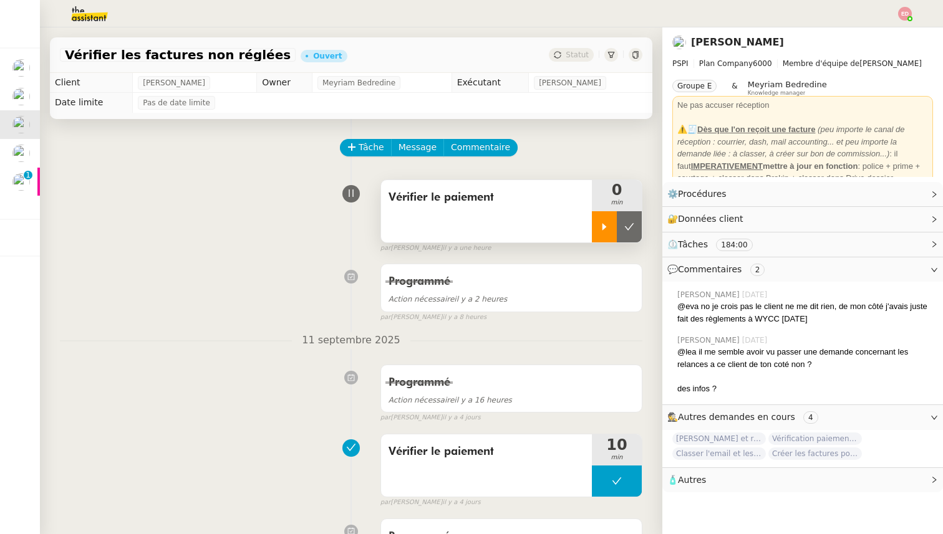
click at [605, 228] on icon at bounding box center [604, 227] width 10 height 10
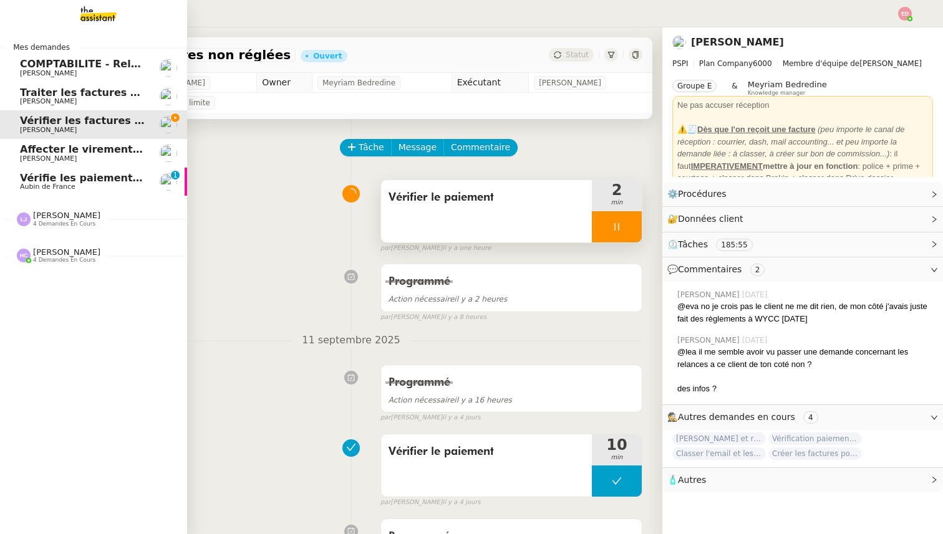
click at [42, 188] on span "Aubin de France" at bounding box center [47, 187] width 55 height 8
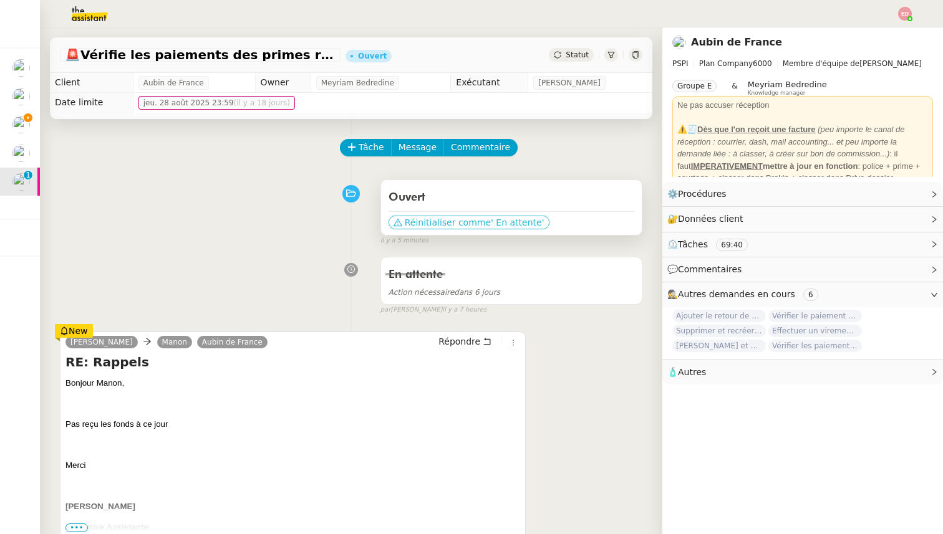
click at [438, 223] on span "Réinitialiser comme" at bounding box center [448, 222] width 86 height 12
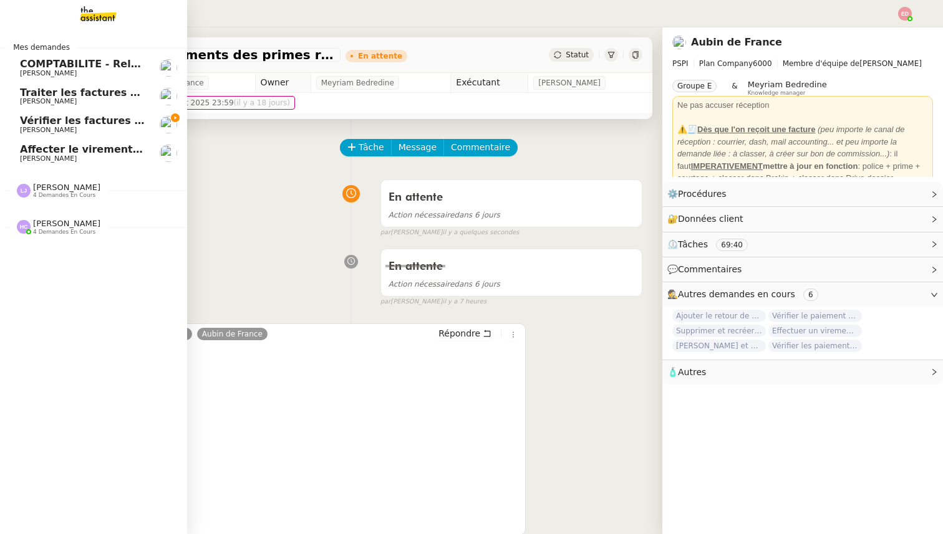
click at [41, 155] on span "[PERSON_NAME]" at bounding box center [48, 159] width 57 height 8
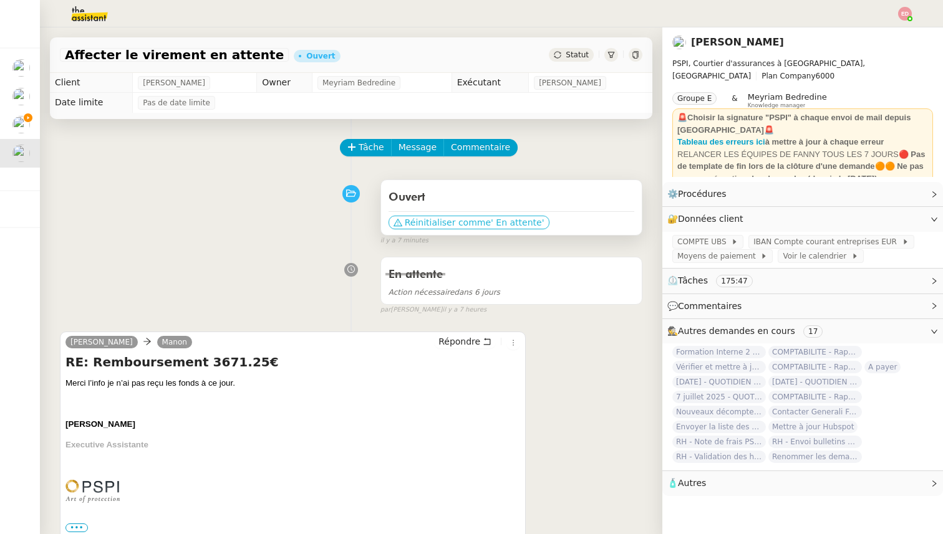
click at [439, 226] on span "Réinitialiser comme" at bounding box center [448, 222] width 86 height 12
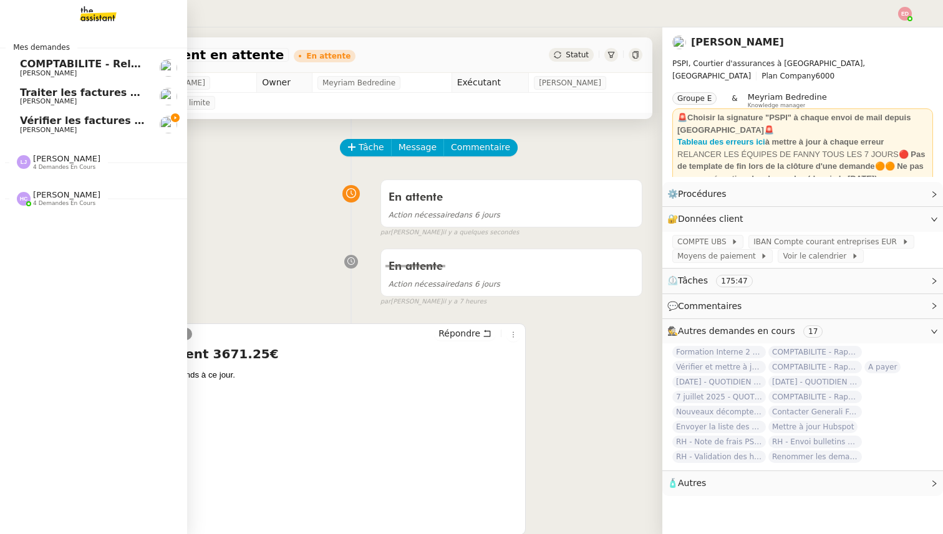
click at [37, 128] on span "[PERSON_NAME]" at bounding box center [48, 130] width 57 height 8
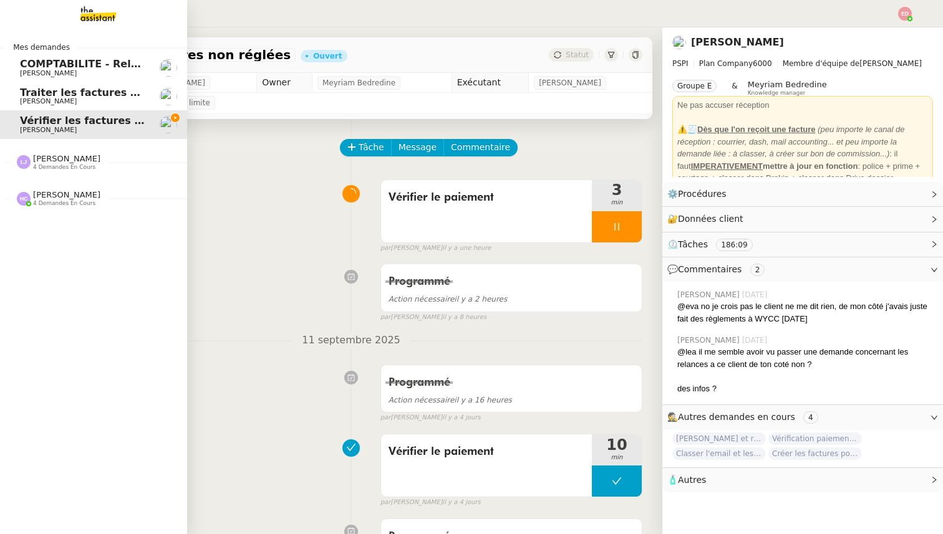
click at [33, 92] on span "Traiter les factures ORPI [PERSON_NAME]" at bounding box center [137, 93] width 234 height 12
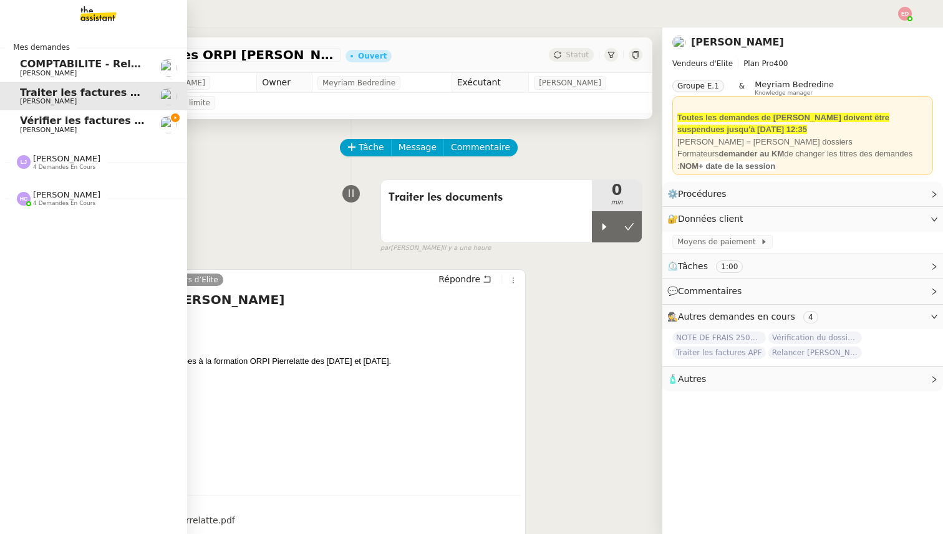
click at [38, 166] on span "4 demandes en cours" at bounding box center [64, 167] width 62 height 7
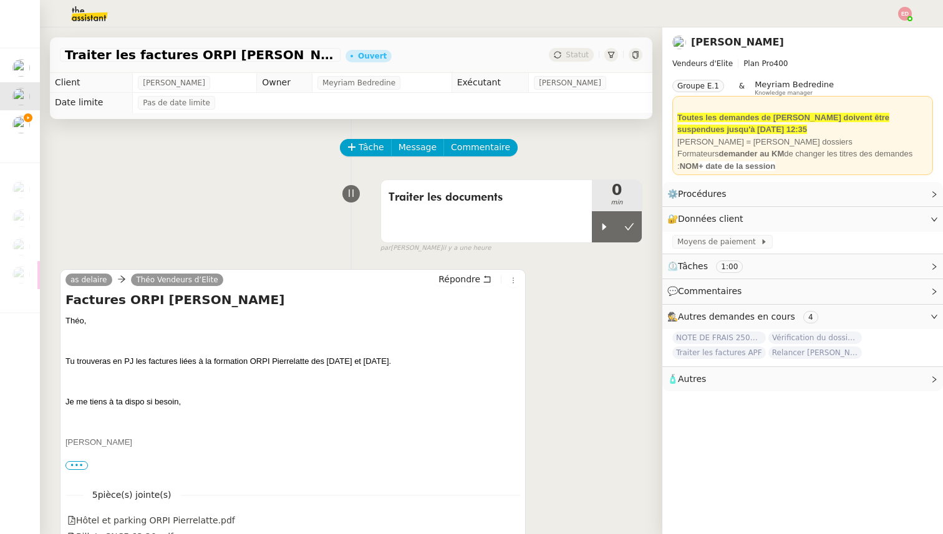
scroll to position [158, 0]
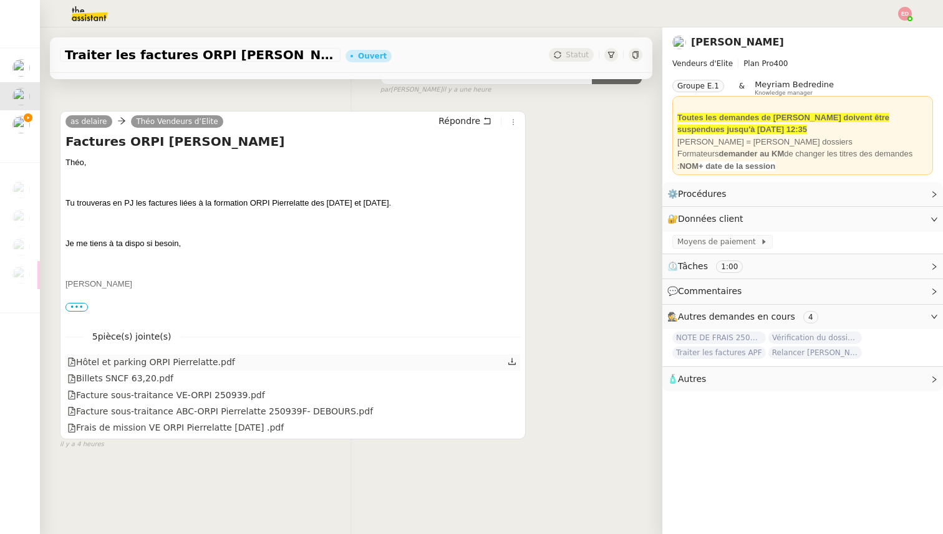
click at [512, 359] on icon at bounding box center [511, 361] width 7 height 7
click at [515, 379] on icon at bounding box center [511, 378] width 7 height 7
click at [513, 395] on icon at bounding box center [511, 394] width 7 height 7
click at [516, 411] on icon at bounding box center [512, 411] width 9 height 9
click at [511, 427] on icon at bounding box center [511, 427] width 7 height 7
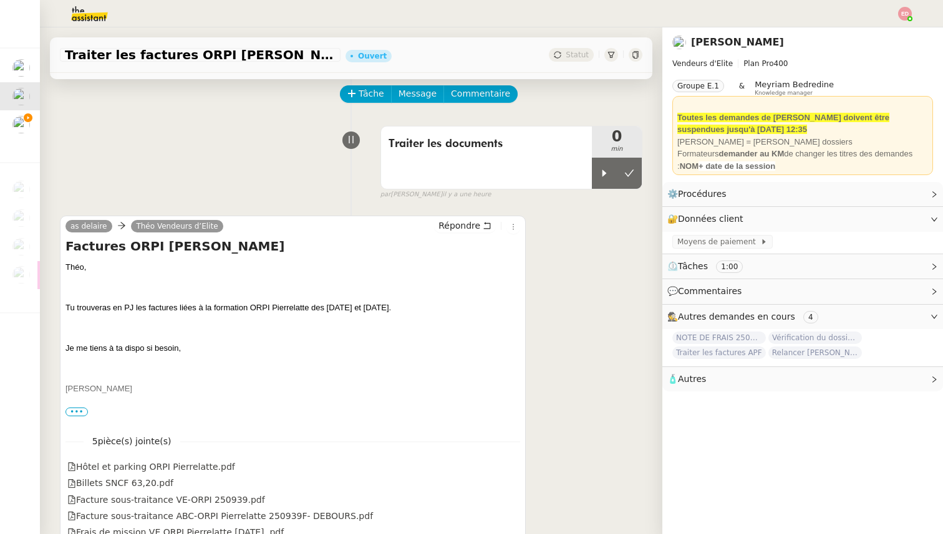
scroll to position [0, 0]
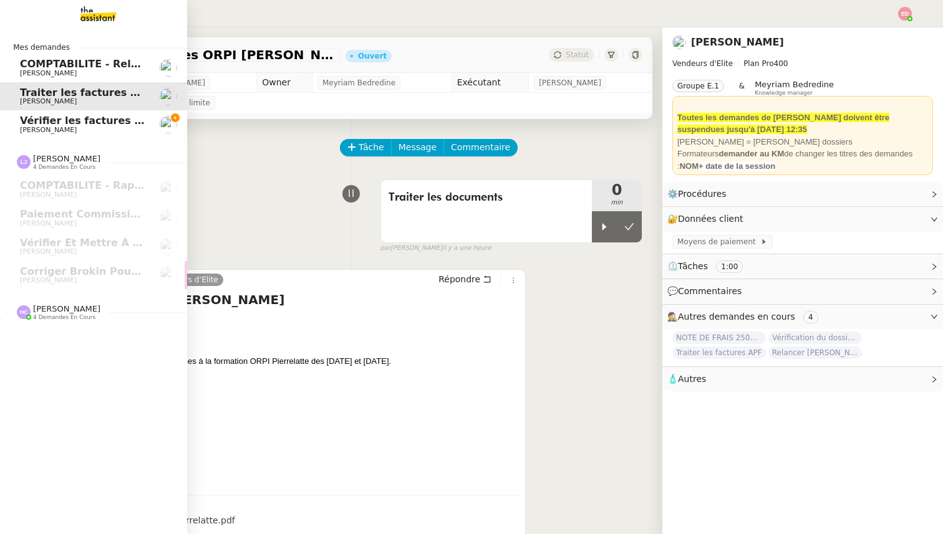
click at [69, 121] on span "Vérifier les factures non réglées" at bounding box center [110, 121] width 181 height 12
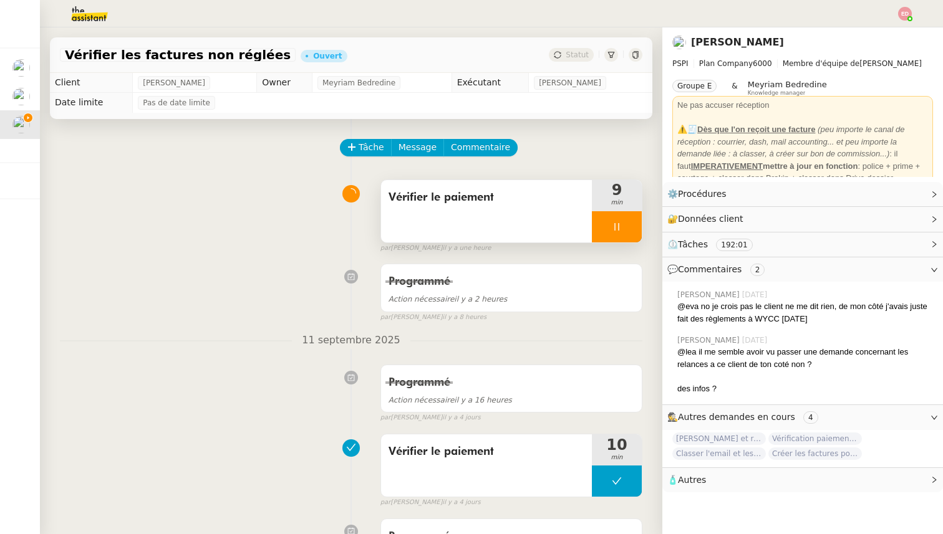
click at [630, 223] on div at bounding box center [617, 226] width 50 height 31
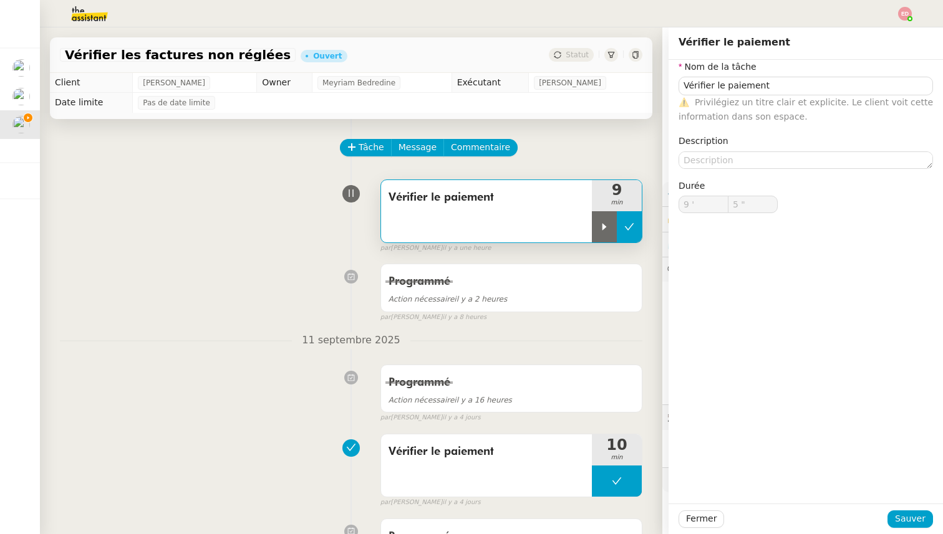
type input "Vérifier le paiement"
type input "9 '"
type input "5 ""
click at [632, 230] on icon at bounding box center [629, 227] width 10 height 10
type input "Vérifier le paiement"
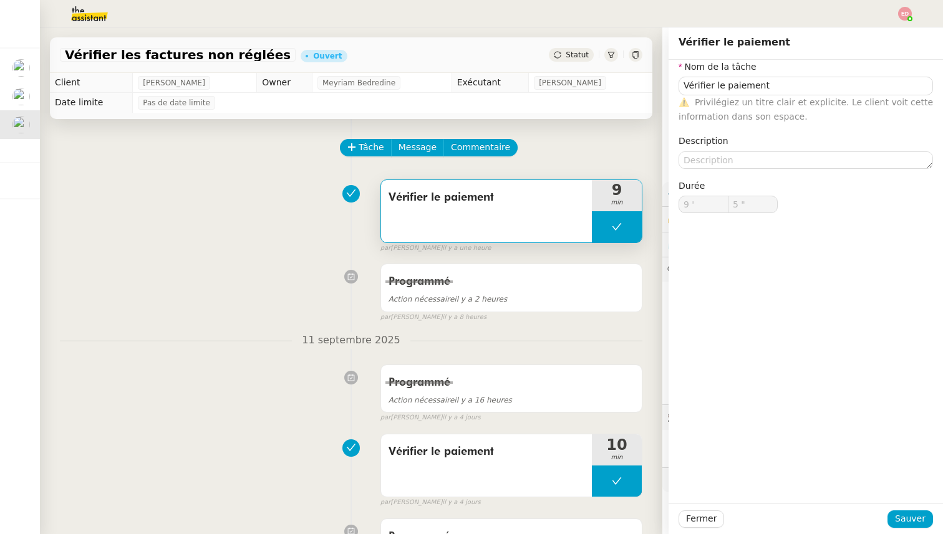
type input "9 '"
type input "5 ""
click at [582, 57] on span "Statut" at bounding box center [576, 55] width 23 height 9
type input "Vérifier le paiement"
type input "9 '"
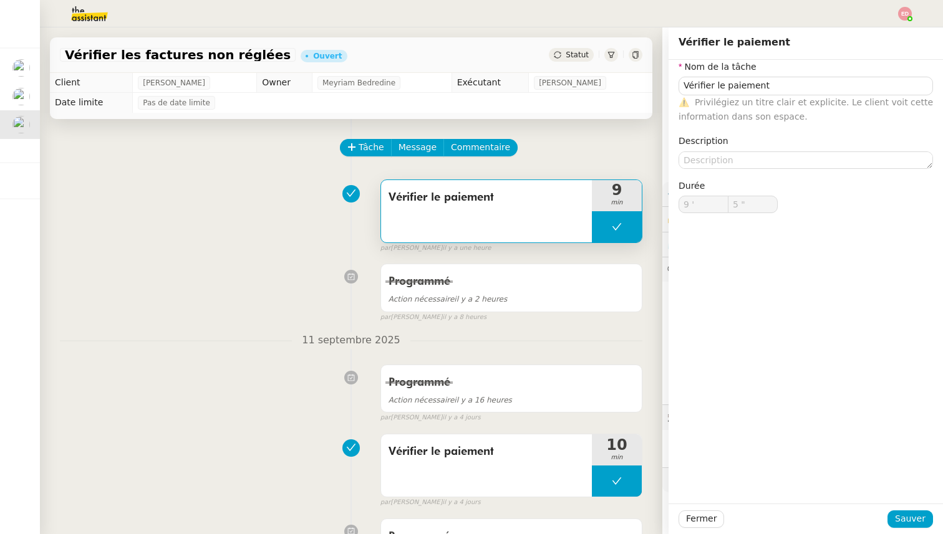
type input "5 ""
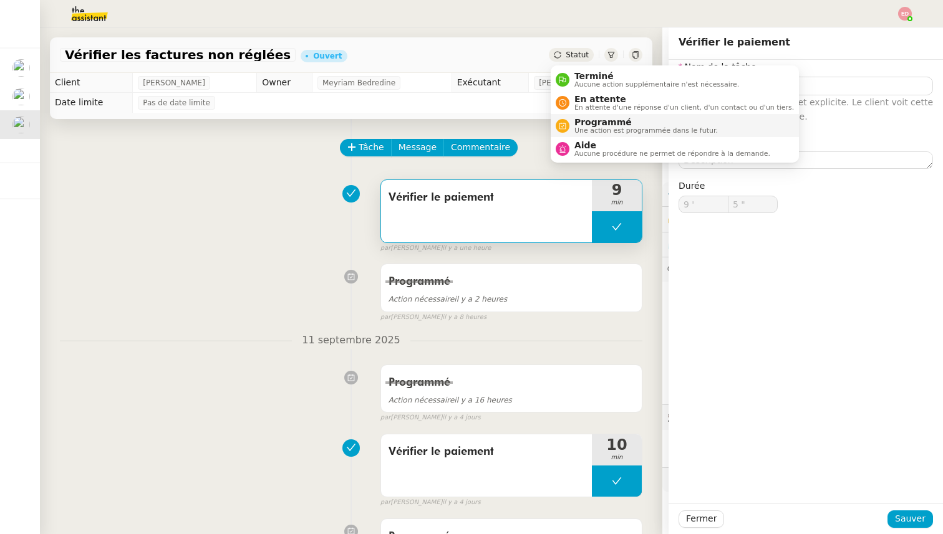
click at [607, 123] on span "Programmé" at bounding box center [645, 122] width 143 height 10
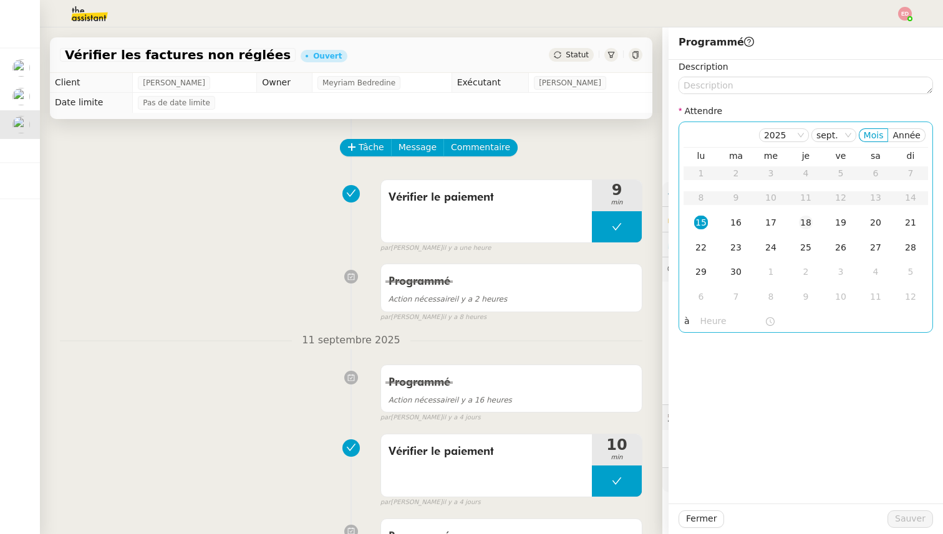
click at [817, 222] on td "18" at bounding box center [805, 223] width 35 height 25
click at [913, 509] on div "Fermer Sauver" at bounding box center [805, 519] width 274 height 31
click at [910, 523] on span "Sauver" at bounding box center [910, 519] width 31 height 14
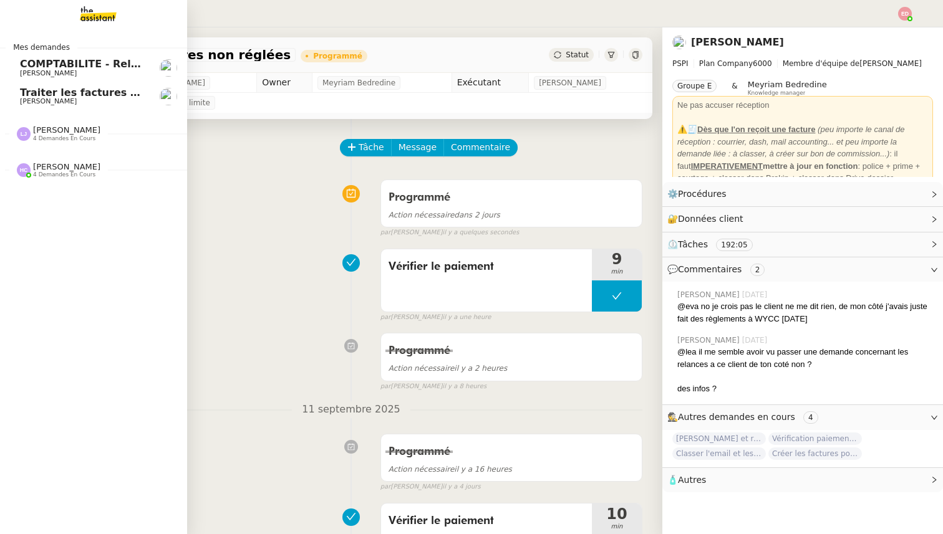
click at [30, 92] on span "Traiter les factures ORPI [PERSON_NAME]" at bounding box center [137, 93] width 234 height 12
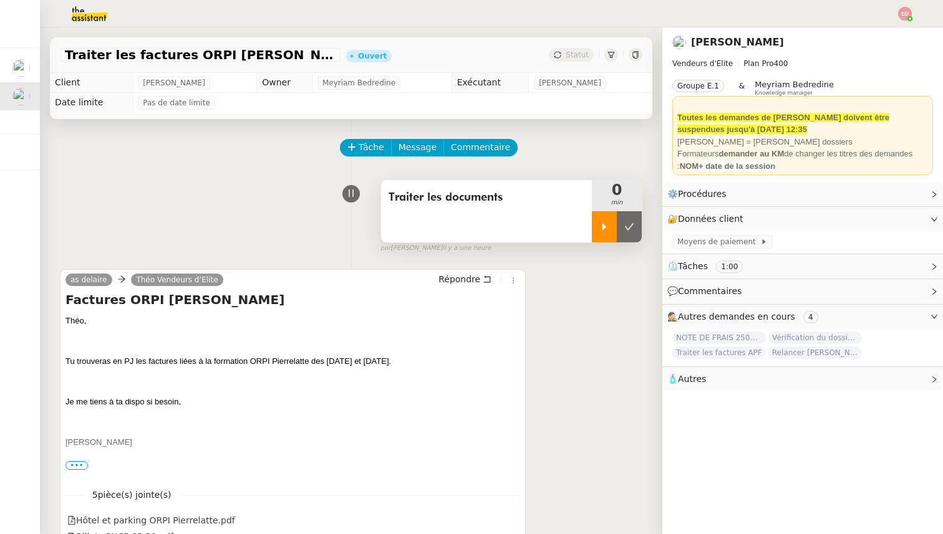
click at [605, 222] on icon at bounding box center [604, 227] width 10 height 10
